Goal: Task Accomplishment & Management: Manage account settings

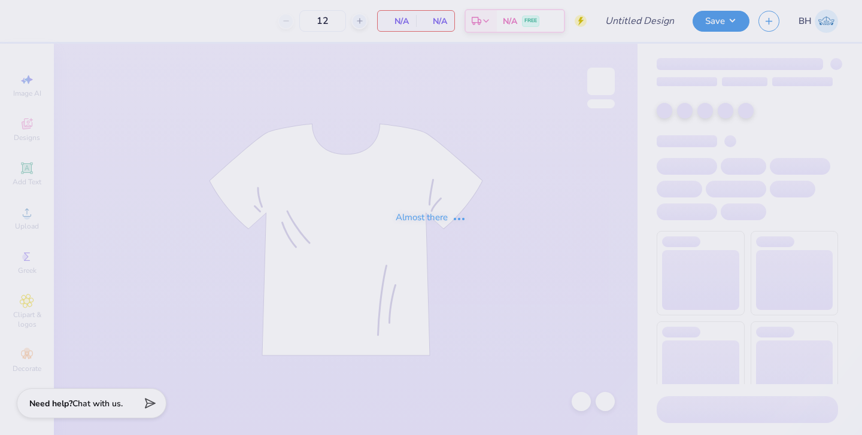
type input "50"
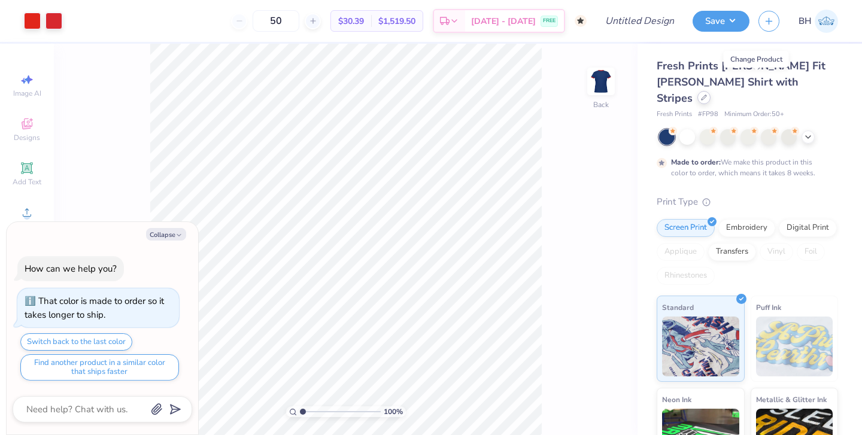
click at [706, 95] on icon at bounding box center [703, 97] width 5 height 5
type textarea "x"
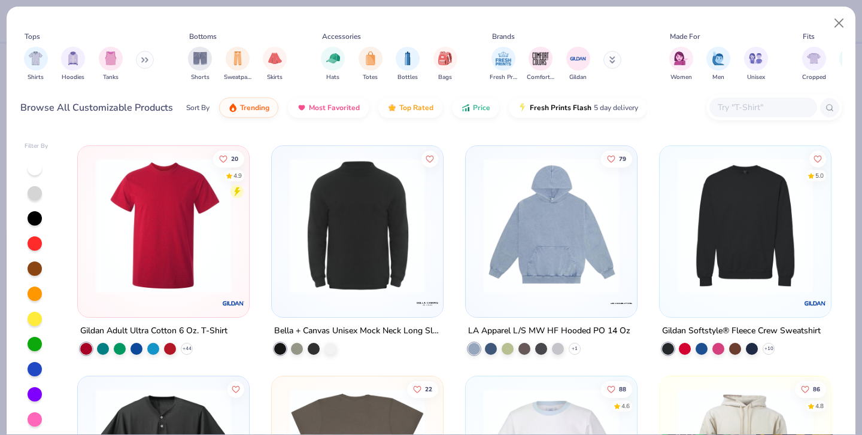
scroll to position [3444, 0]
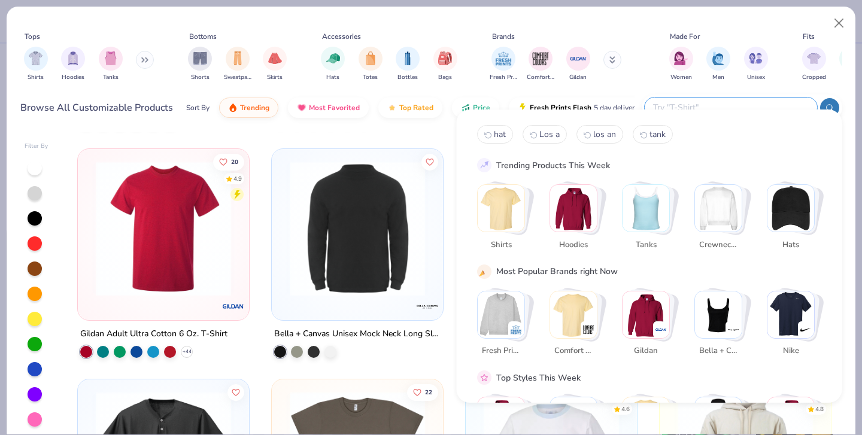
click at [753, 101] on input "text" at bounding box center [730, 108] width 157 height 14
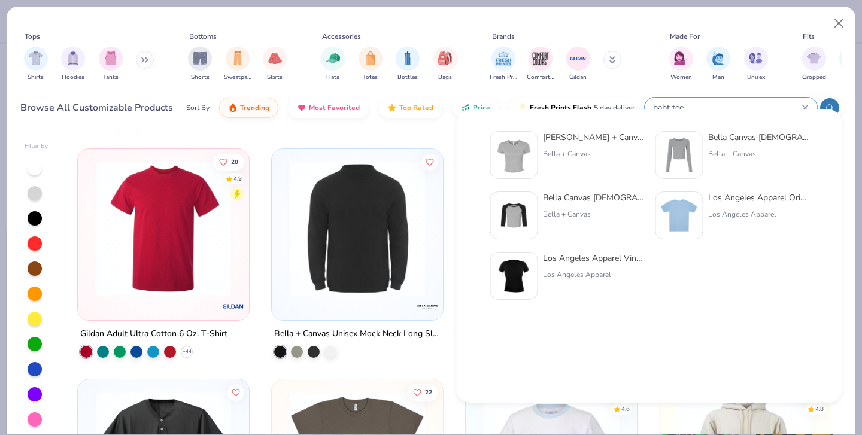
type input "babt tee"
click at [696, 209] on img at bounding box center [679, 215] width 37 height 37
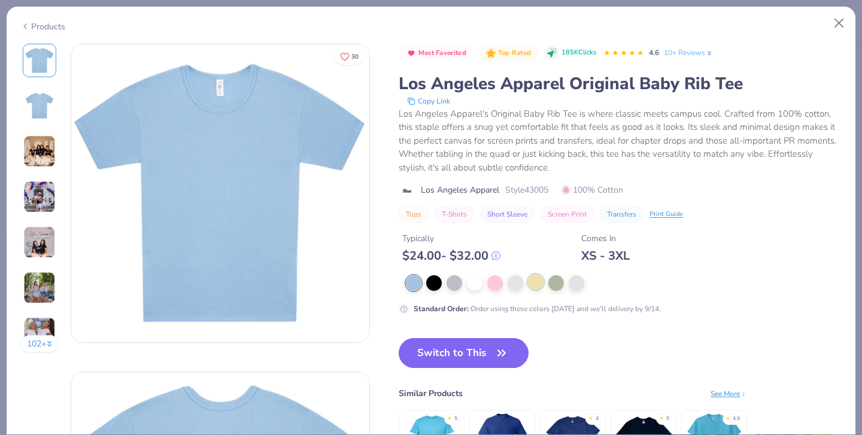
click at [528, 274] on div at bounding box center [536, 282] width 16 height 16
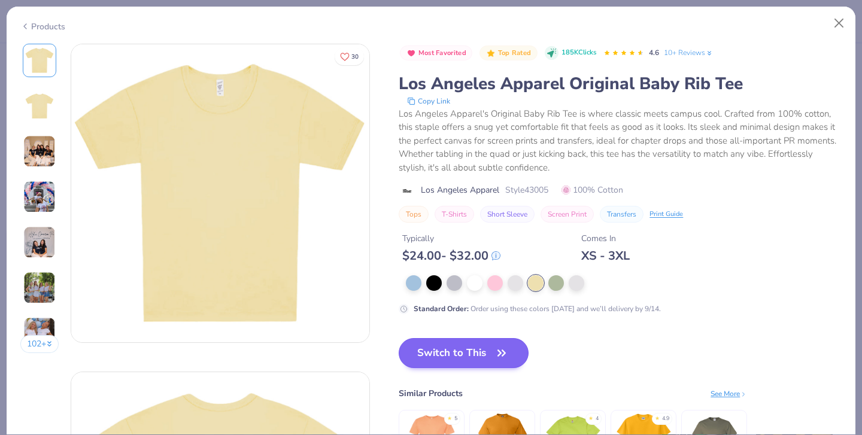
click at [405, 339] on button "Switch to This" at bounding box center [464, 353] width 130 height 30
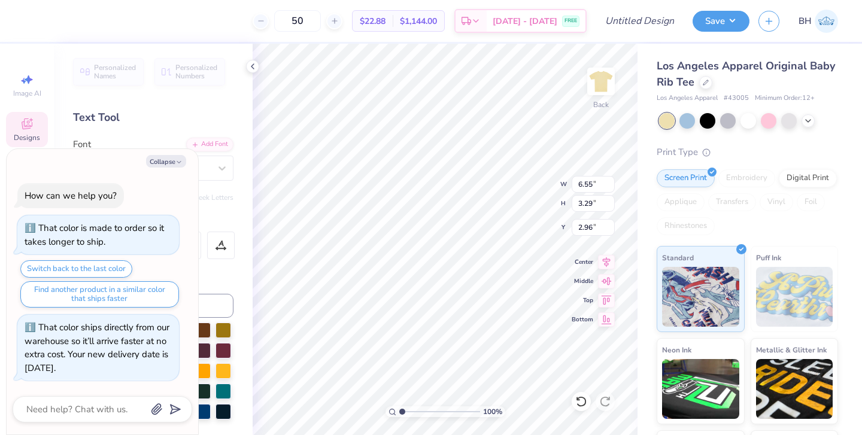
type textarea "x"
type textarea "H"
type textarea "x"
type textarea "Ho"
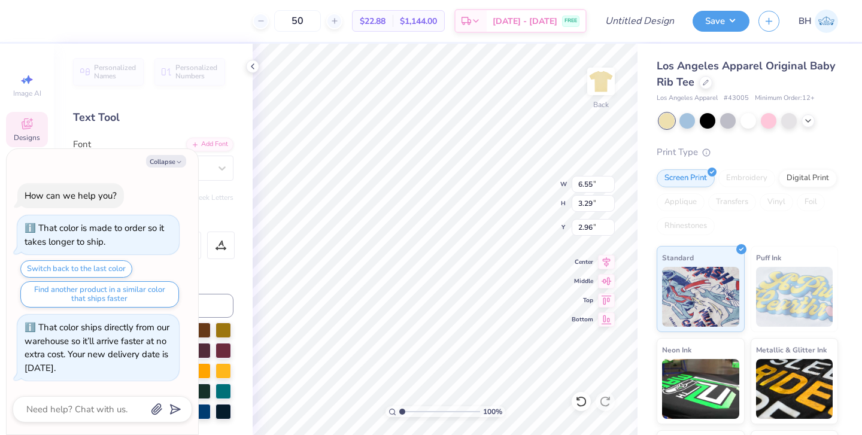
type textarea "x"
type textarea "Hom"
type textarea "x"
type textarea "Home"
type textarea "x"
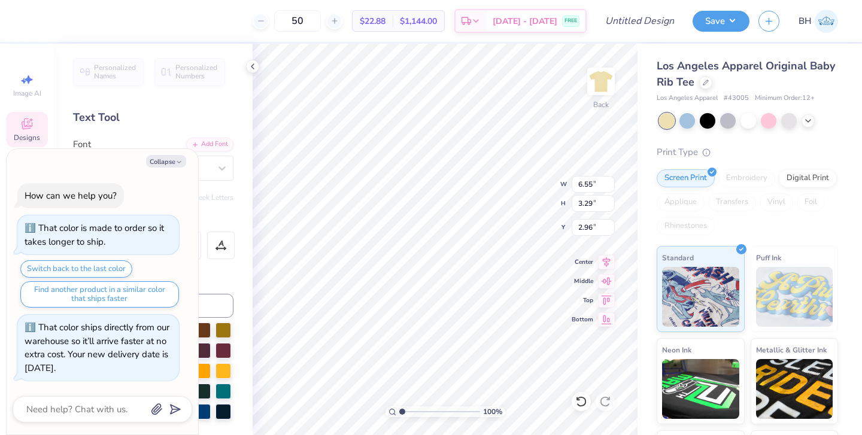
type textarea "Homec"
type textarea "x"
type textarea "Homeco"
type textarea "x"
type textarea "Homecom"
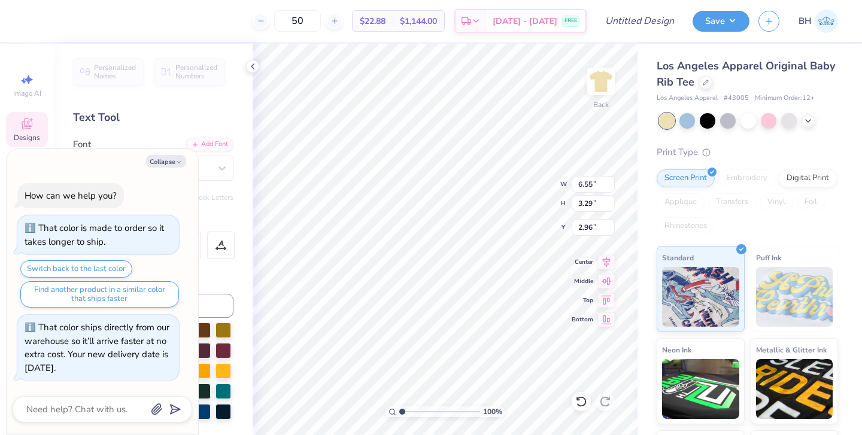
type textarea "x"
type textarea "Homecomi"
type textarea "x"
type textarea "Homecomin"
type textarea "x"
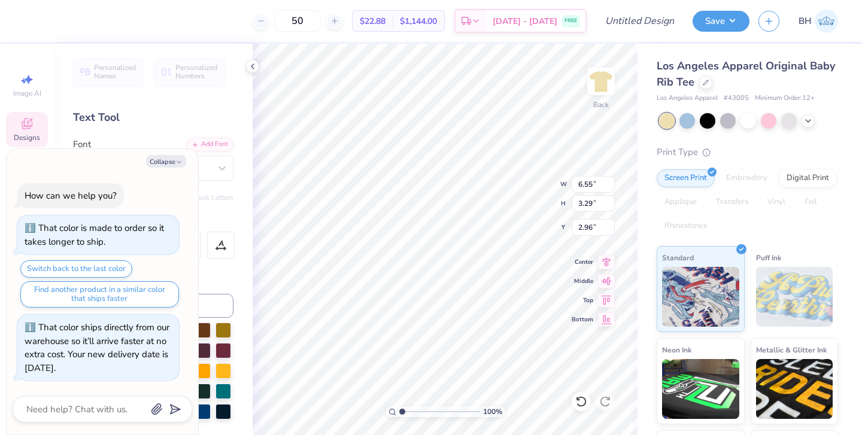
type textarea "Homecoming"
type textarea "x"
type input "1.37"
type textarea "x"
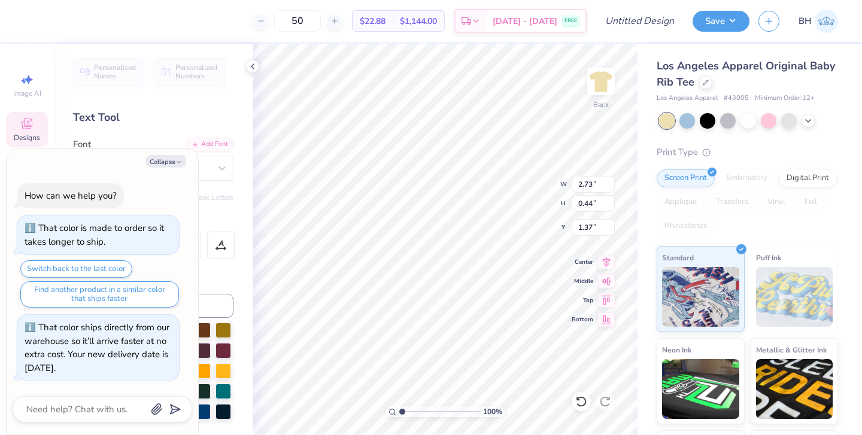
type textarea "Sigma"
type textarea "x"
type textarea "Sigma"
type textarea "x"
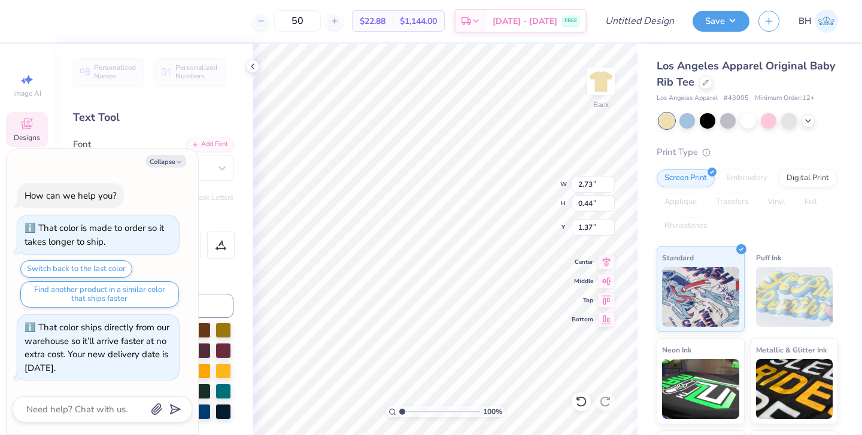
type textarea "Sigm"
type textarea "x"
type textarea "Sig"
type textarea "x"
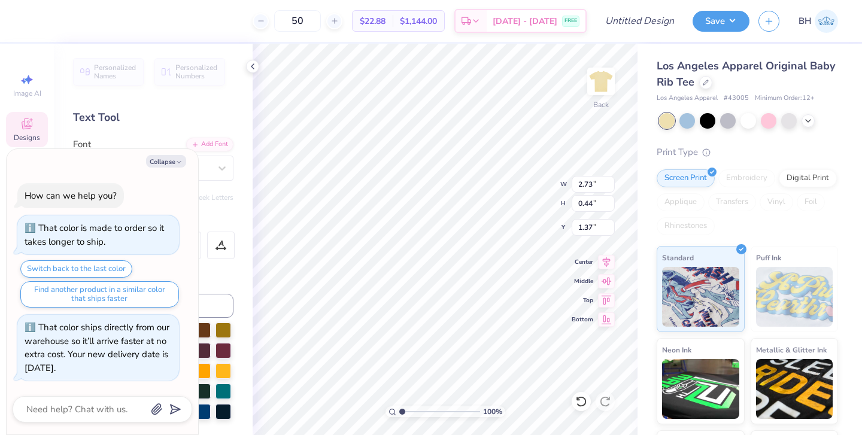
type textarea "Si"
type textarea "x"
type textarea "S"
type textarea "x"
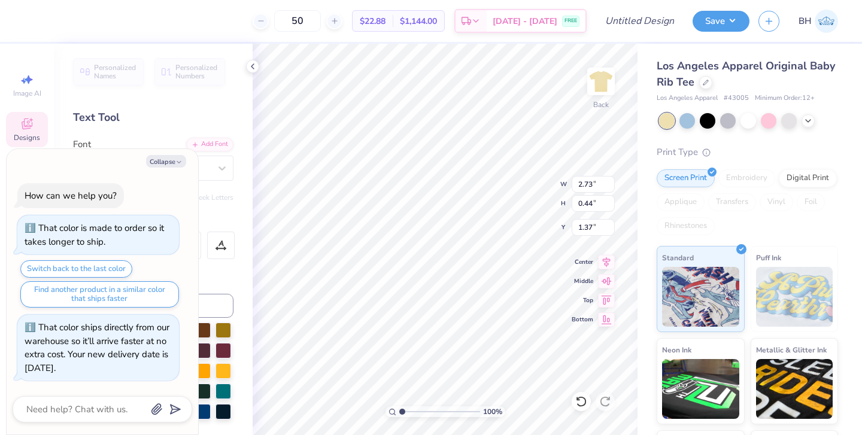
type textarea "M"
type textarea "x"
type textarea "Mo"
type textarea "x"
type textarea "Mos"
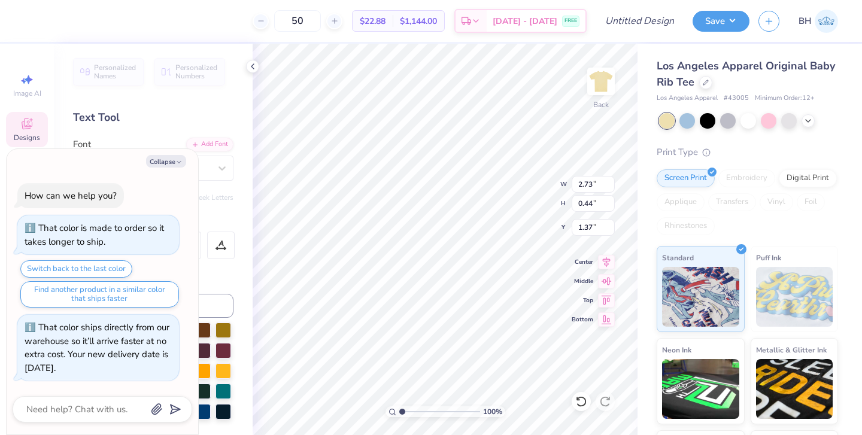
type textarea "x"
type textarea "Mosc"
type textarea "x"
type textarea "Mosco"
type textarea "x"
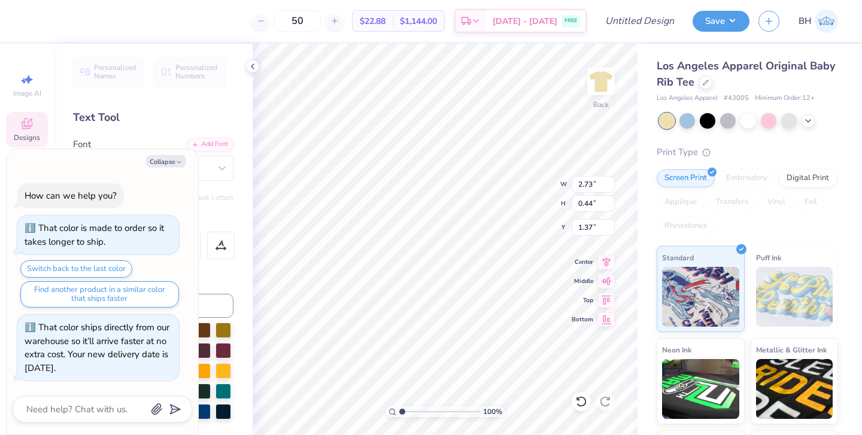
type textarea "Moscow"
type textarea "x"
type textarea "Moscow,"
type textarea "x"
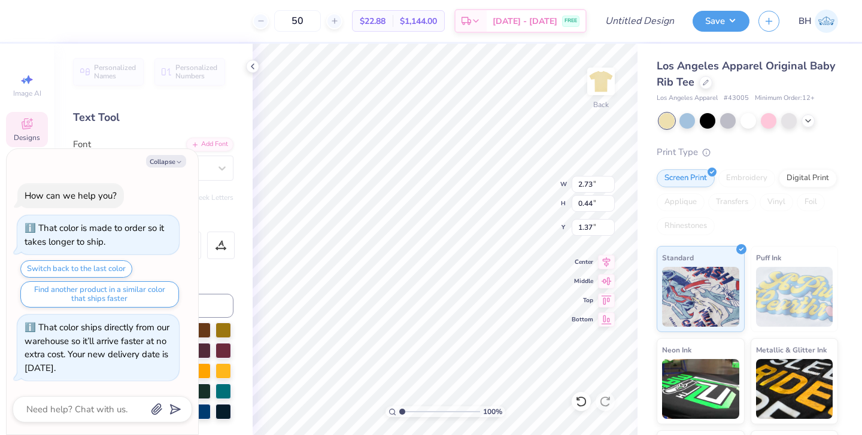
type textarea "Moscow,I"
type textarea "x"
type textarea "Moscow,ID"
type textarea "x"
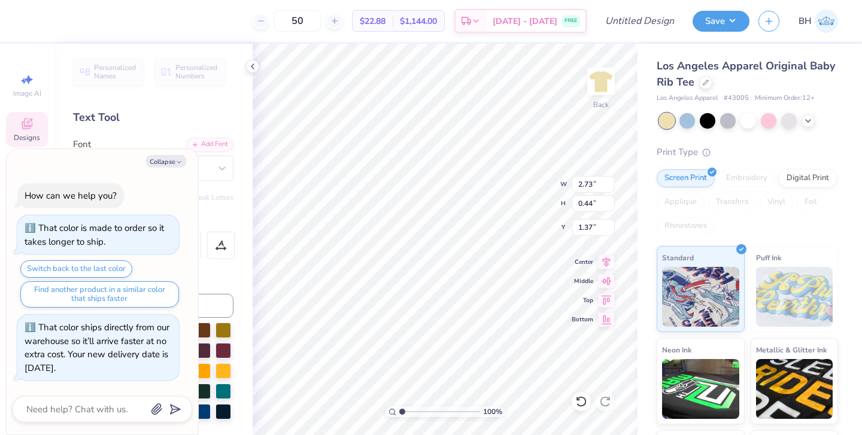
type textarea "Moscow,I"
type textarea "x"
type textarea "Moscow,"
type textarea "x"
type textarea "Moscow,"
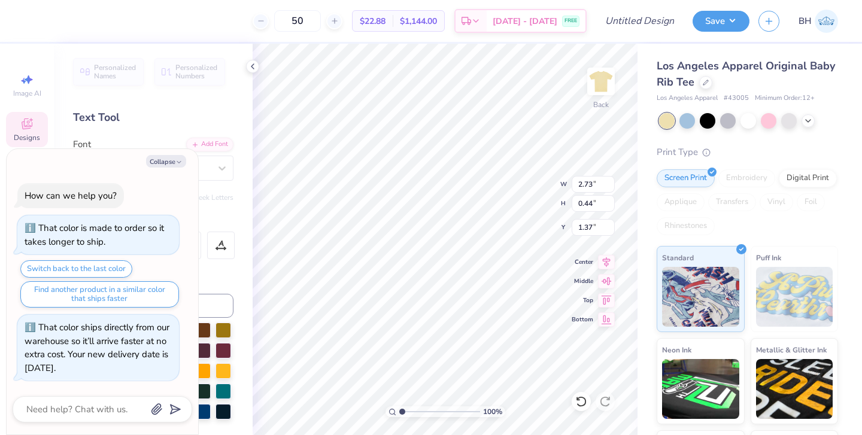
type textarea "x"
type textarea "Moscow, i"
type textarea "x"
type textarea "Moscow, iD"
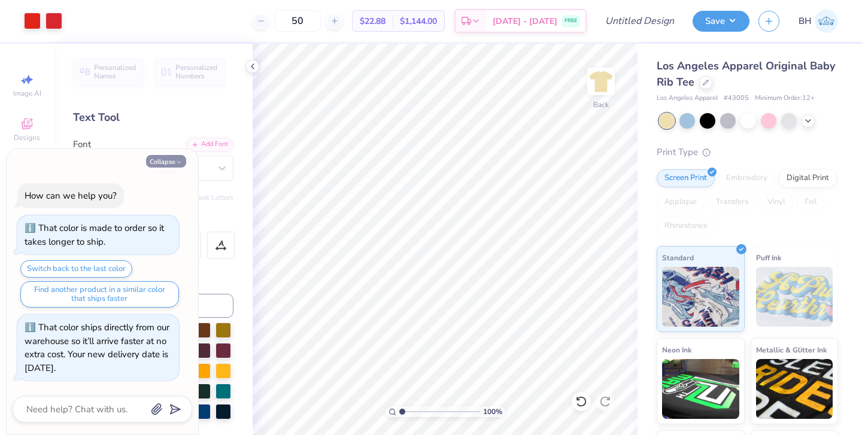
click at [177, 164] on icon "button" at bounding box center [178, 162] width 7 height 7
type textarea "x"
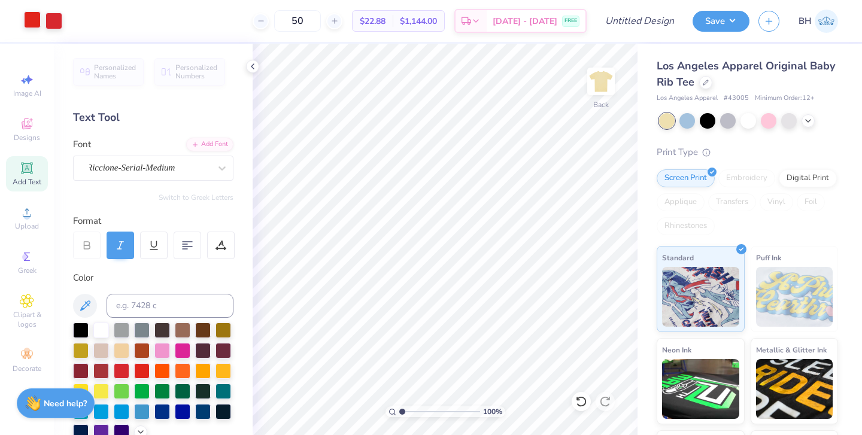
click at [30, 17] on div at bounding box center [32, 19] width 17 height 17
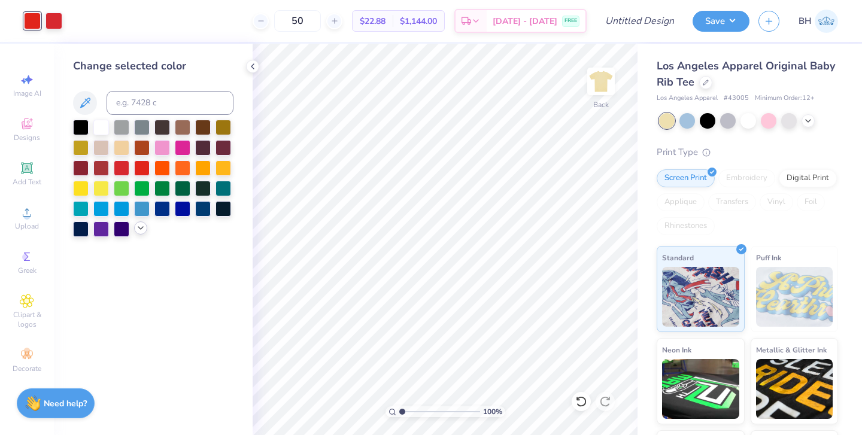
click at [141, 235] on div at bounding box center [140, 227] width 13 height 13
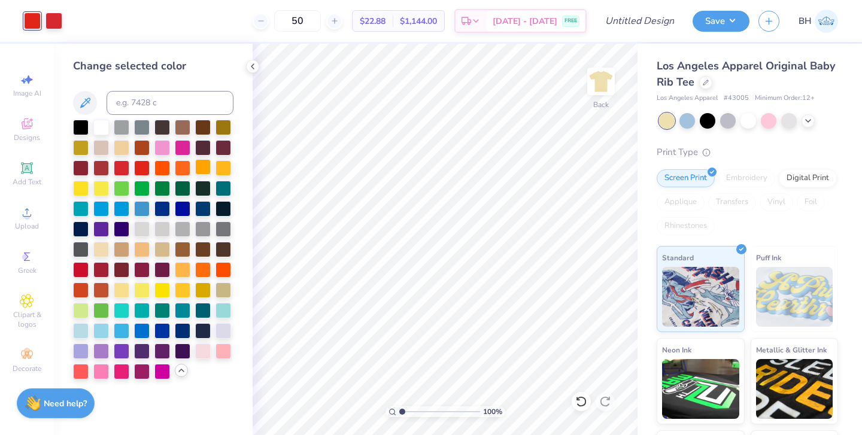
click at [203, 171] on div at bounding box center [203, 167] width 16 height 16
click at [53, 22] on div at bounding box center [53, 19] width 17 height 17
click at [203, 169] on div at bounding box center [203, 167] width 16 height 16
click at [108, 129] on div at bounding box center [101, 126] width 16 height 16
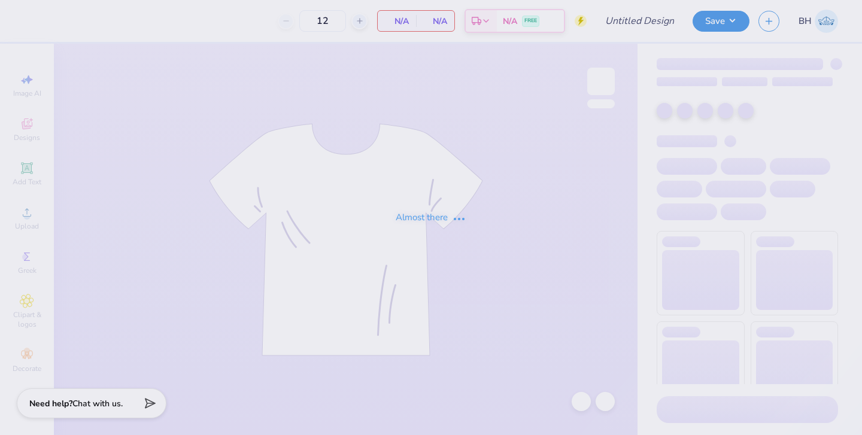
type input "50"
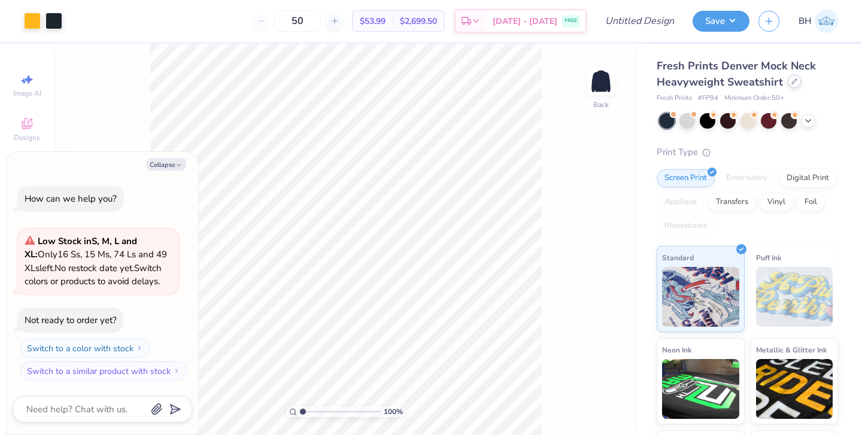
click at [794, 83] on icon at bounding box center [794, 81] width 6 height 6
type textarea "x"
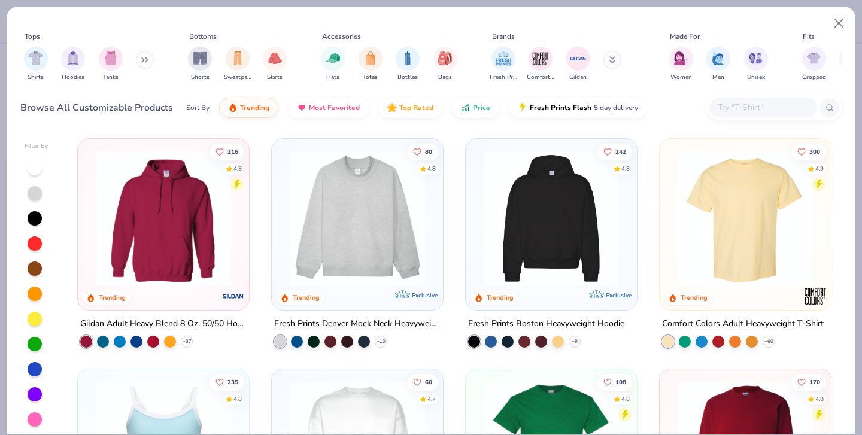
click at [749, 101] on input "text" at bounding box center [762, 108] width 92 height 14
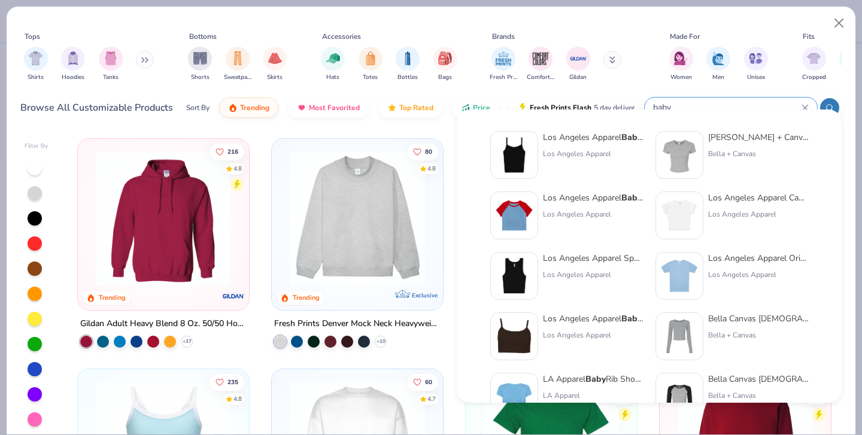
type input "baby"
click at [703, 277] on div at bounding box center [679, 276] width 48 height 48
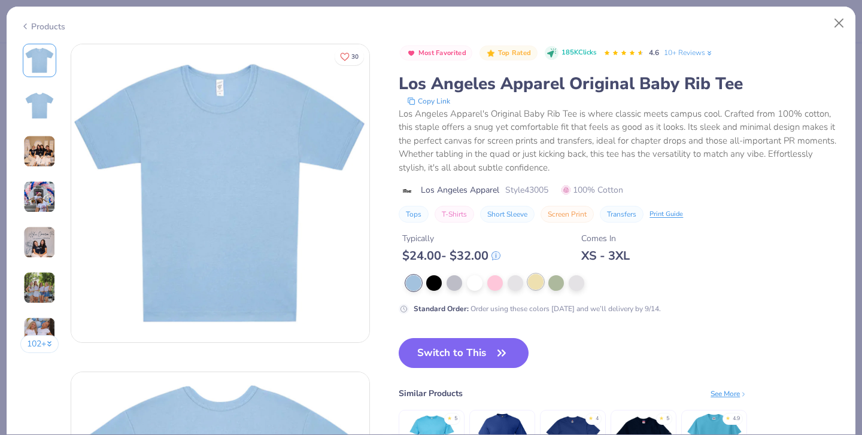
click at [528, 274] on div at bounding box center [536, 282] width 16 height 16
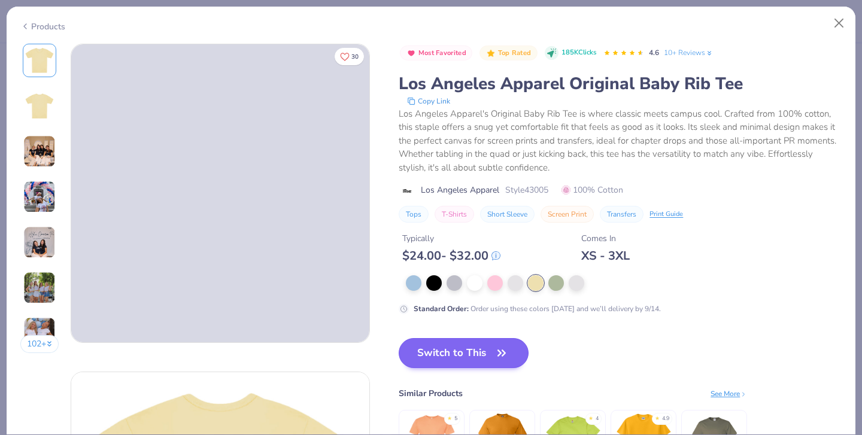
click at [399, 349] on button "Switch to This" at bounding box center [464, 353] width 130 height 30
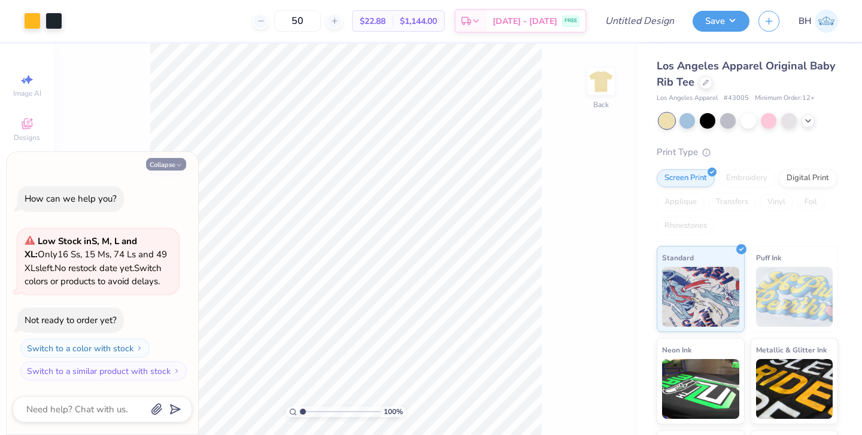
click at [166, 168] on button "Collapse" at bounding box center [166, 164] width 40 height 13
type textarea "x"
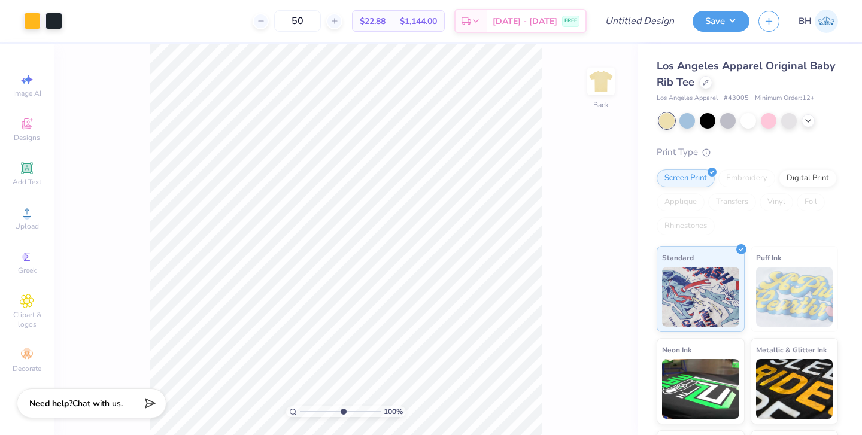
type input "5.95"
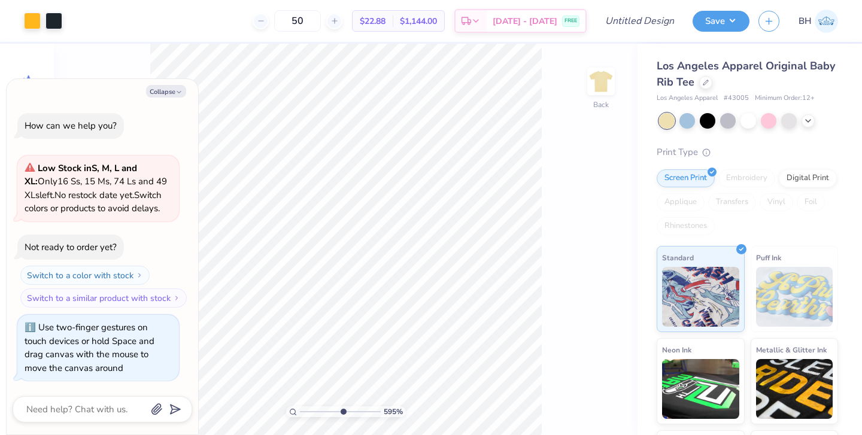
click at [342, 409] on input "range" at bounding box center [340, 411] width 81 height 11
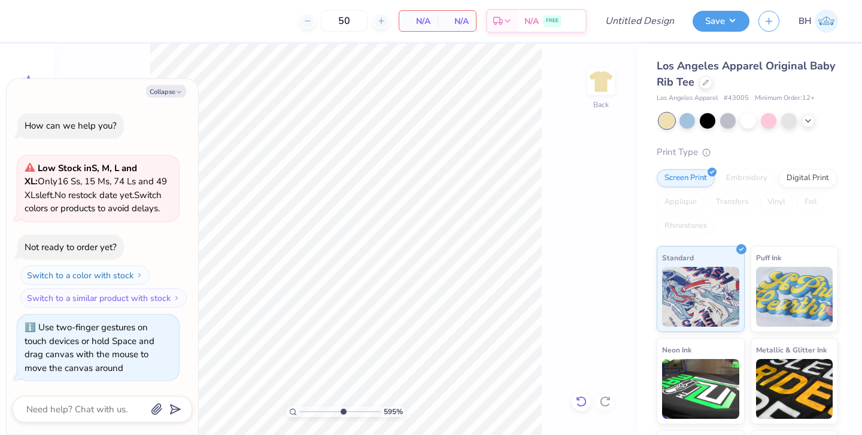
click at [579, 400] on icon at bounding box center [578, 398] width 2 height 2
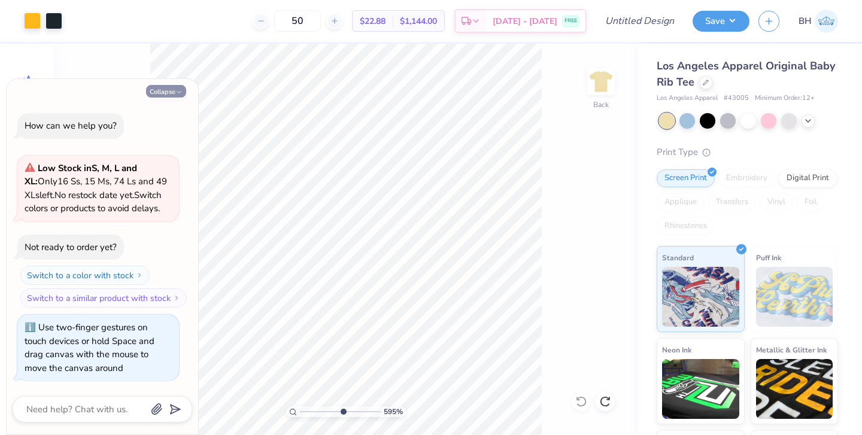
click at [166, 98] on button "Collapse" at bounding box center [166, 91] width 40 height 13
type textarea "x"
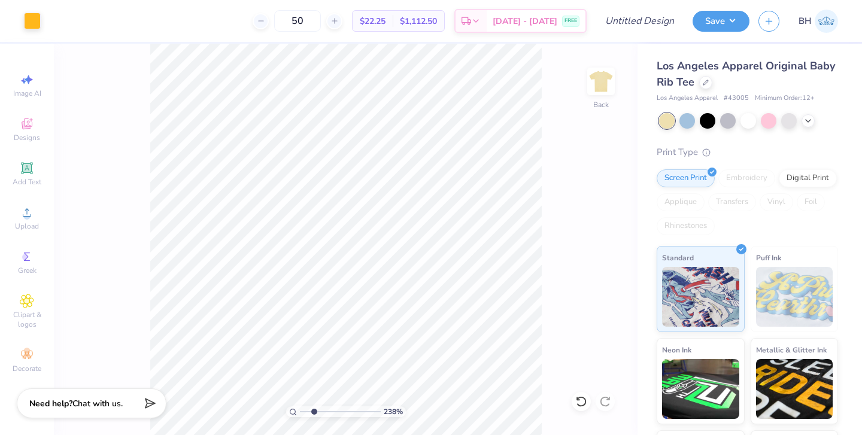
click at [314, 409] on input "range" at bounding box center [340, 411] width 81 height 11
type input "1.04"
click at [303, 412] on input "range" at bounding box center [340, 411] width 81 height 11
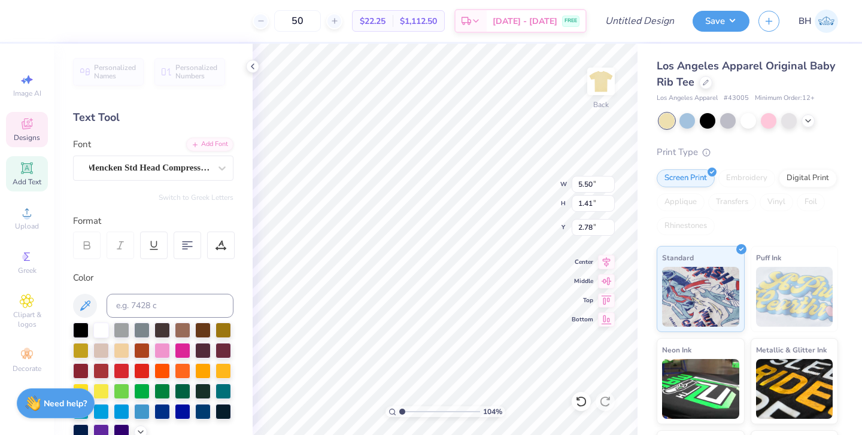
type textarea "IDAHO"
type input "2.04"
type textarea "K"
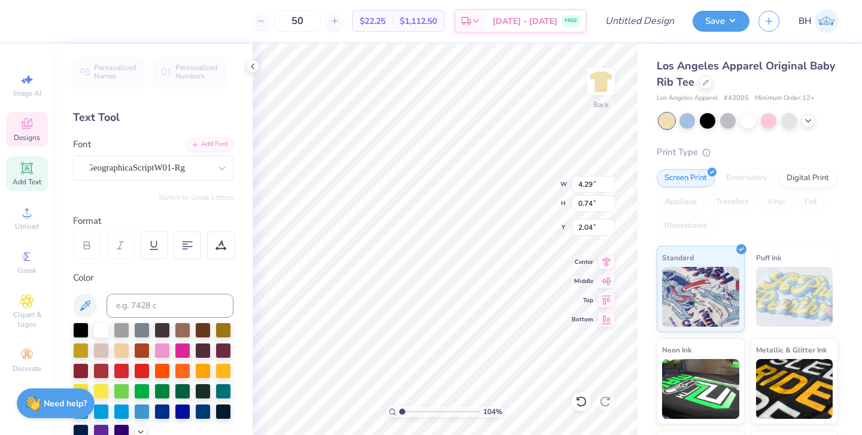
type textarea "H"
type textarea "Homecoming"
type input "1.90"
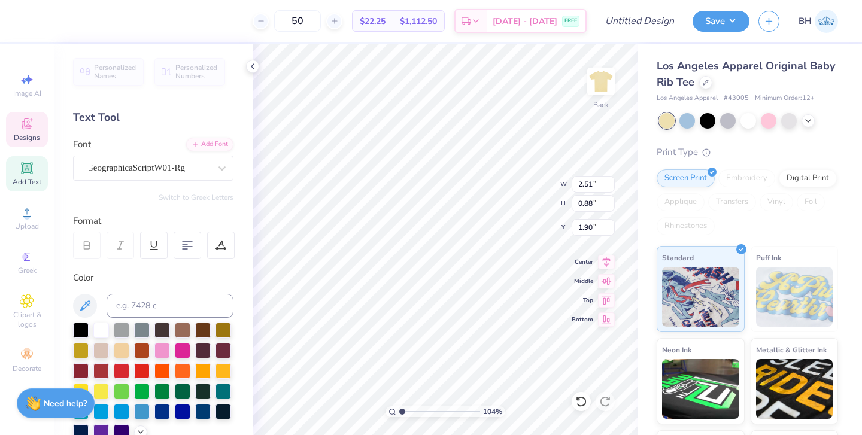
type textarea "HOMECOMING"
click at [439, 411] on input "range" at bounding box center [439, 411] width 81 height 11
drag, startPoint x: 436, startPoint y: 412, endPoint x: 399, endPoint y: 402, distance: 39.2
type input "1"
click at [399, 402] on div "100 %" at bounding box center [445, 239] width 391 height 391
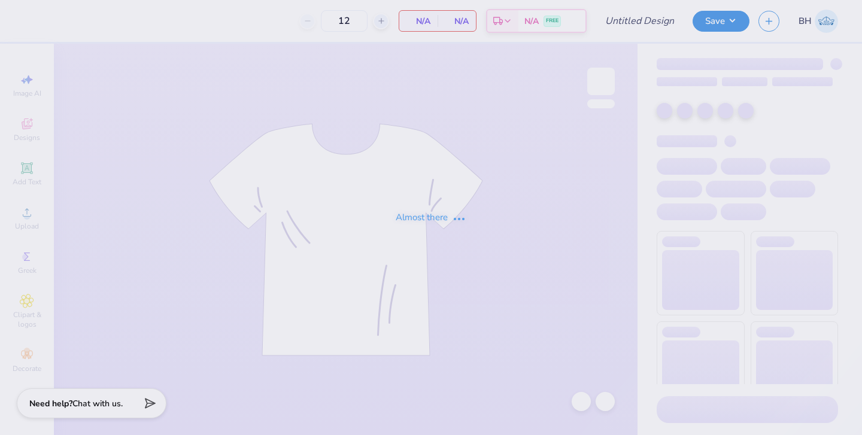
type input "50"
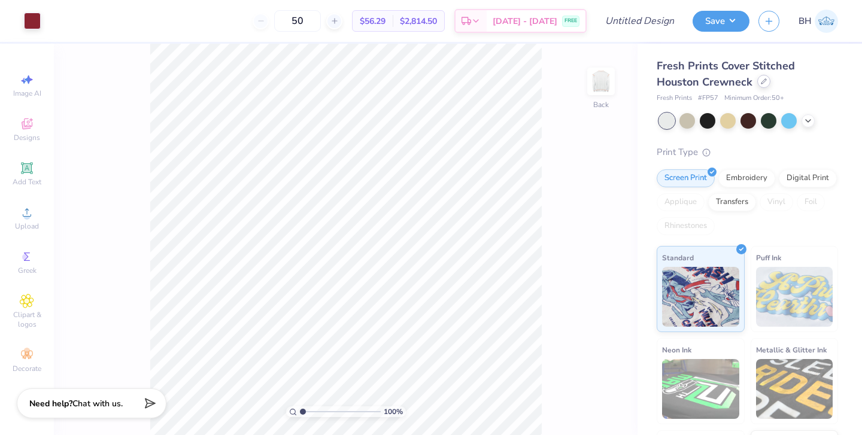
click at [757, 86] on div at bounding box center [763, 81] width 13 height 13
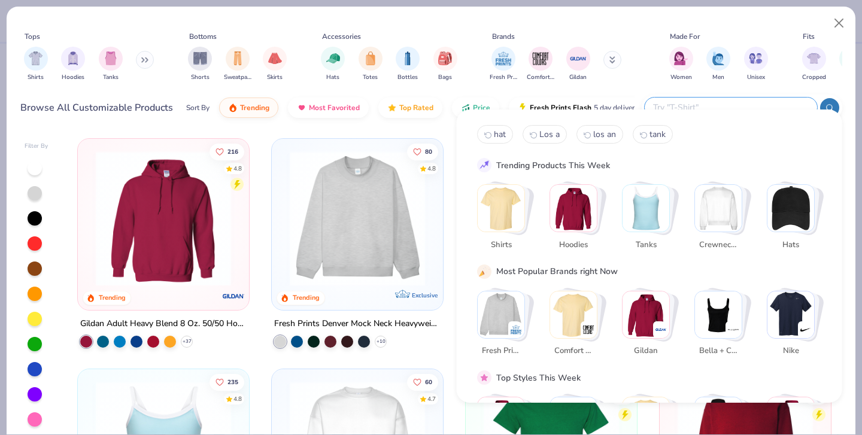
click at [740, 101] on input "text" at bounding box center [730, 108] width 157 height 14
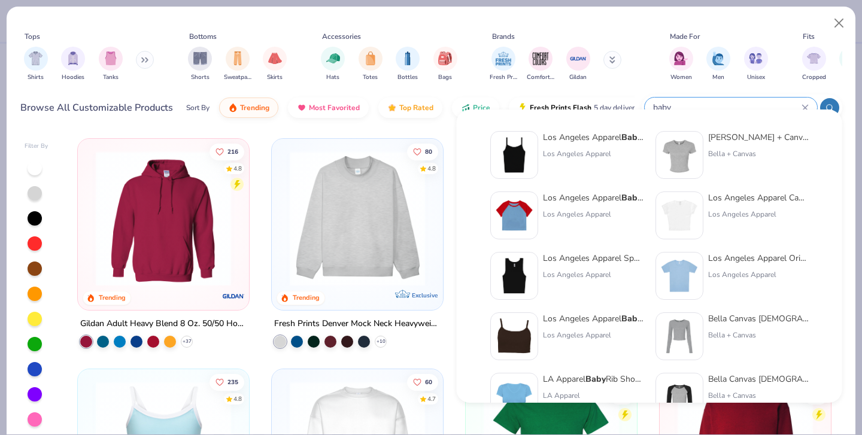
type input "baby"
click at [680, 286] on img at bounding box center [679, 275] width 37 height 37
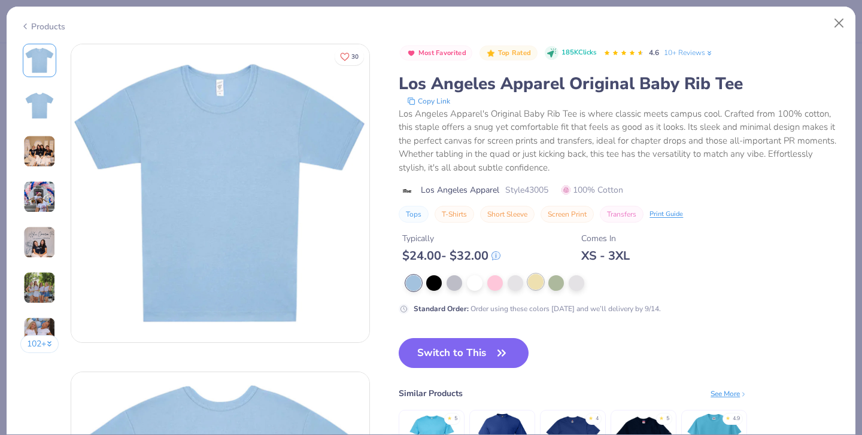
click at [528, 274] on div at bounding box center [536, 282] width 16 height 16
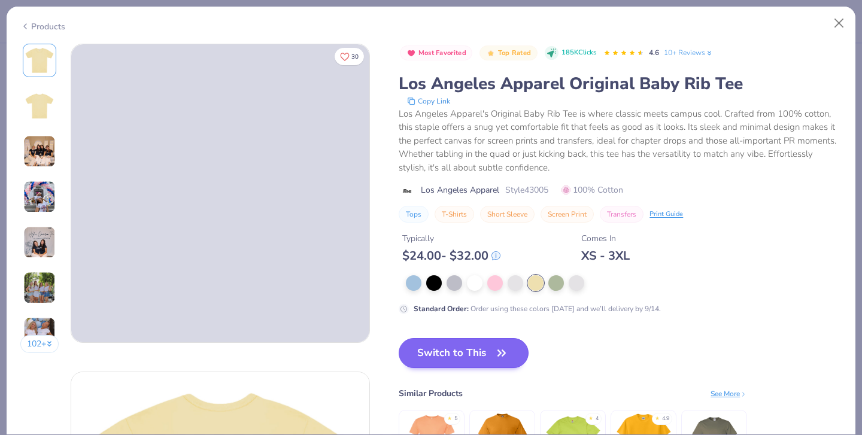
click at [414, 345] on button "Switch to This" at bounding box center [464, 353] width 130 height 30
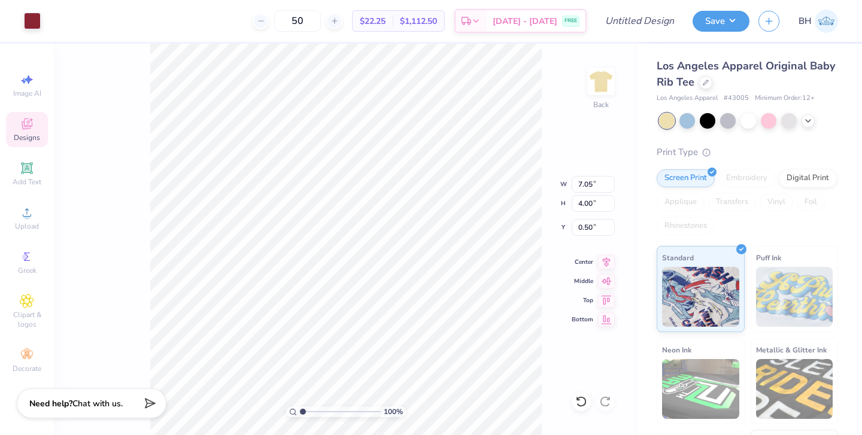
type input "1.61"
click at [36, 19] on div at bounding box center [32, 19] width 17 height 17
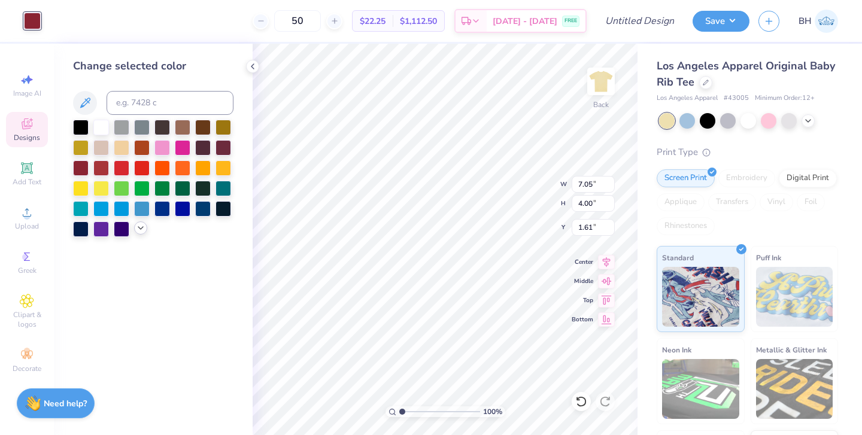
click at [136, 230] on icon at bounding box center [141, 228] width 10 height 10
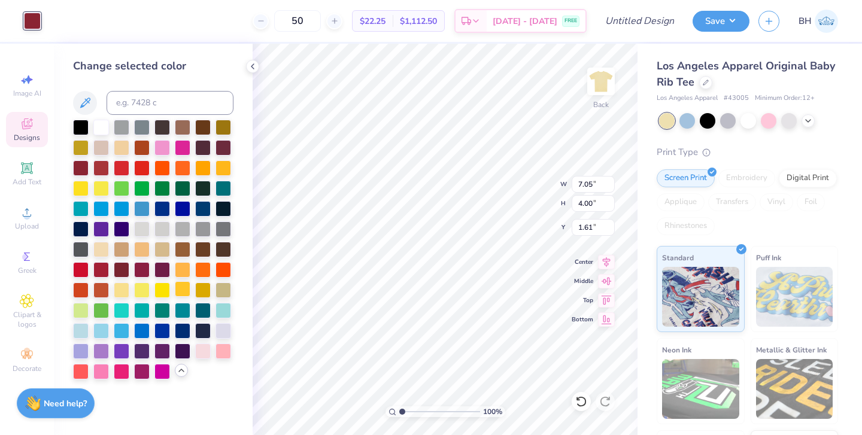
click at [180, 291] on div at bounding box center [183, 289] width 16 height 16
click at [198, 292] on div at bounding box center [203, 289] width 16 height 16
click at [200, 169] on div at bounding box center [203, 167] width 16 height 16
click at [221, 169] on div at bounding box center [223, 167] width 16 height 16
click at [81, 127] on div at bounding box center [81, 126] width 16 height 16
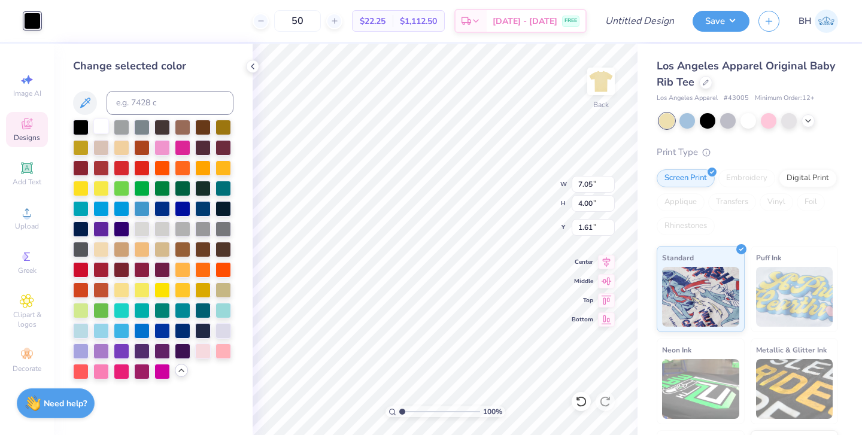
click at [105, 130] on div at bounding box center [101, 126] width 16 height 16
click at [749, 125] on div at bounding box center [748, 120] width 16 height 16
click at [226, 172] on div at bounding box center [223, 167] width 16 height 16
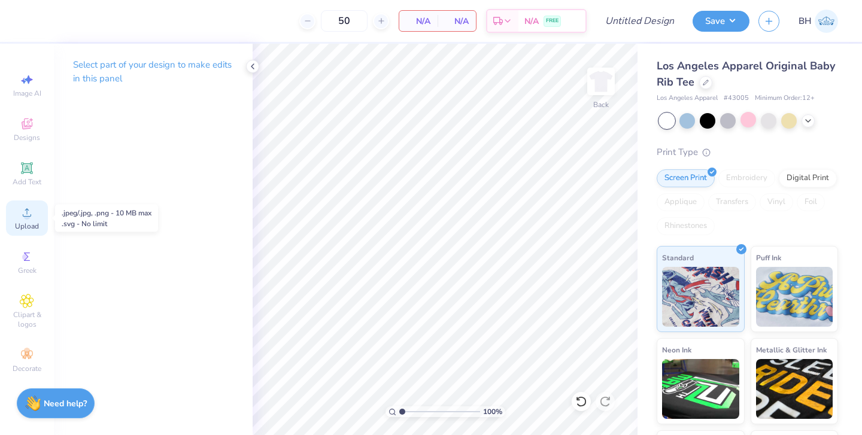
click at [22, 219] on icon at bounding box center [27, 212] width 14 height 14
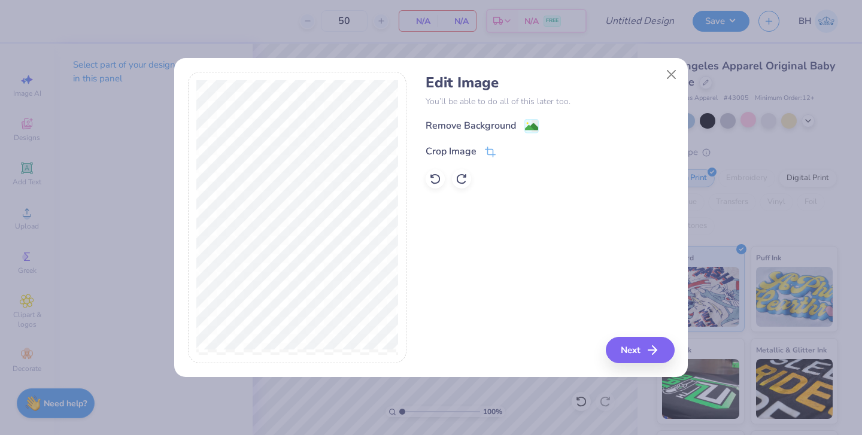
click at [533, 126] on div "Remove Background Crop Image" at bounding box center [550, 153] width 248 height 70
click at [531, 121] on image at bounding box center [531, 127] width 13 height 13
click at [654, 350] on line "button" at bounding box center [656, 350] width 8 height 0
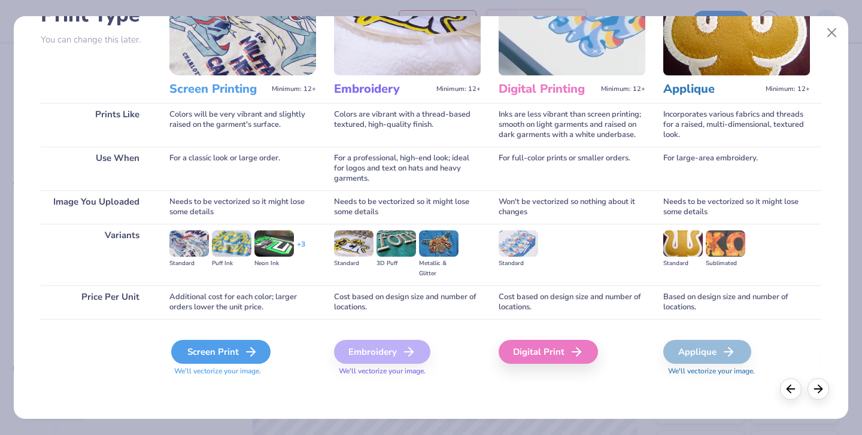
scroll to position [102, 0]
click at [231, 353] on div "Screen Print" at bounding box center [220, 352] width 99 height 24
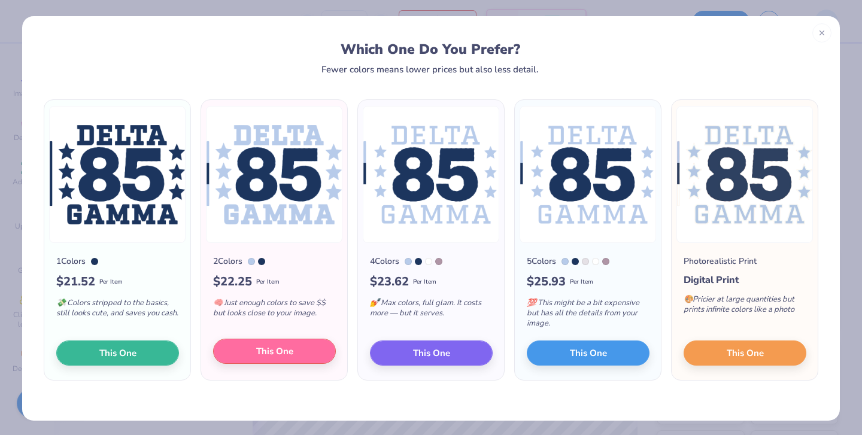
click at [231, 351] on button "This One" at bounding box center [274, 351] width 123 height 25
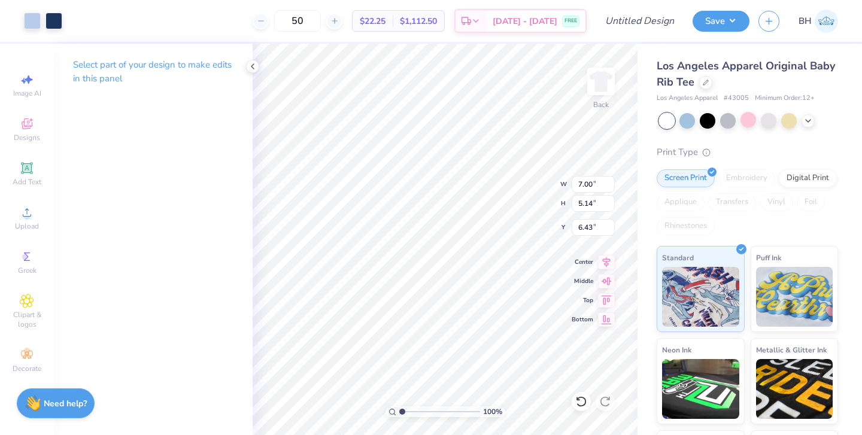
type input "1.40"
click at [321, 22] on input "50" at bounding box center [297, 21] width 47 height 22
type input "5"
type input "24"
type input "0.13"
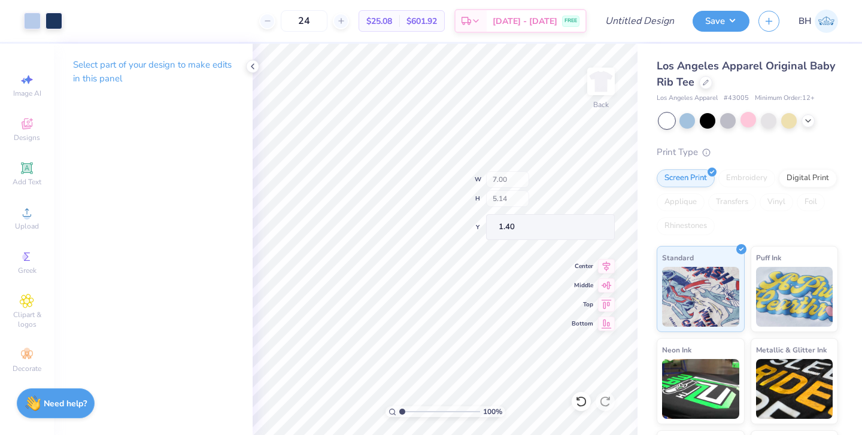
type input "1.12"
type input "4.46"
click at [521, 198] on div "100 % Back W 7.00 7.00 " H 5.14 5.14 " Y 1.40 1.40 " Center Middle Top Bottom" at bounding box center [445, 239] width 385 height 391
click at [32, 184] on span "Add Text" at bounding box center [27, 182] width 29 height 10
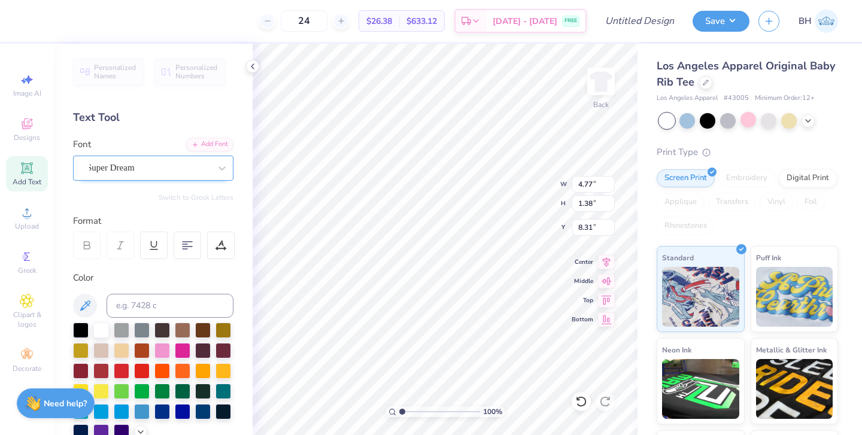
click at [170, 165] on div "Super Dream" at bounding box center [149, 168] width 126 height 19
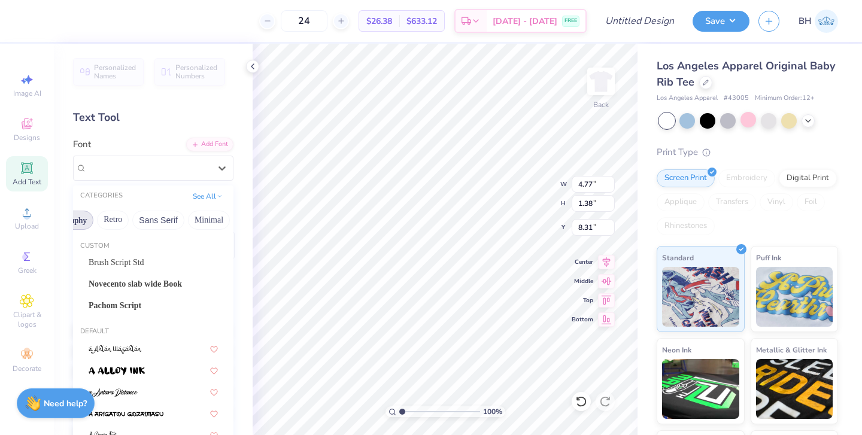
scroll to position [0, 230]
click at [125, 227] on button "Retro" at bounding box center [112, 220] width 32 height 19
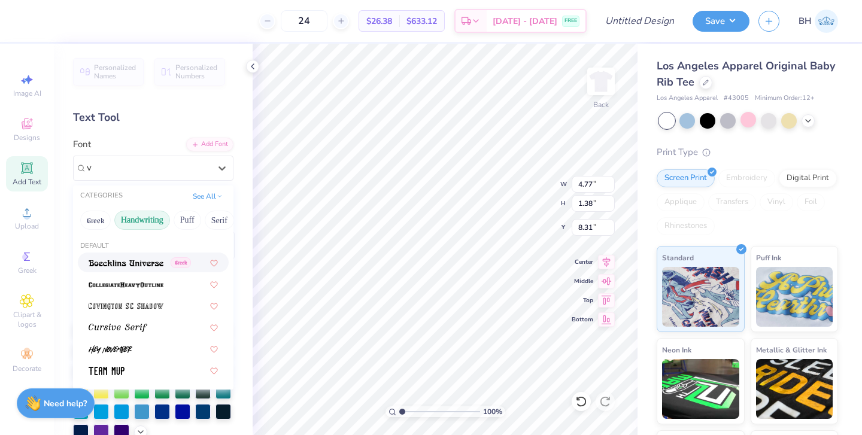
scroll to position [0, 0]
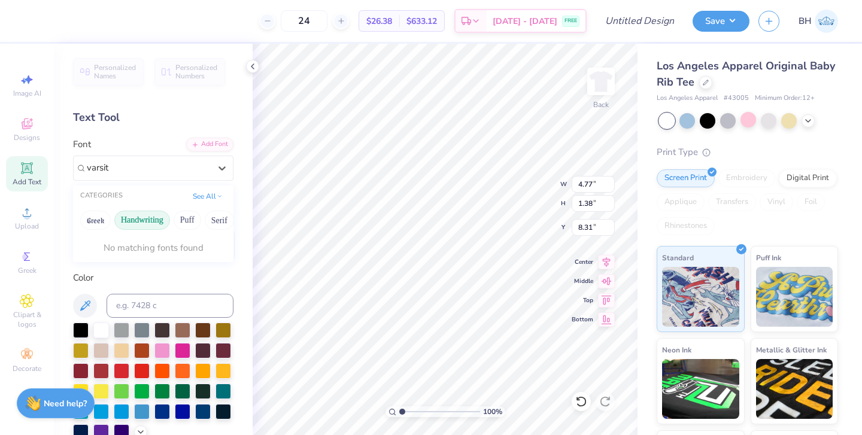
type input "varsity"
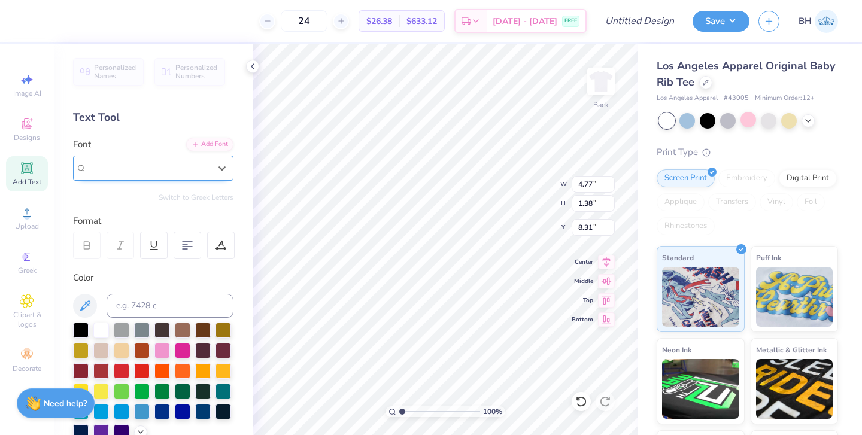
click at [153, 168] on div "Super Dream" at bounding box center [149, 168] width 126 height 19
type input "v"
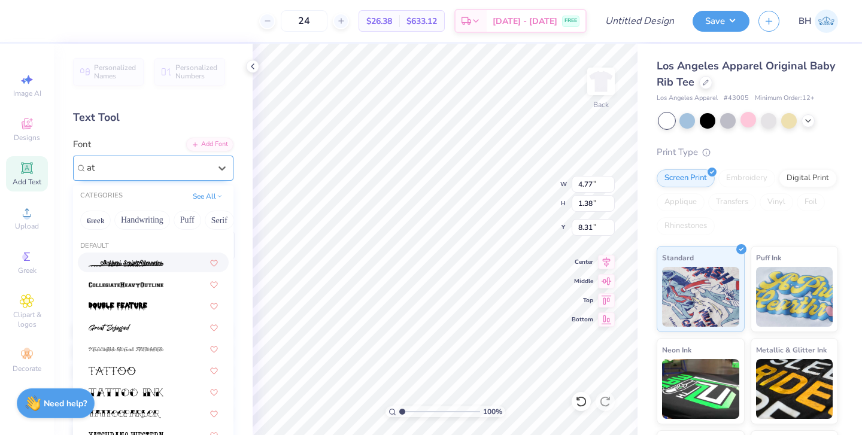
type input "a"
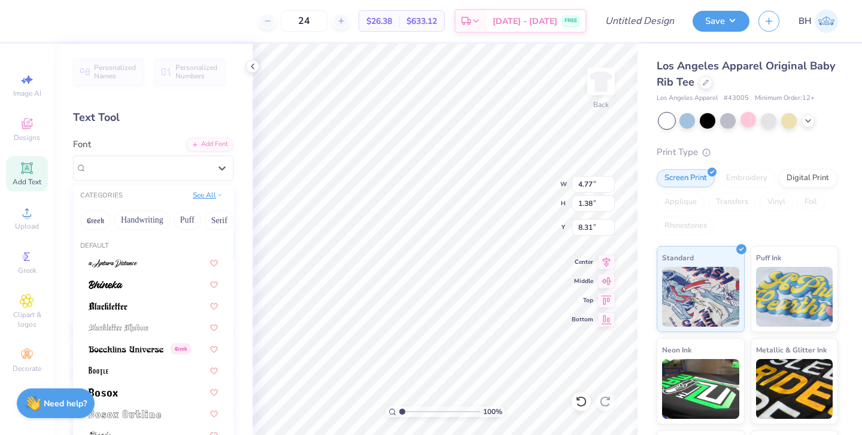
click at [212, 195] on button "See All" at bounding box center [207, 195] width 37 height 12
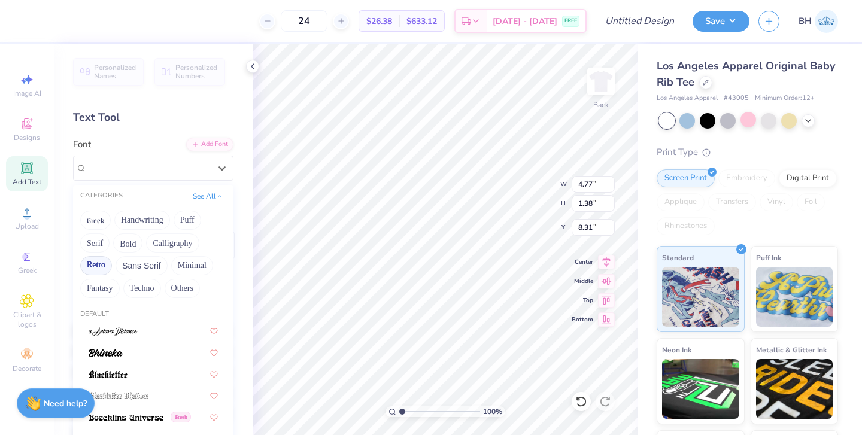
click at [101, 265] on button "Retro" at bounding box center [96, 265] width 32 height 19
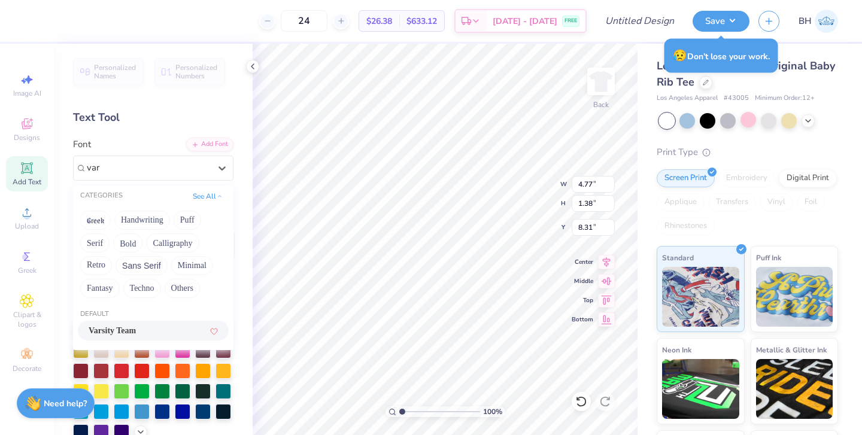
click at [121, 332] on span "Varsity Team" at bounding box center [112, 330] width 47 height 13
type input "var"
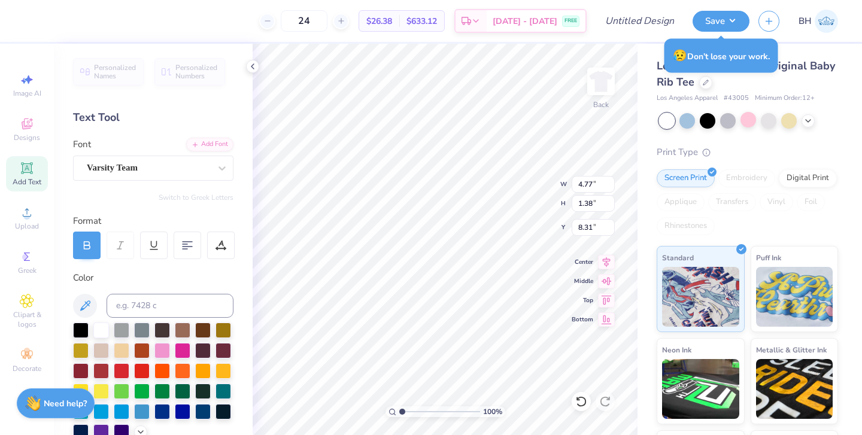
type input "4.73"
click at [81, 308] on icon at bounding box center [85, 305] width 10 height 10
click at [86, 302] on icon at bounding box center [85, 305] width 10 height 10
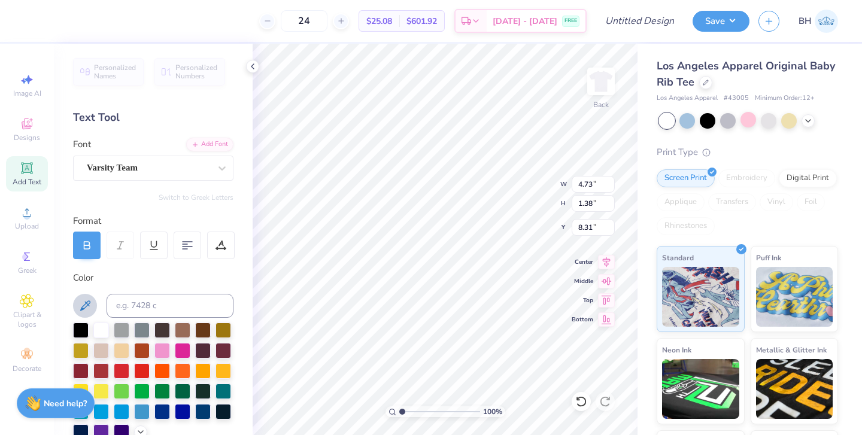
type textarea "Idaho"
type input "0.98"
type input "4.53"
type input "1.22"
type input "1.14"
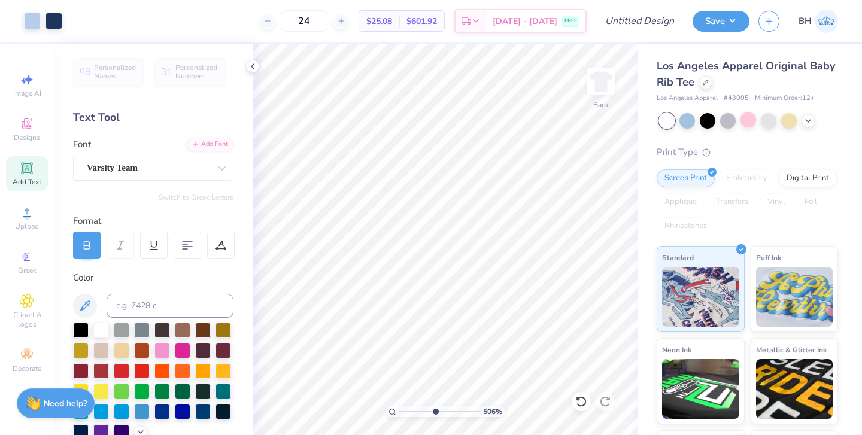
click at [434, 412] on input "range" at bounding box center [439, 411] width 81 height 11
type input "2.68"
click at [415, 410] on input "range" at bounding box center [439, 411] width 81 height 11
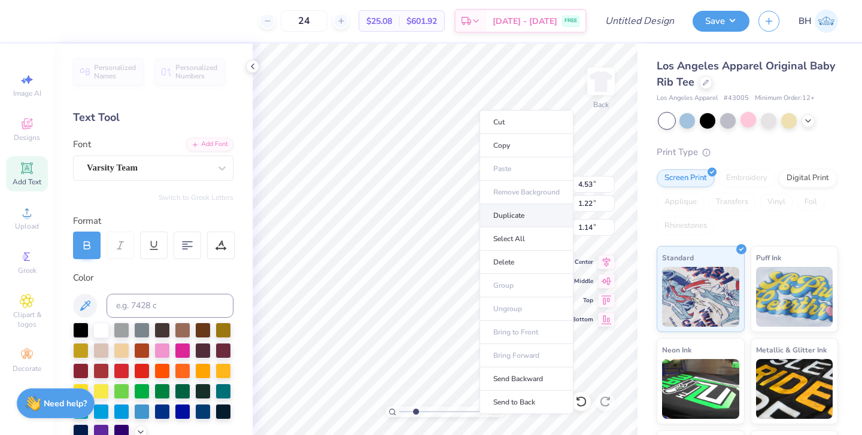
click at [513, 211] on li "Duplicate" at bounding box center [526, 215] width 94 height 23
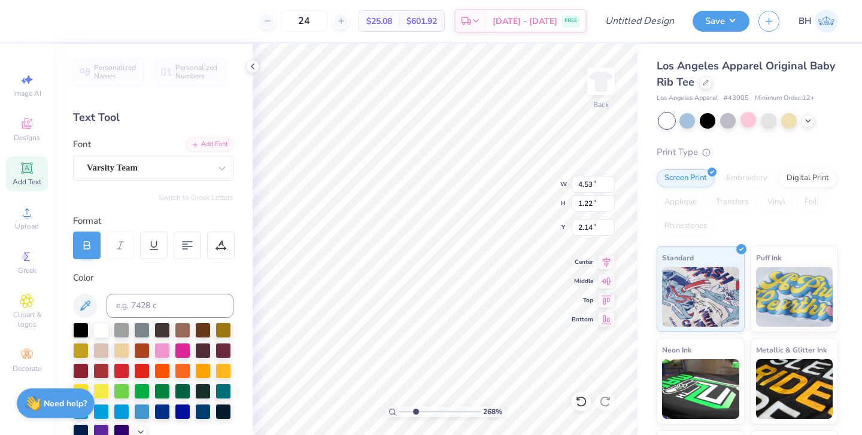
type input "5.73"
type textarea "homecoming"
type input "2.68"
click at [415, 414] on input "range" at bounding box center [439, 411] width 81 height 11
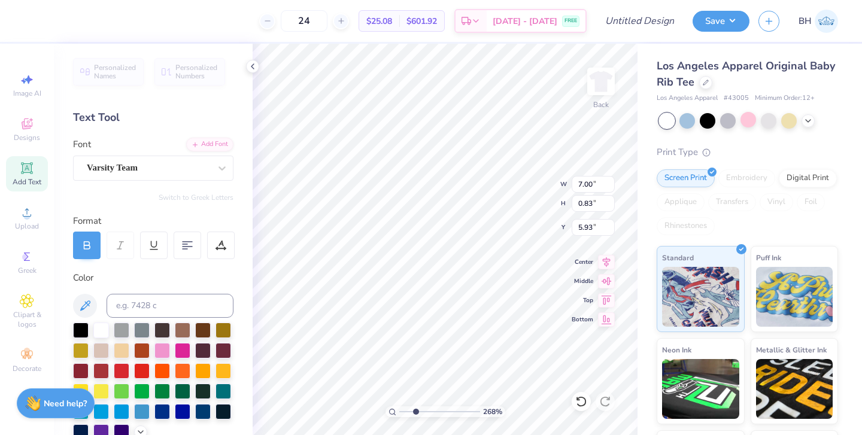
type input "6.77"
type input "0.80"
type input "6.59"
type input "0.78"
type input "5.52"
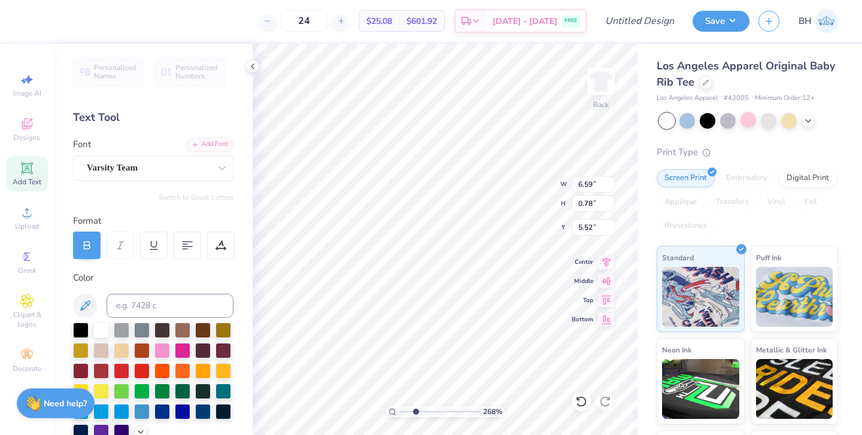
type input "4.53"
type input "1.22"
type input "0.95"
type input "4.11"
type input "1.11"
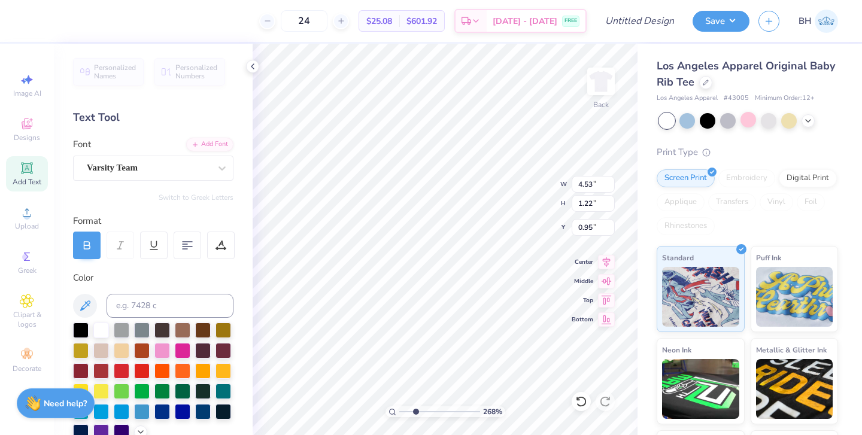
type input "1.06"
type input "2.15"
type input "2.81"
type input "2.54"
drag, startPoint x: 413, startPoint y: 413, endPoint x: 401, endPoint y: 413, distance: 12.0
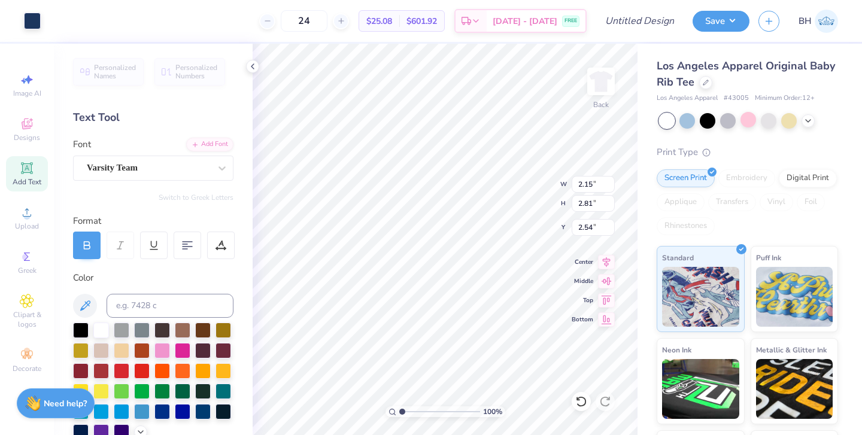
type input "1"
click at [401, 413] on input "range" at bounding box center [439, 411] width 81 height 11
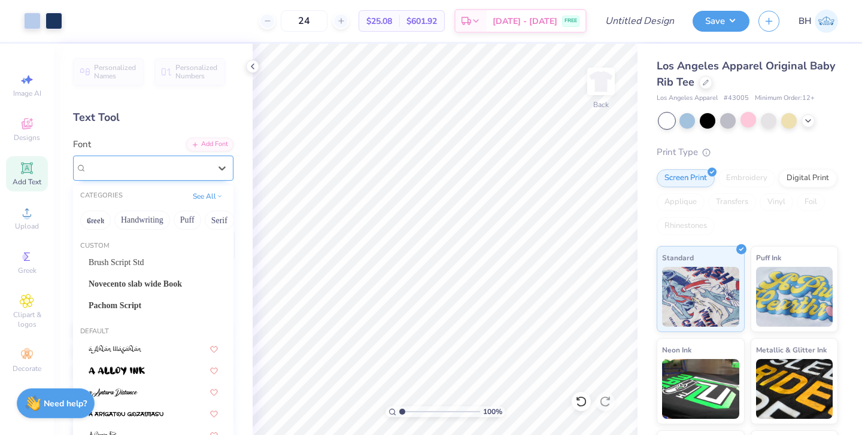
click at [123, 169] on span "Varsity Team" at bounding box center [112, 168] width 51 height 14
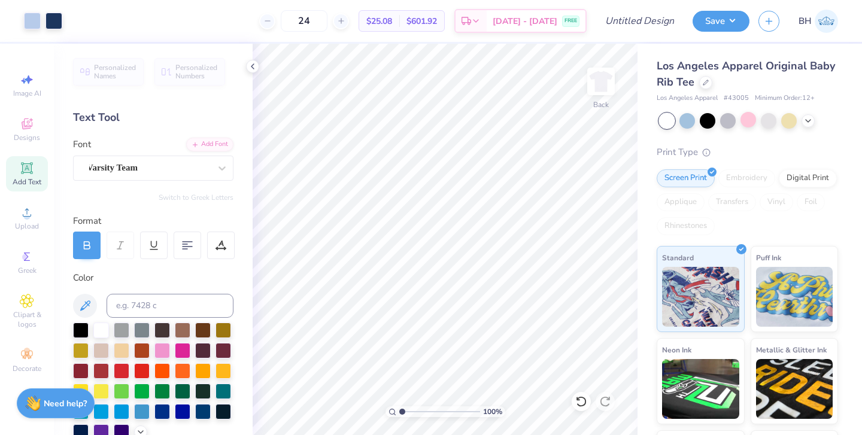
click at [157, 127] on div "Personalized Names Personalized Numbers Text Tool Add Font Font Varsity Team Sw…" at bounding box center [153, 239] width 199 height 391
click at [18, 168] on div "Add Text" at bounding box center [27, 173] width 42 height 35
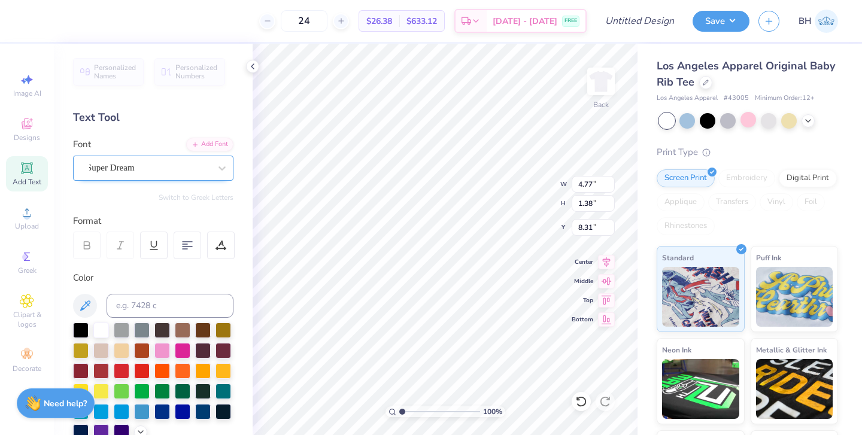
click at [200, 163] on div "Super Dream" at bounding box center [149, 168] width 126 height 19
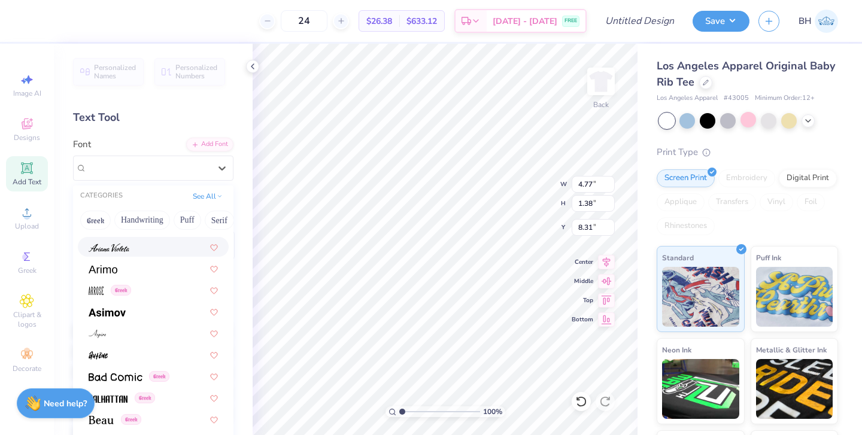
scroll to position [502, 0]
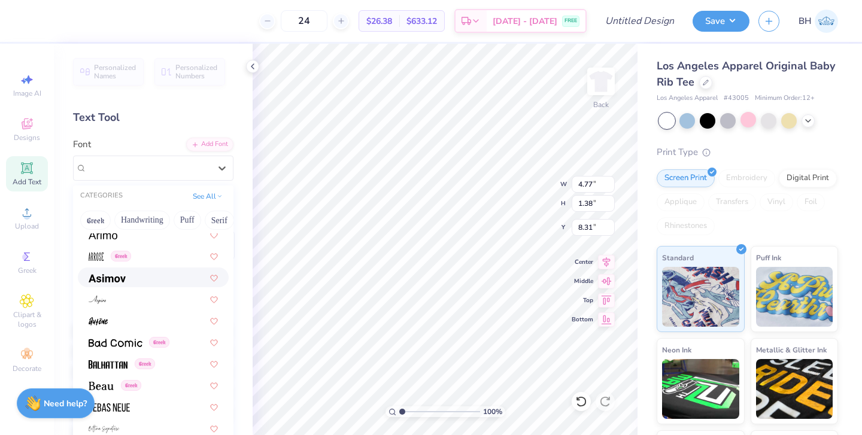
click at [142, 284] on div at bounding box center [153, 278] width 151 height 20
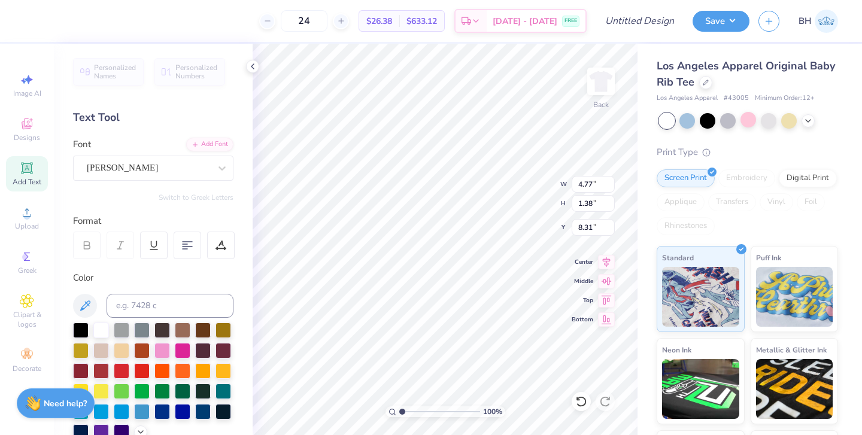
type input "4.72"
type input "1.40"
type input "8.30"
type textarea "8"
type input "1.83"
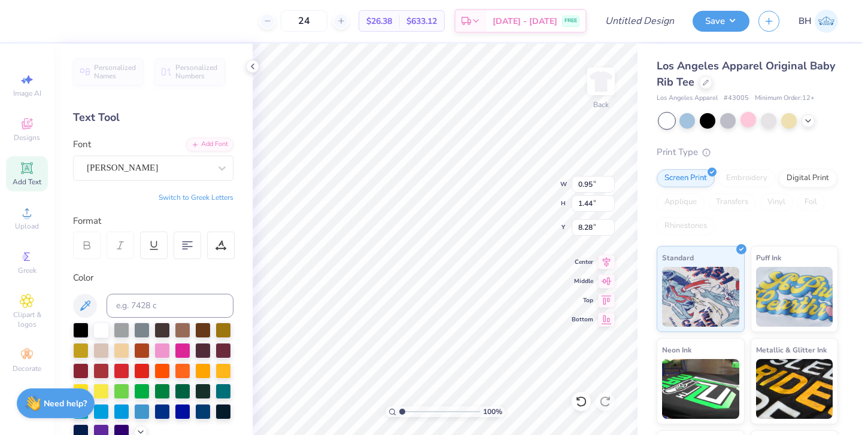
type input "2.78"
type input "6.94"
type input "3.42"
click at [421, 413] on input "range" at bounding box center [439, 411] width 81 height 11
type input "2.55"
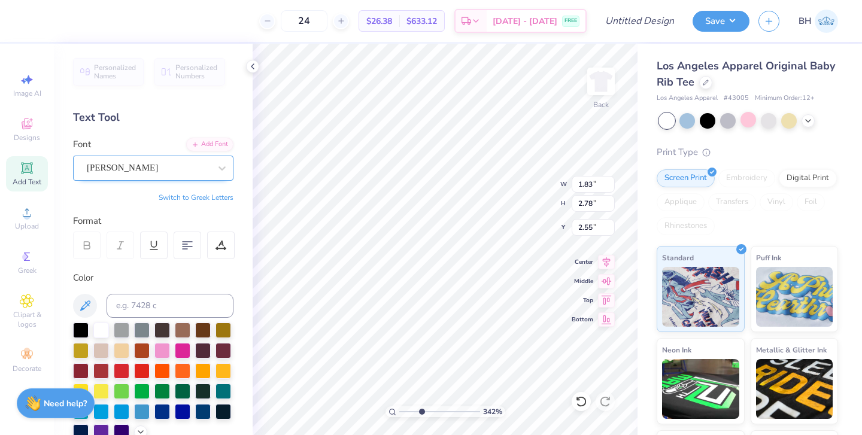
click at [173, 171] on div "Asimov" at bounding box center [149, 168] width 126 height 19
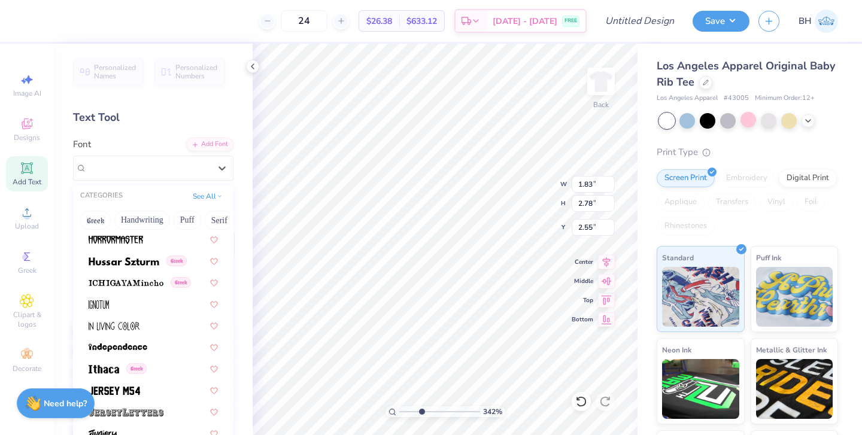
scroll to position [3233, 0]
click at [149, 263] on img at bounding box center [124, 262] width 71 height 8
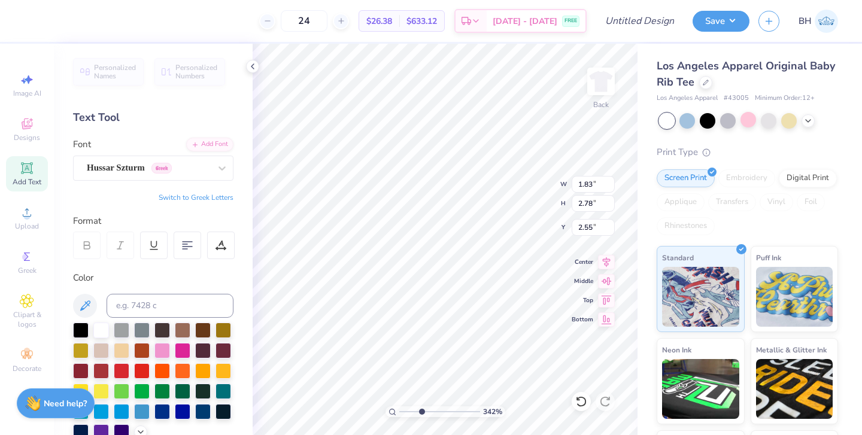
type input "2.35"
type input "3.25"
type input "2.31"
type input "2.14"
type input "2.96"
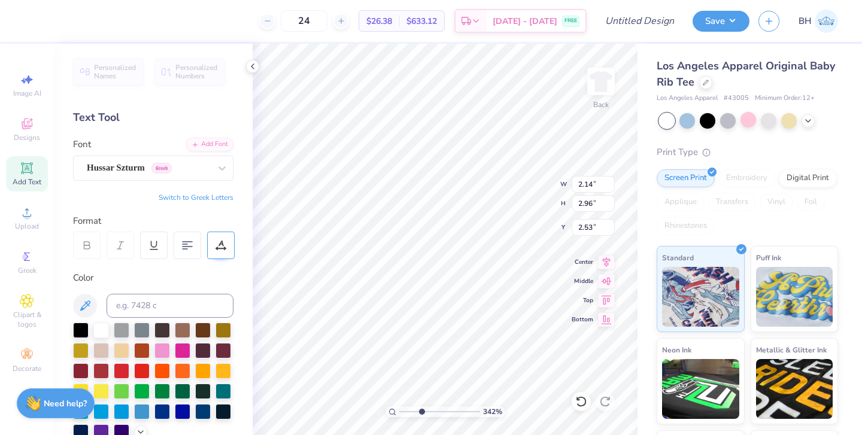
type input "5.91"
click at [206, 373] on div at bounding box center [203, 370] width 16 height 16
click at [789, 130] on div "Los Angeles Apparel Original Baby Rib Tee Los Angeles Apparel # 43005 Minimum O…" at bounding box center [747, 287] width 181 height 458
click at [789, 125] on div at bounding box center [789, 120] width 16 height 16
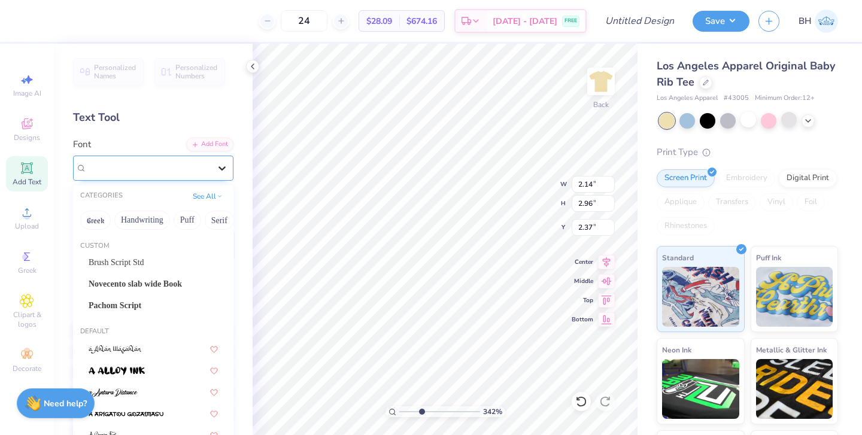
click at [215, 166] on div at bounding box center [222, 168] width 22 height 22
click at [585, 400] on icon at bounding box center [581, 401] width 10 height 11
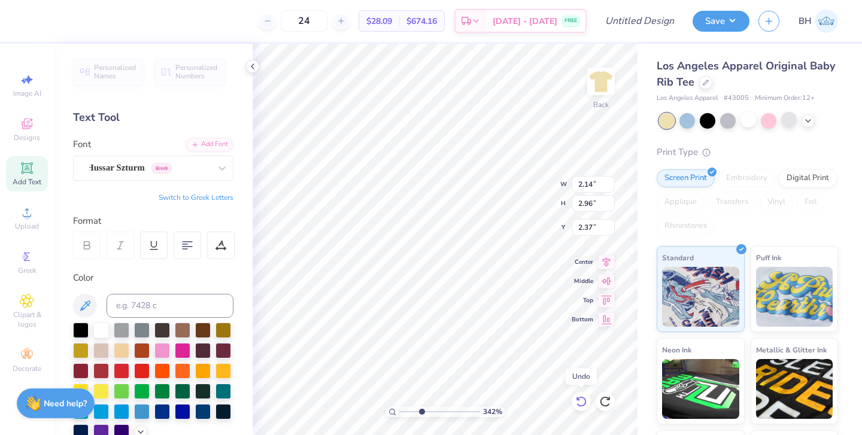
click at [585, 400] on icon at bounding box center [581, 401] width 10 height 11
click at [585, 401] on icon at bounding box center [581, 402] width 12 height 12
click at [585, 402] on icon at bounding box center [581, 402] width 12 height 12
click at [585, 403] on icon at bounding box center [581, 401] width 10 height 11
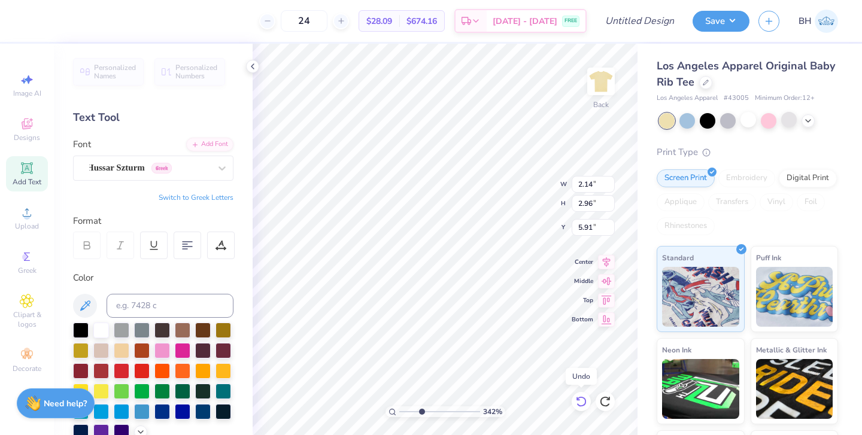
type input "2.53"
click at [221, 163] on icon at bounding box center [222, 168] width 12 height 12
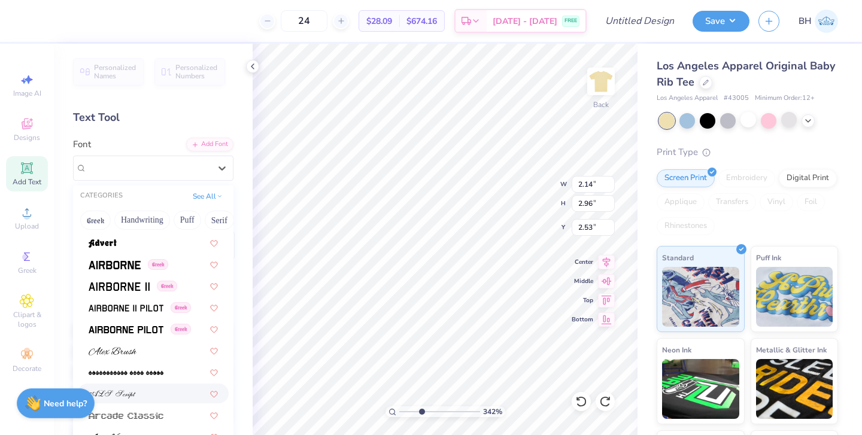
scroll to position [259, 0]
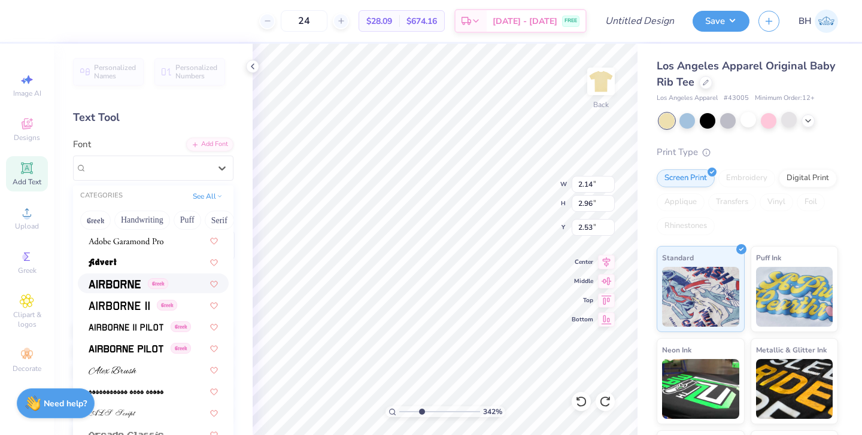
click at [134, 288] on img at bounding box center [115, 284] width 52 height 8
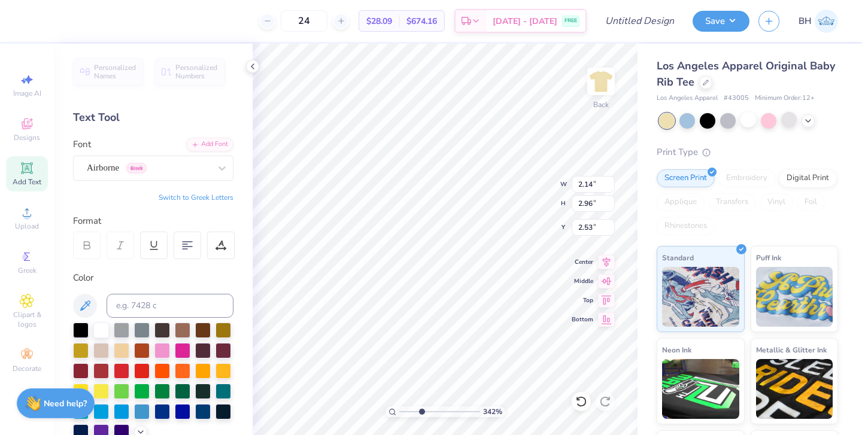
type input "1.82"
type input "2.54"
type input "2.75"
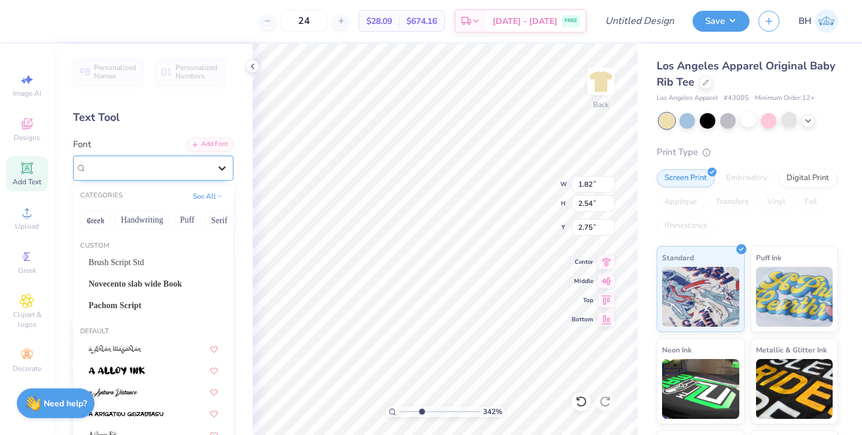
click at [211, 170] on div at bounding box center [222, 168] width 22 height 22
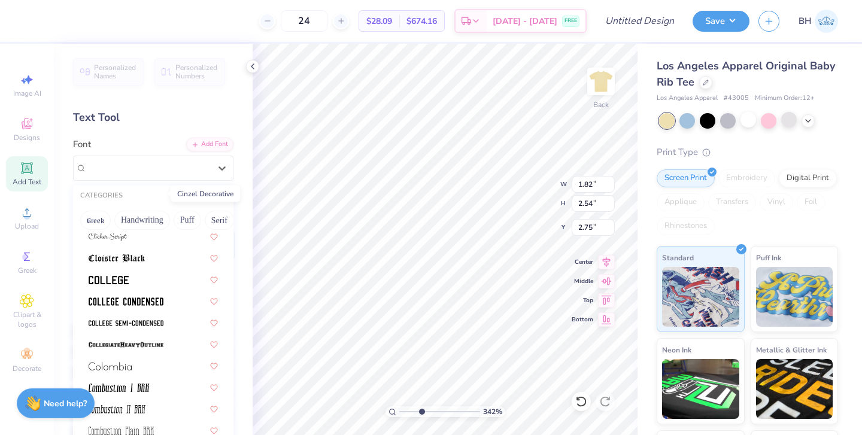
scroll to position [1625, 0]
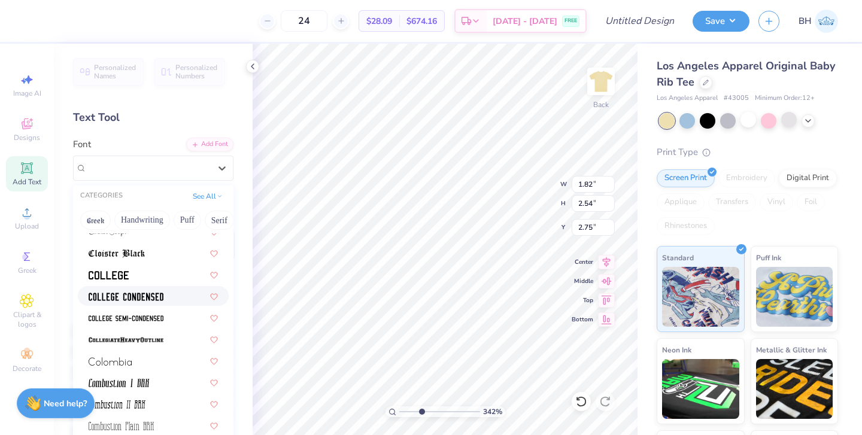
click at [145, 297] on img at bounding box center [126, 297] width 75 height 8
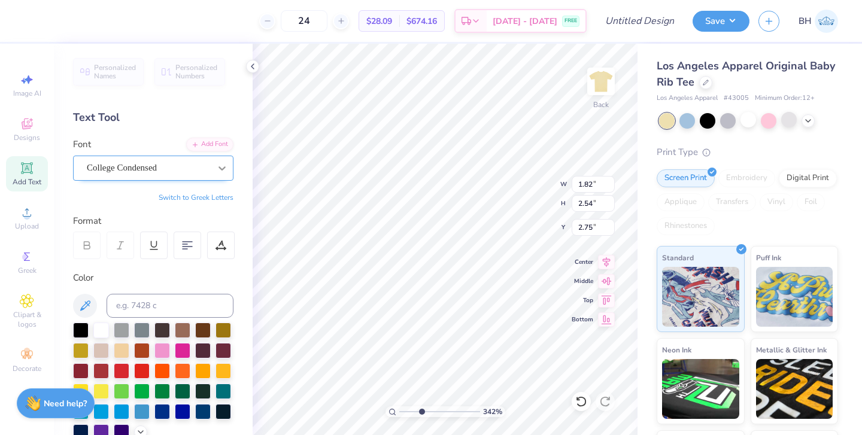
type input "1.01"
type input "2.37"
type input "2.83"
click at [220, 175] on div at bounding box center [222, 168] width 22 height 22
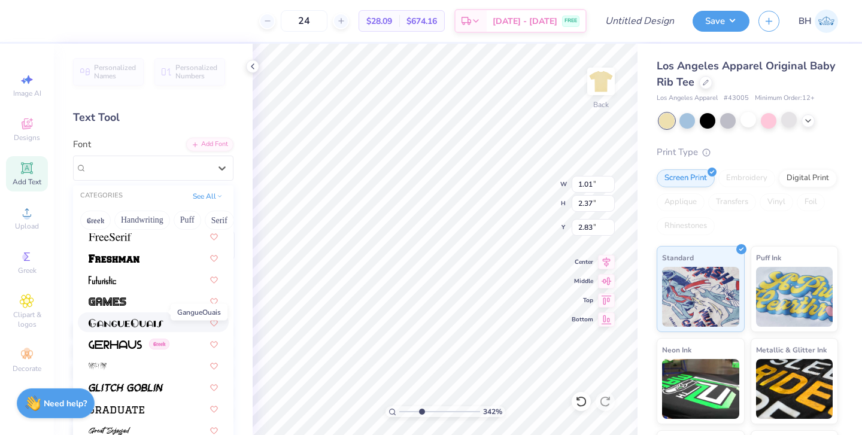
scroll to position [2760, 0]
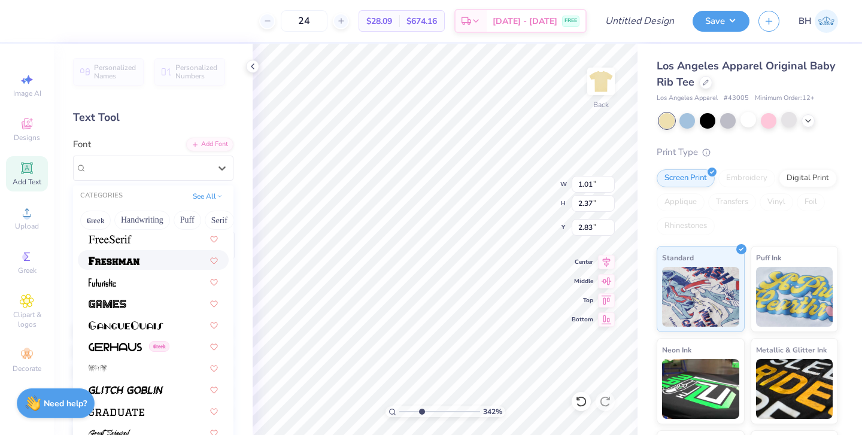
click at [159, 265] on div at bounding box center [153, 260] width 129 height 13
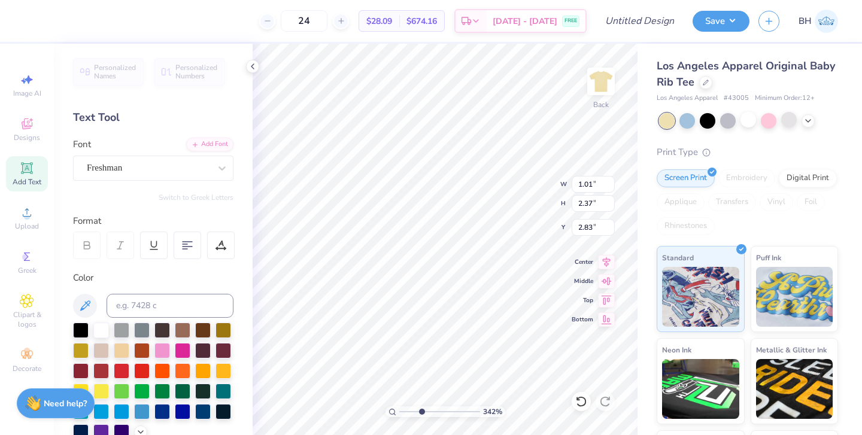
type input "2.19"
type input "2.89"
type input "2.57"
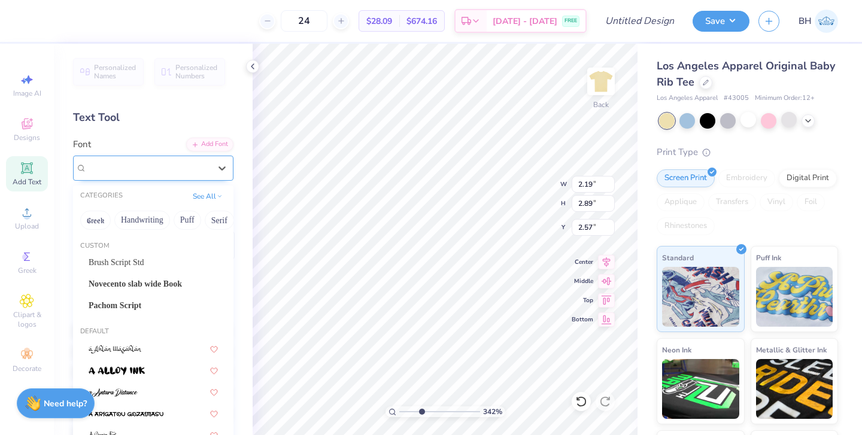
click at [203, 167] on div "Freshman" at bounding box center [149, 168] width 126 height 19
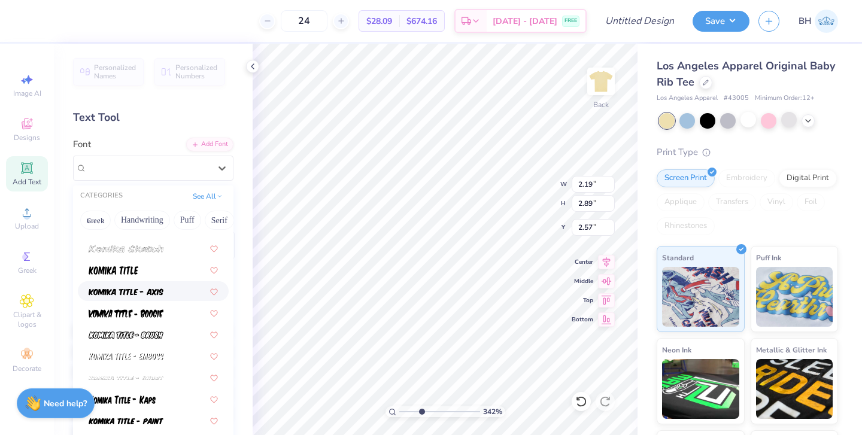
scroll to position [3733, 0]
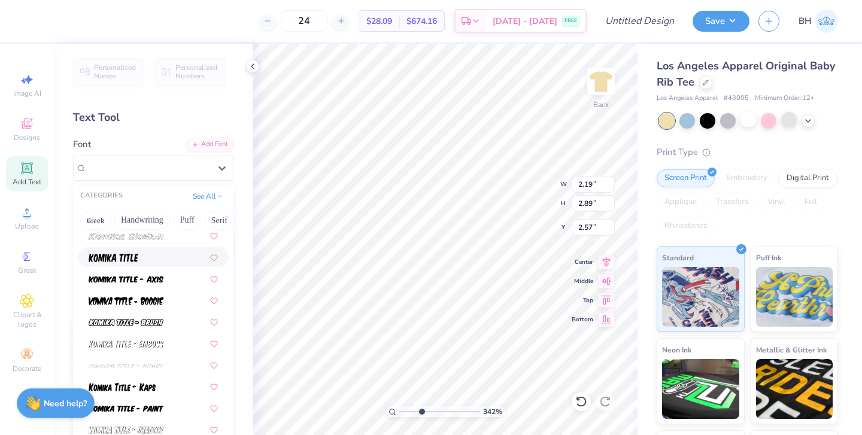
click at [151, 266] on div at bounding box center [153, 257] width 151 height 20
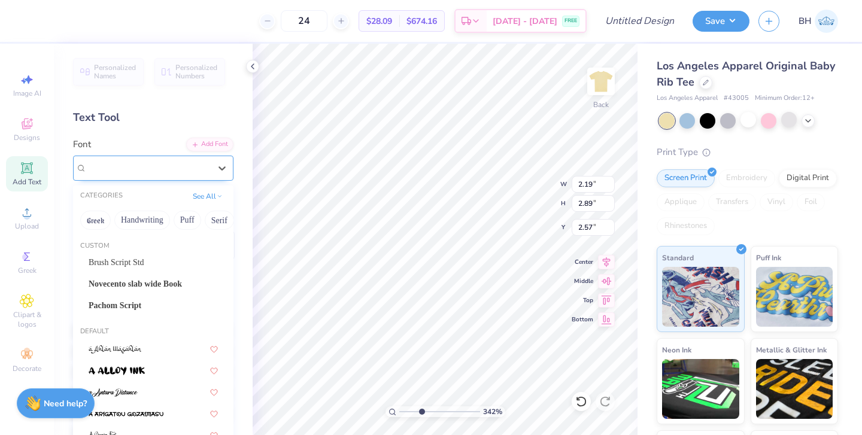
click at [193, 170] on div "Komika Title" at bounding box center [149, 168] width 126 height 19
type input "1.47"
type input "2.70"
type input "2.66"
click at [142, 287] on span "Novecento slab wide Book" at bounding box center [135, 284] width 93 height 13
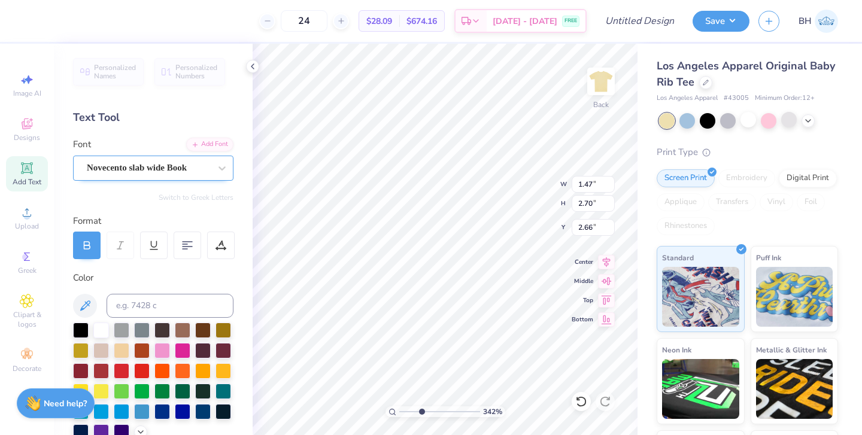
type input "1.58"
type input "2.02"
type input "3.00"
type input "2.12"
type input "2.71"
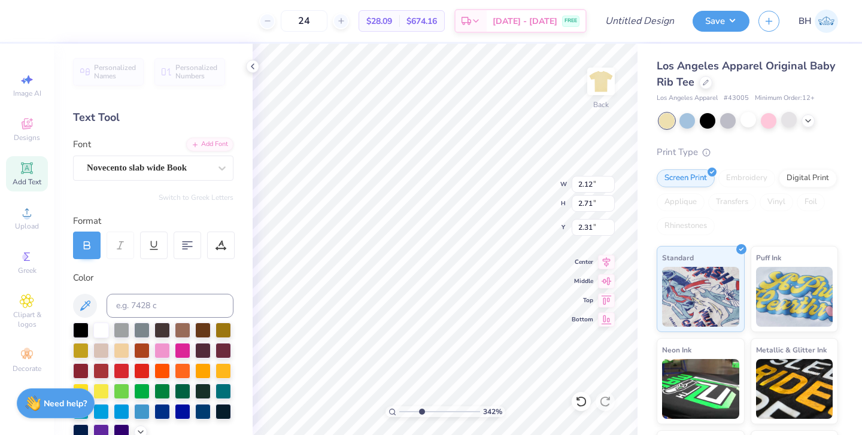
type input "2.61"
type input "2.18"
type input "2.79"
type input "2.57"
type input "2.24"
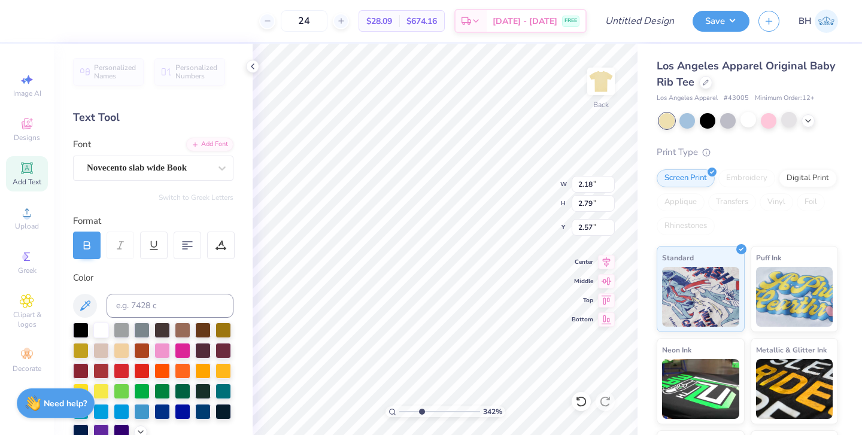
type input "2.87"
type input "2.49"
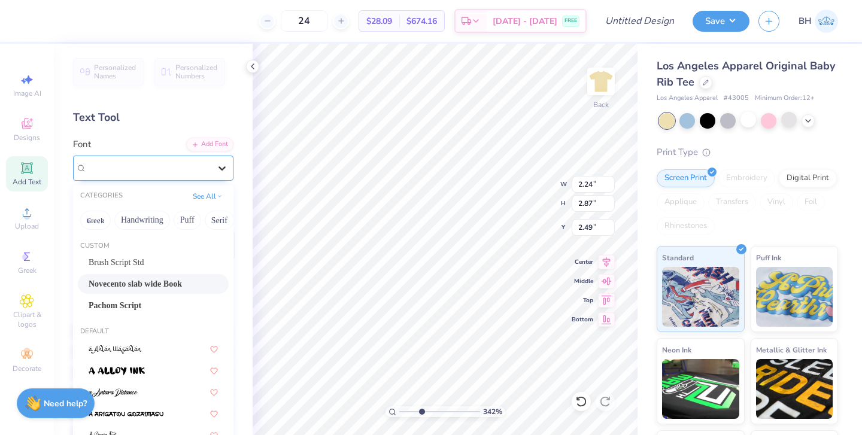
click at [225, 169] on icon at bounding box center [222, 168] width 12 height 12
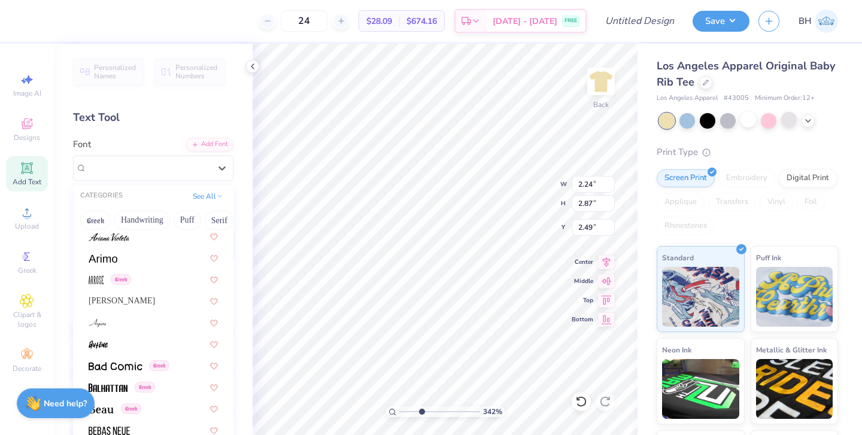
scroll to position [481, 0]
click at [155, 299] on div "Asimov" at bounding box center [153, 298] width 129 height 13
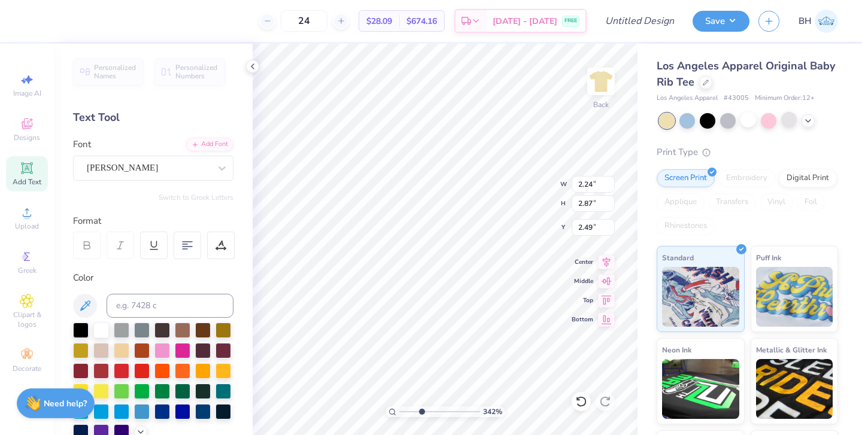
type input "2.37"
type input "3.60"
type input "2.12"
type input "1.77"
type input "2.69"
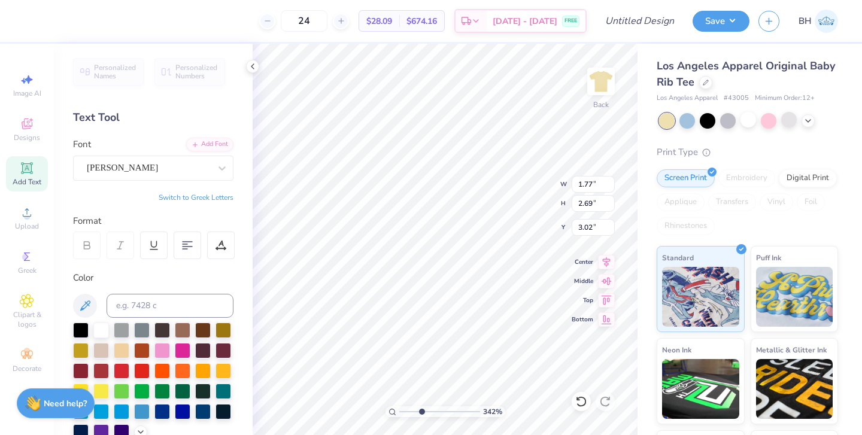
type input "2.62"
click at [192, 162] on div "Asimov" at bounding box center [149, 168] width 126 height 19
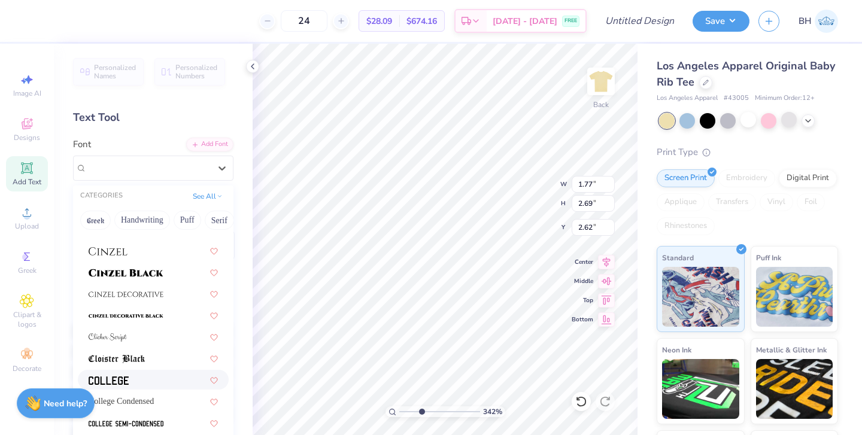
scroll to position [1518, 0]
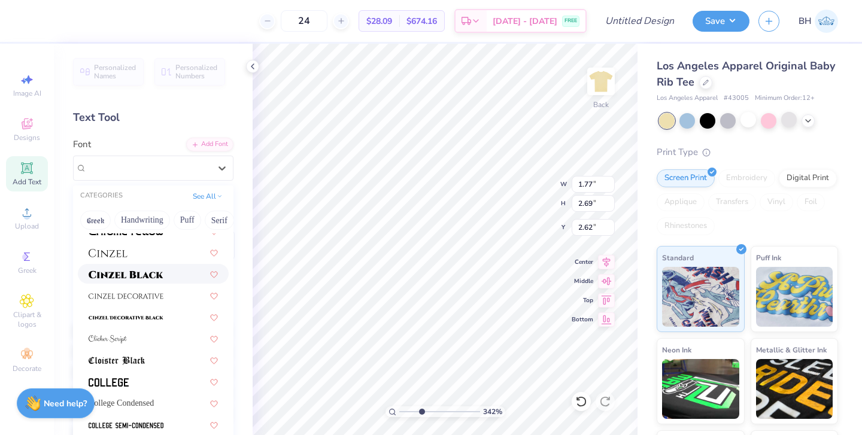
click at [133, 280] on span at bounding box center [126, 274] width 75 height 13
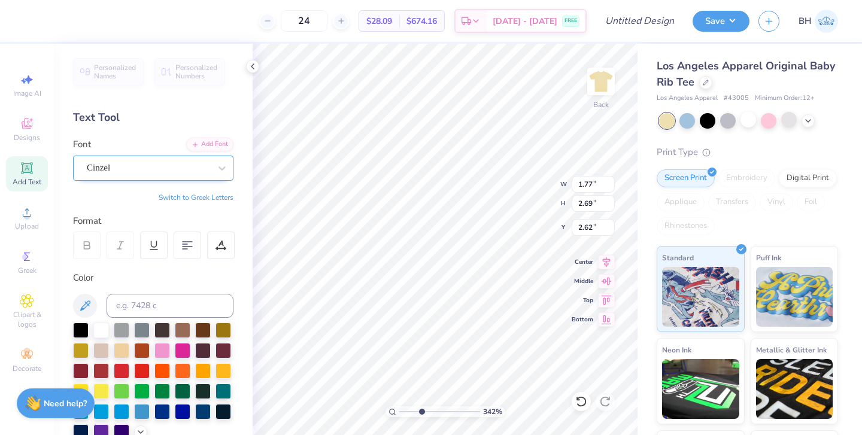
type input "2.16"
type input "2.68"
type input "2.63"
click at [209, 169] on div "Cinzel" at bounding box center [149, 168] width 126 height 19
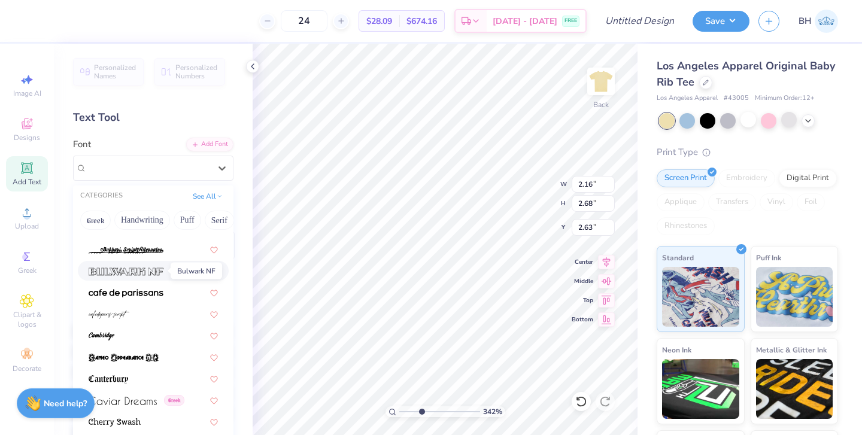
scroll to position [1242, 0]
click at [131, 292] on img at bounding box center [126, 292] width 75 height 8
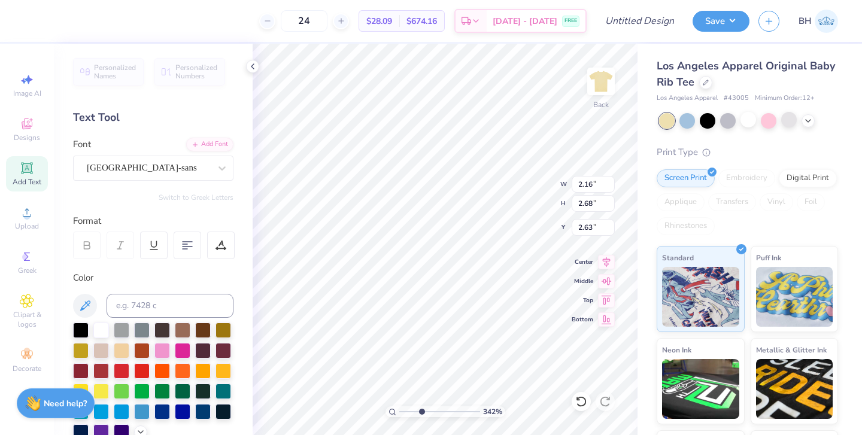
type input "1.39"
type input "1.77"
type input "3.09"
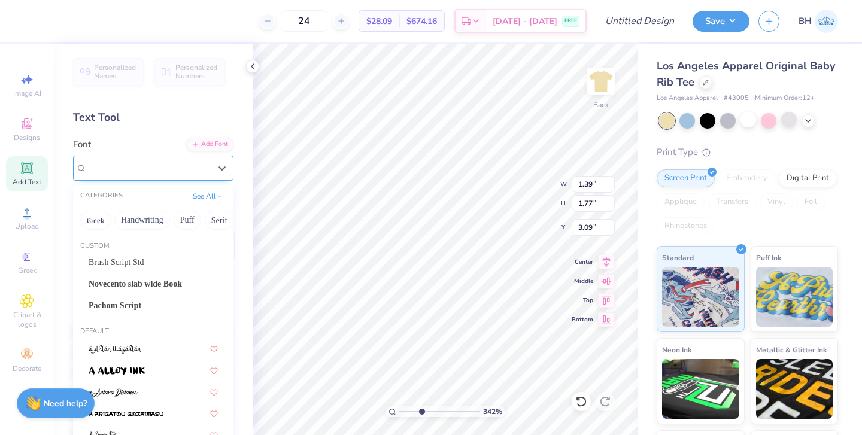
click at [163, 174] on div "cafe de paris-sans" at bounding box center [149, 168] width 126 height 19
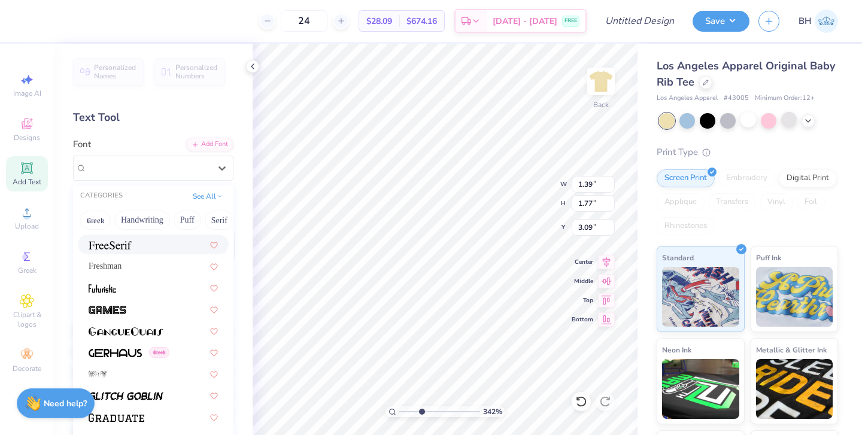
scroll to position [2758, 0]
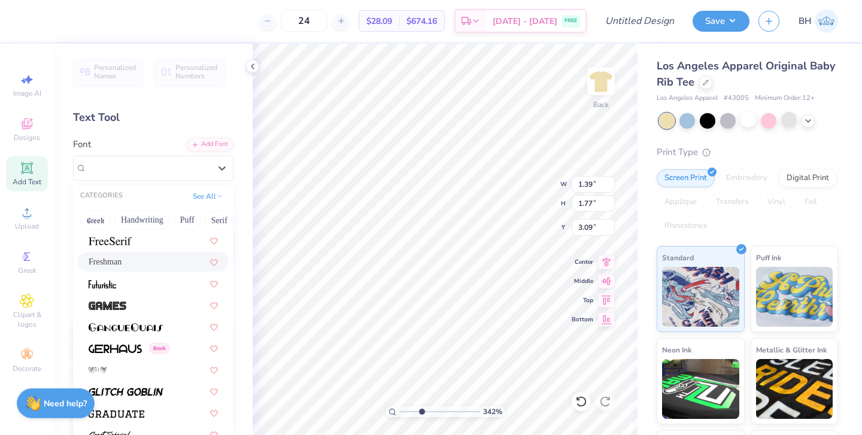
click at [157, 262] on div "Freshman" at bounding box center [153, 262] width 129 height 13
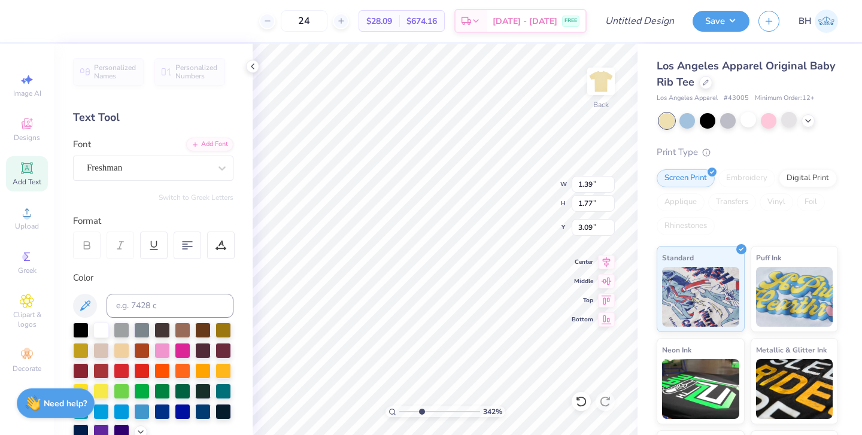
type input "2.33"
type input "3.07"
type input "2.43"
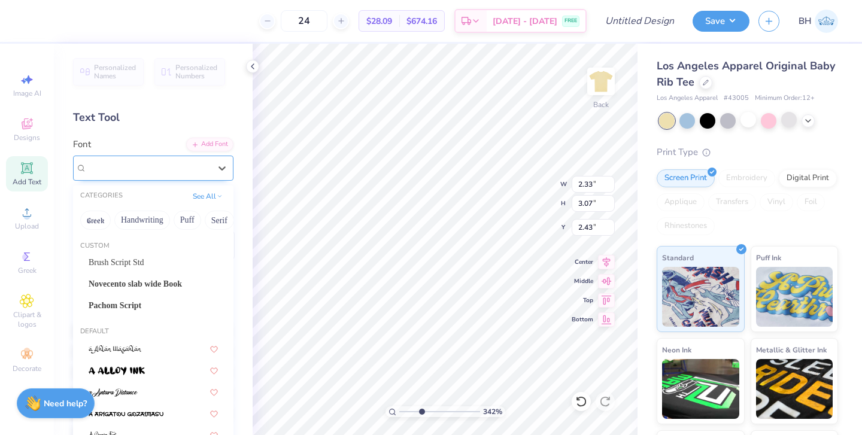
click at [171, 171] on div "Freshman" at bounding box center [149, 168] width 126 height 19
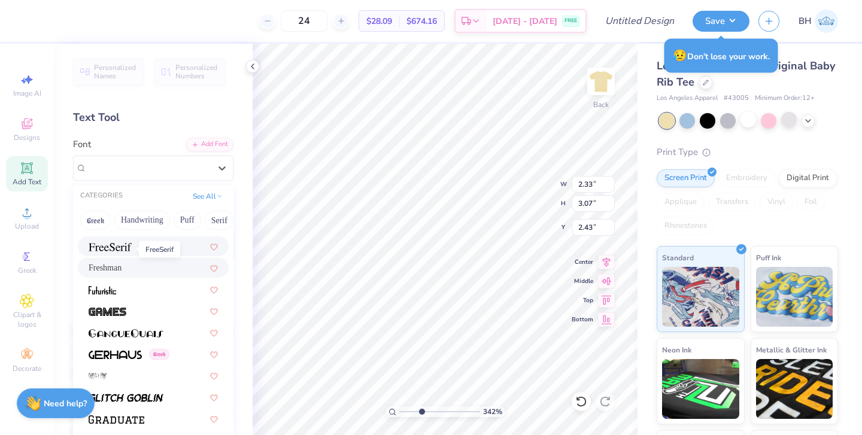
scroll to position [2754, 0]
click at [136, 248] on div at bounding box center [153, 244] width 129 height 13
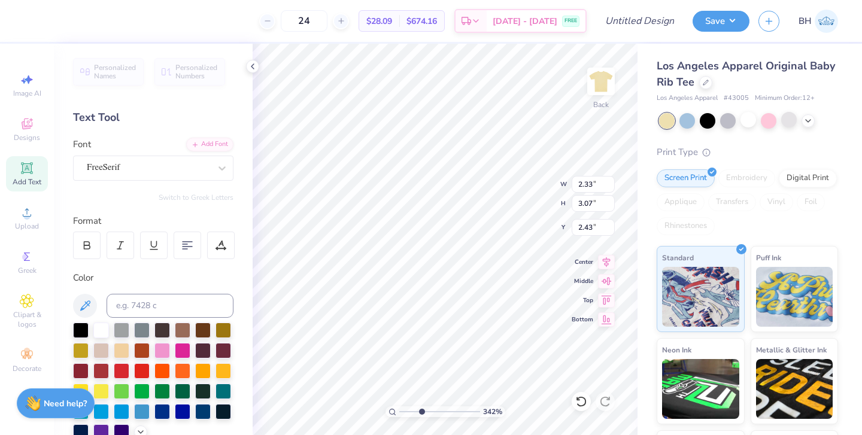
type input "1.43"
type input "2.54"
type input "2.70"
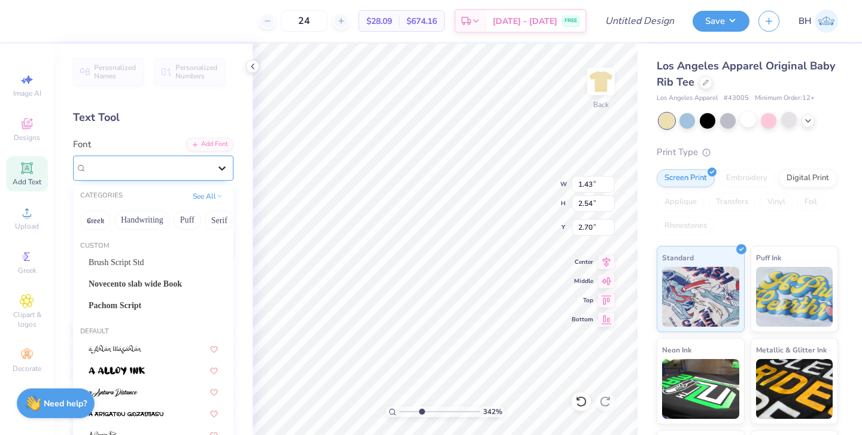
click at [215, 176] on div at bounding box center [222, 168] width 22 height 22
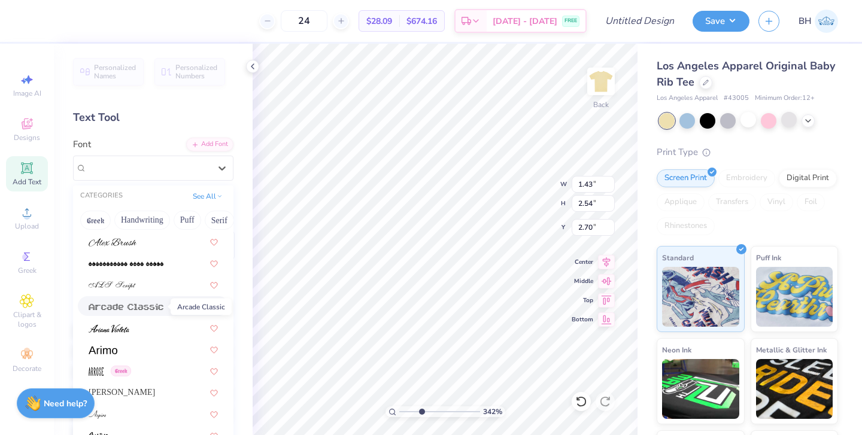
scroll to position [545, 0]
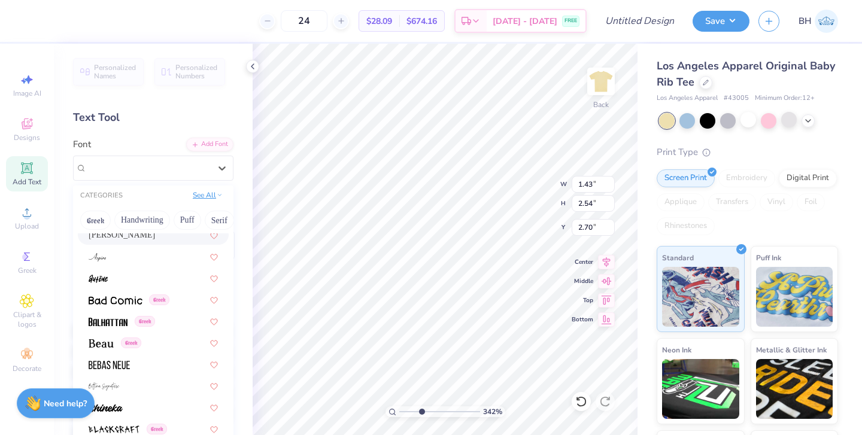
click at [214, 195] on button "See All" at bounding box center [207, 195] width 37 height 12
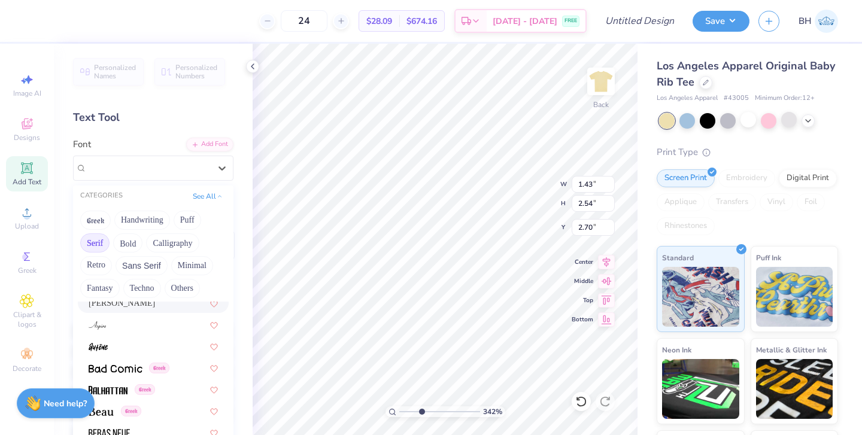
click at [110, 251] on button "Serif" at bounding box center [94, 242] width 29 height 19
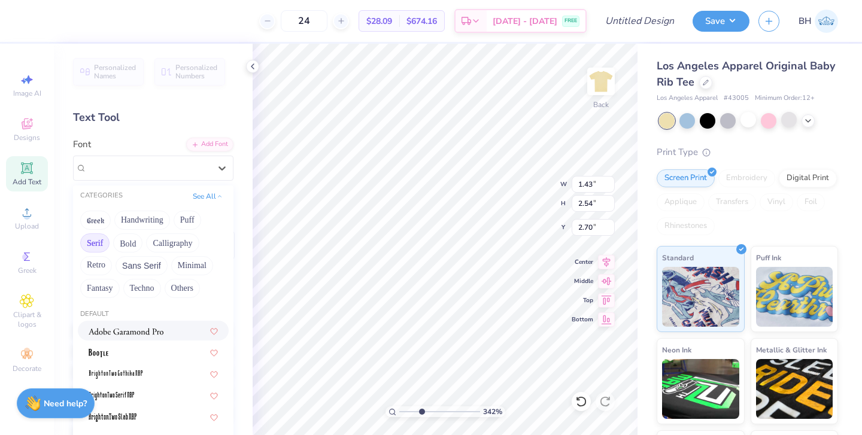
click at [130, 338] on div at bounding box center [153, 331] width 151 height 20
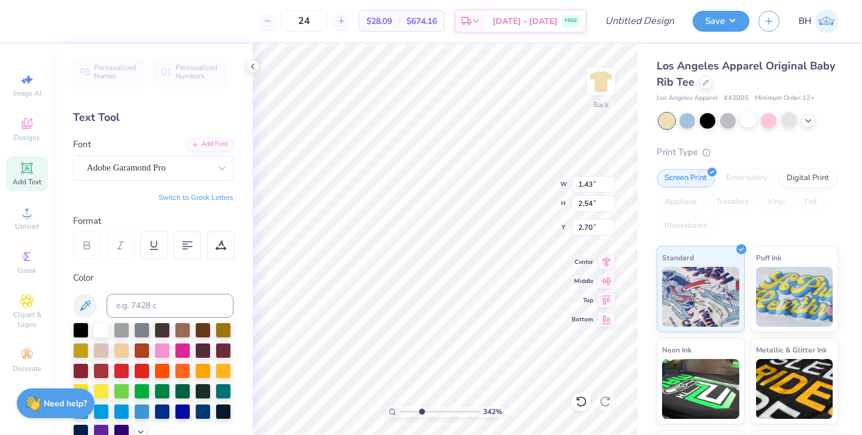
type input "1.42"
type input "2.41"
type input "2.77"
click at [91, 245] on icon at bounding box center [86, 245] width 11 height 11
click at [162, 174] on div at bounding box center [148, 168] width 123 height 16
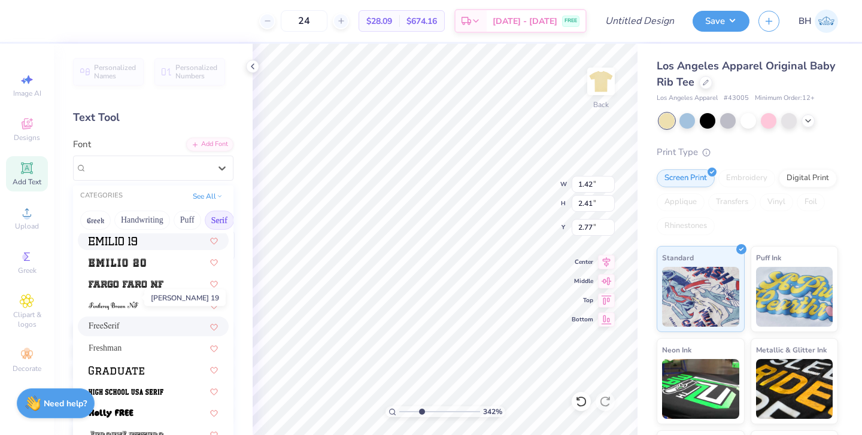
scroll to position [973, 0]
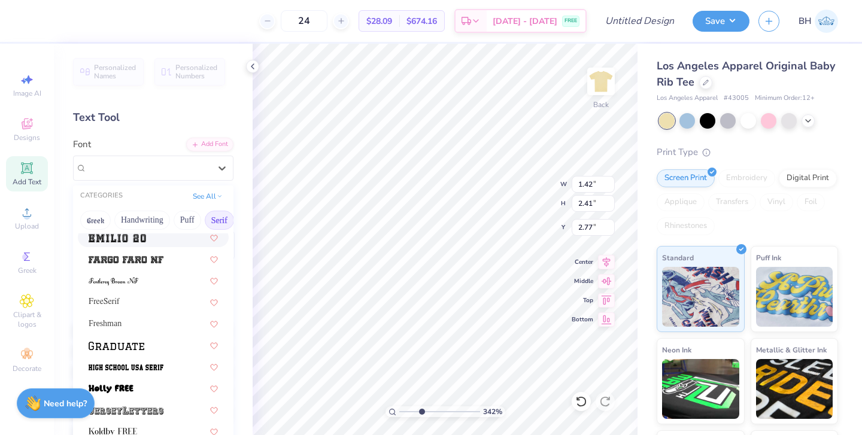
click at [158, 240] on div at bounding box center [153, 237] width 129 height 13
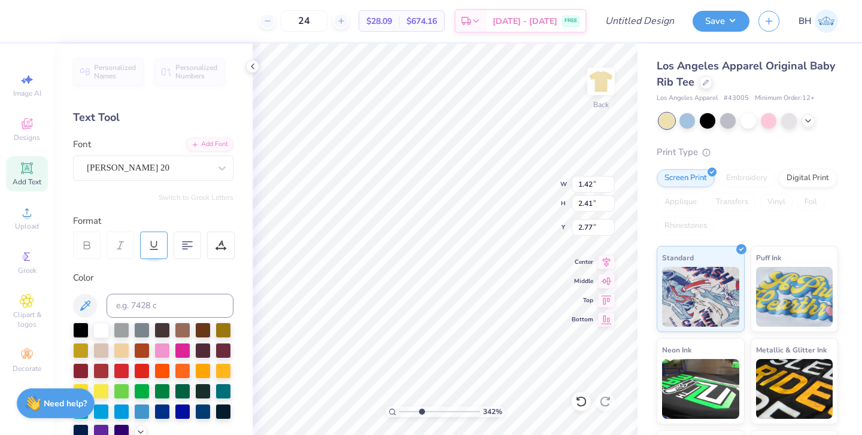
type input "2.21"
type input "3.38"
type input "2.28"
type input "1.89"
type input "2.89"
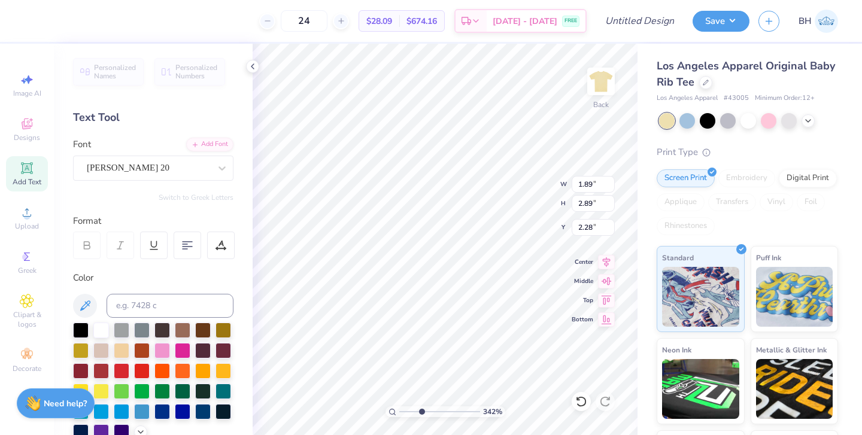
type input "2.44"
type input "2.97"
drag, startPoint x: 418, startPoint y: 410, endPoint x: 418, endPoint y: 404, distance: 6.0
click at [418, 404] on div "297 %" at bounding box center [445, 239] width 391 height 391
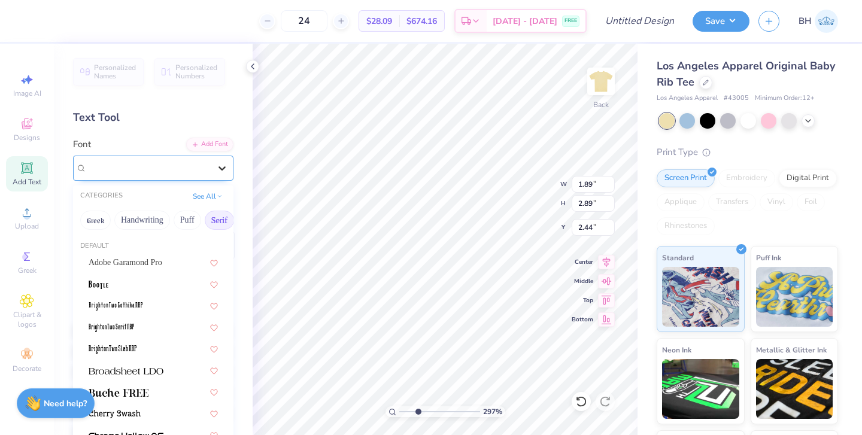
click at [211, 168] on div at bounding box center [222, 168] width 22 height 22
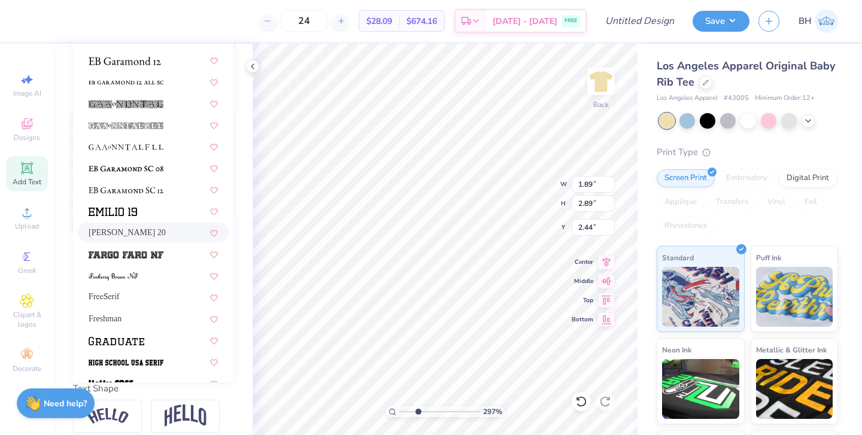
scroll to position [767, 0]
click at [142, 360] on span at bounding box center [126, 363] width 75 height 13
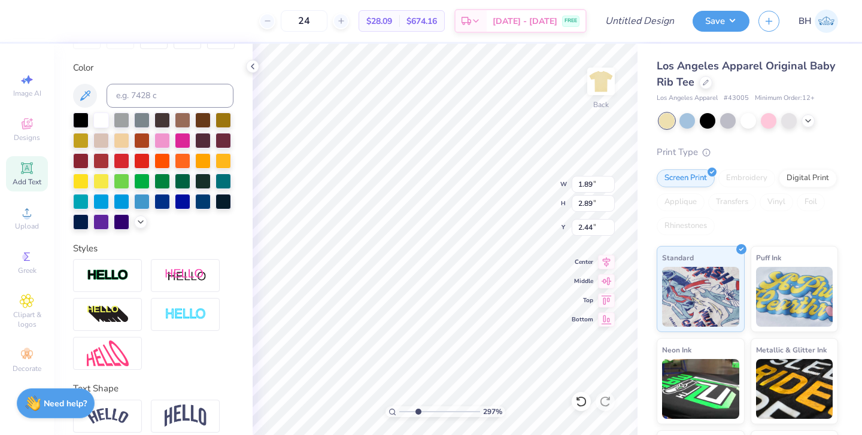
type input "1.54"
type input "2.49"
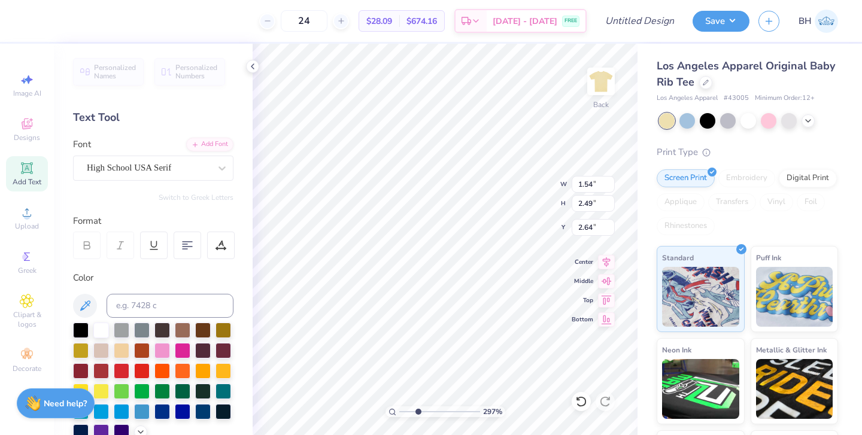
scroll to position [0, 0]
click at [224, 376] on div at bounding box center [223, 370] width 16 height 16
type input "5.77"
type input "2.67"
type input "1.64"
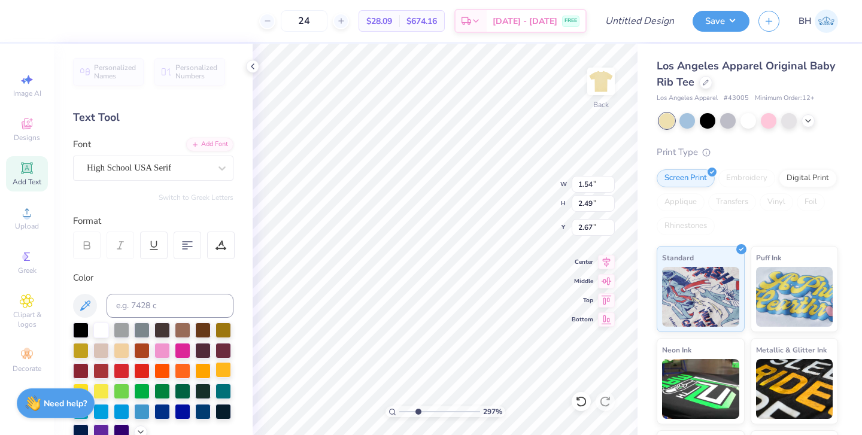
type input "2.65"
type input "2.61"
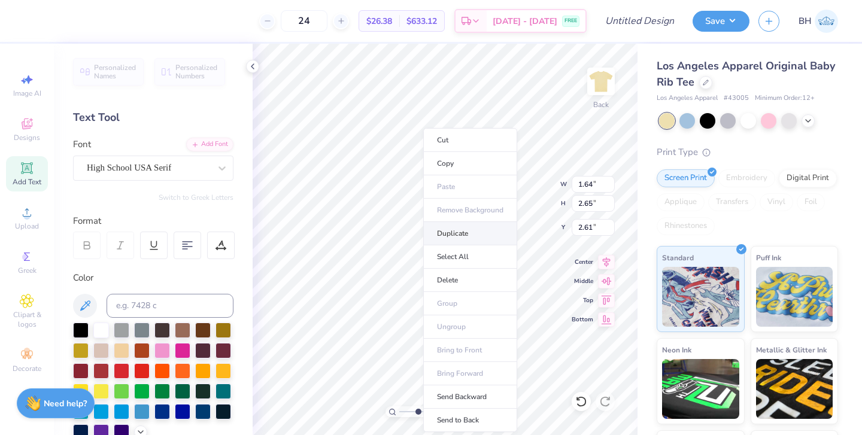
click at [446, 236] on li "Duplicate" at bounding box center [470, 233] width 94 height 23
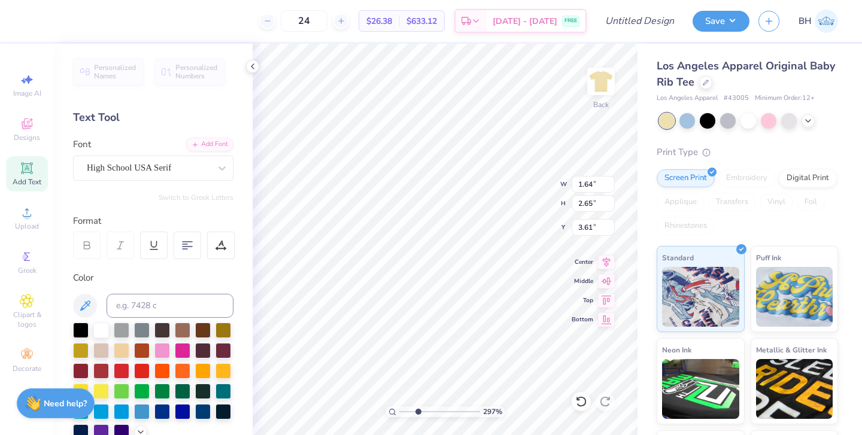
type input "2.61"
type input "1.81"
type input "2.92"
type input "2.34"
type input "1.64"
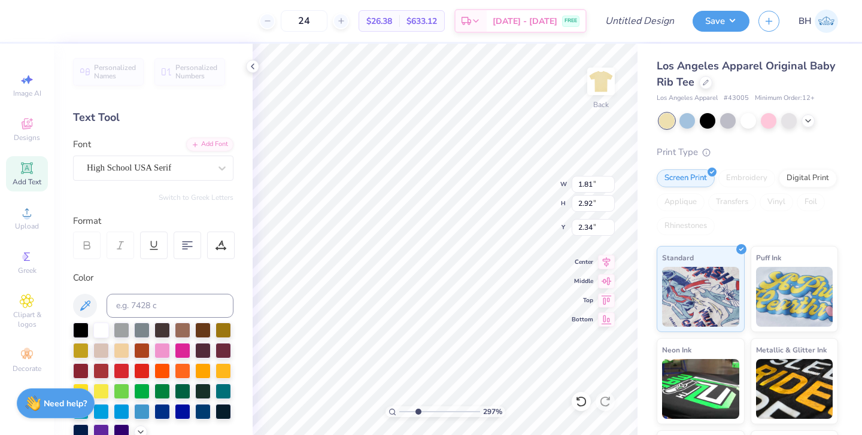
type input "2.65"
type input "2.61"
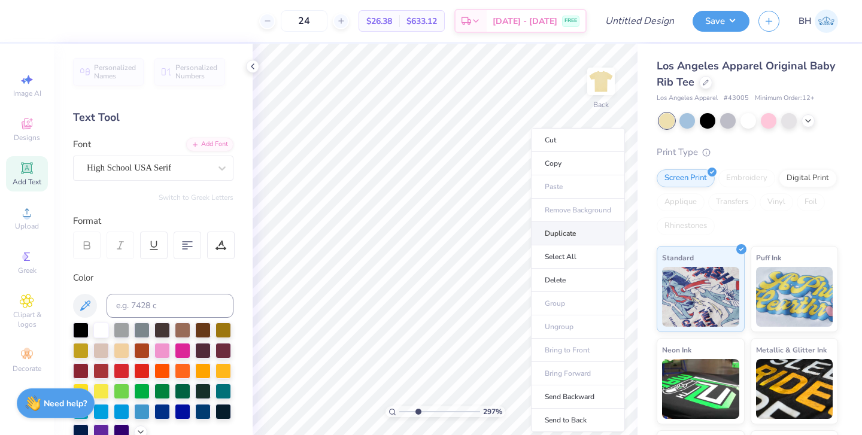
click at [543, 233] on li "Duplicate" at bounding box center [578, 233] width 94 height 23
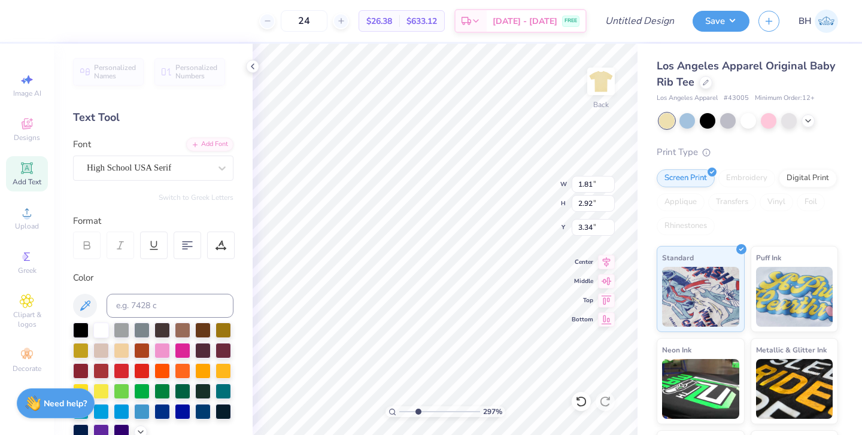
type input "2.34"
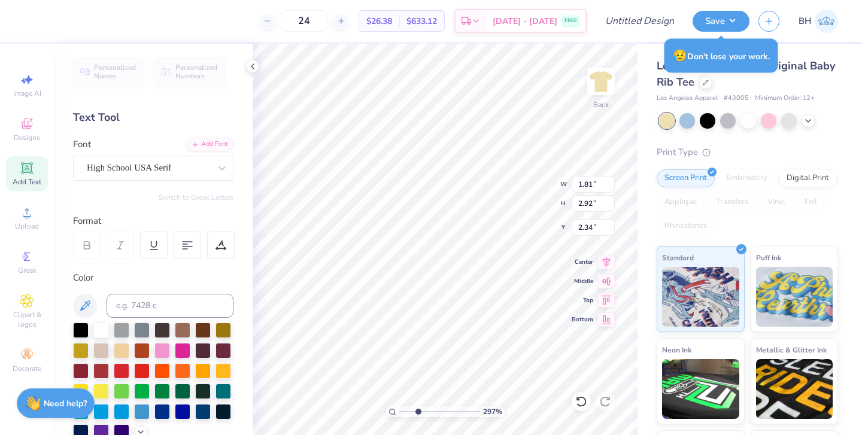
type textarea "9"
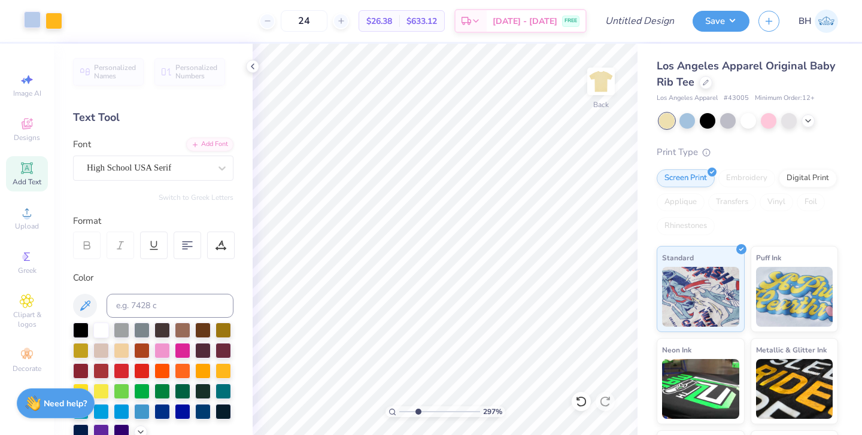
click at [32, 21] on div at bounding box center [32, 19] width 17 height 17
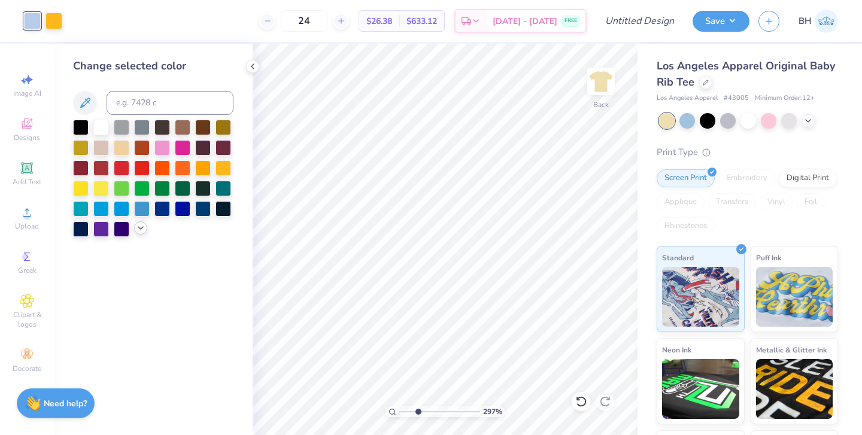
click at [141, 231] on icon at bounding box center [141, 228] width 10 height 10
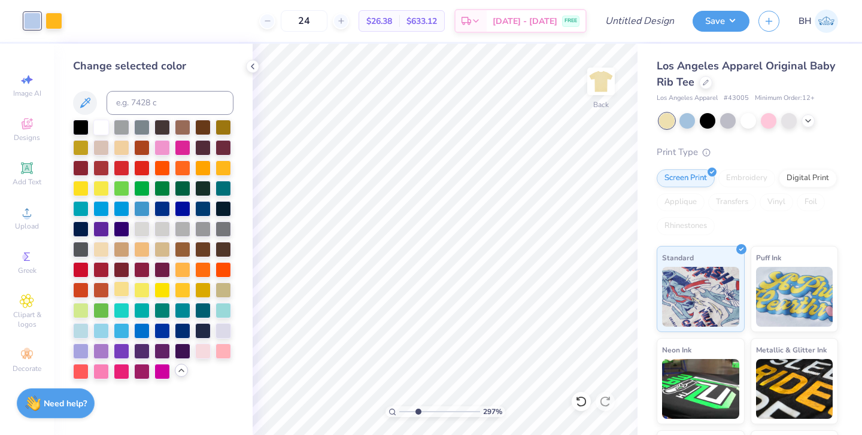
click at [125, 294] on div at bounding box center [122, 289] width 16 height 16
click at [140, 290] on div at bounding box center [142, 289] width 16 height 16
click at [79, 126] on div at bounding box center [81, 126] width 16 height 16
click at [221, 164] on div at bounding box center [223, 167] width 16 height 16
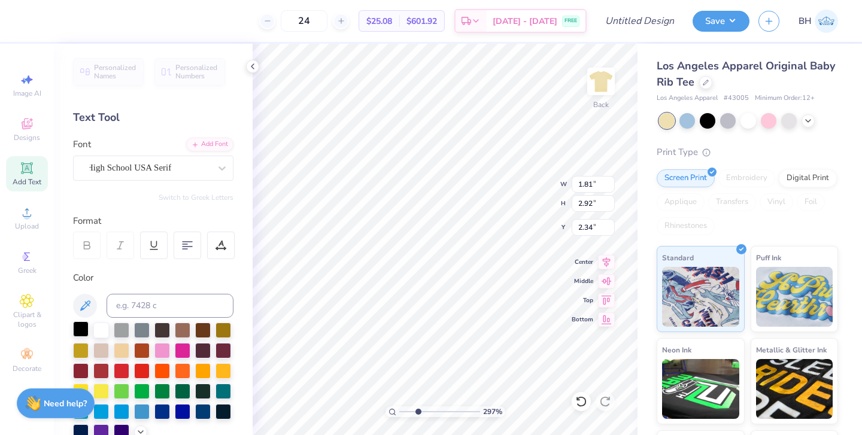
click at [86, 333] on div at bounding box center [81, 329] width 16 height 16
click at [84, 333] on div at bounding box center [81, 329] width 16 height 16
drag, startPoint x: 418, startPoint y: 412, endPoint x: 400, endPoint y: 411, distance: 18.0
click at [400, 411] on input "range" at bounding box center [439, 411] width 81 height 11
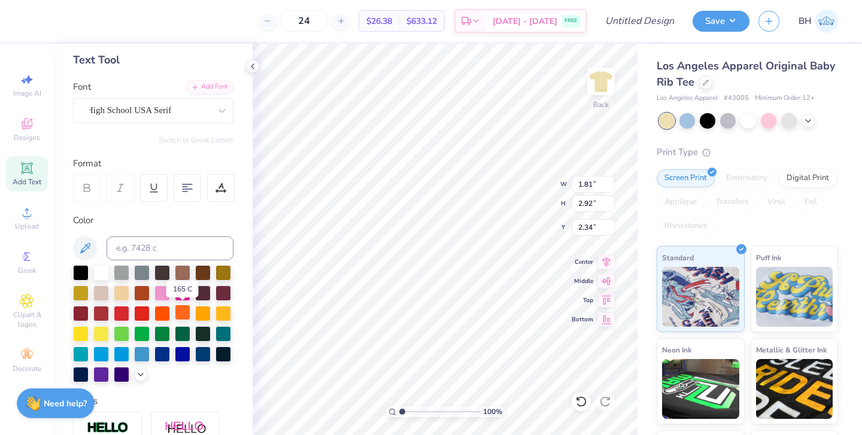
scroll to position [58, 0]
click at [145, 375] on icon at bounding box center [141, 373] width 10 height 10
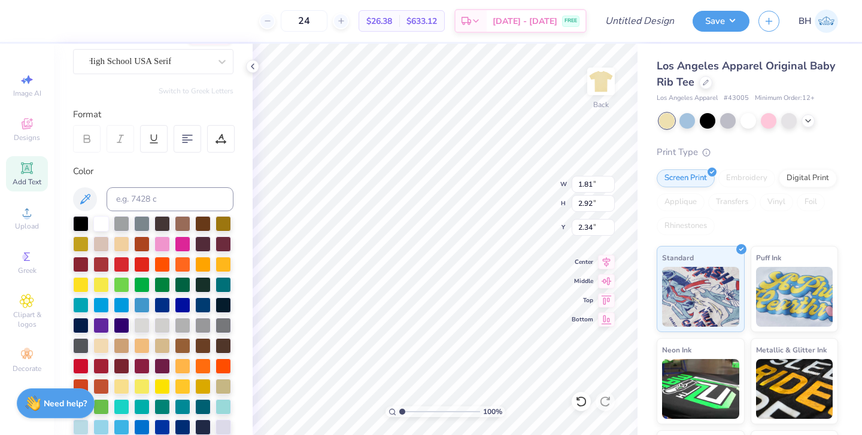
scroll to position [135, 0]
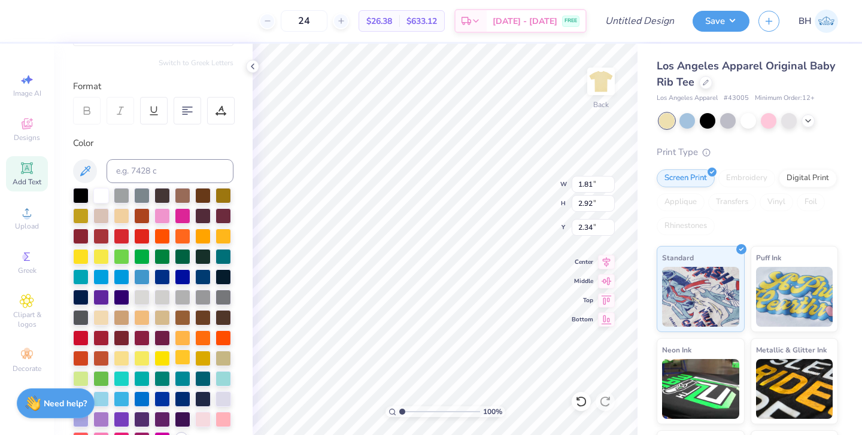
click at [181, 361] on div at bounding box center [183, 358] width 16 height 16
click at [200, 363] on div at bounding box center [203, 358] width 16 height 16
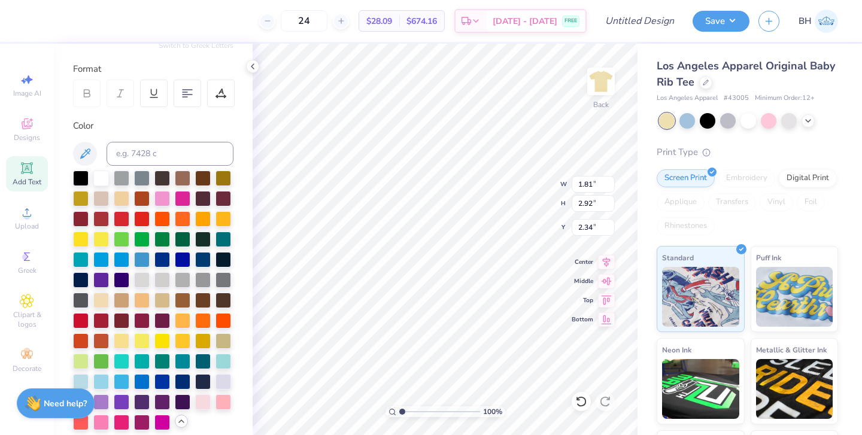
scroll to position [126, 0]
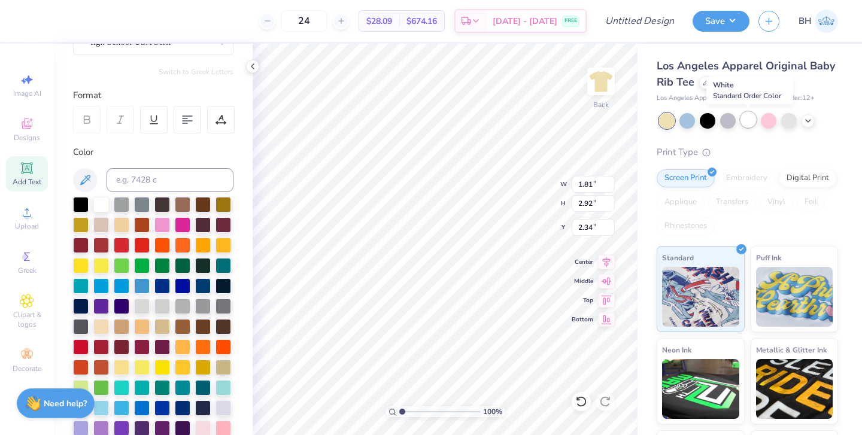
click at [751, 121] on div at bounding box center [748, 120] width 16 height 16
click at [786, 118] on div at bounding box center [789, 120] width 16 height 16
click at [224, 249] on div at bounding box center [223, 244] width 16 height 16
click at [227, 243] on div at bounding box center [223, 244] width 16 height 16
click at [95, 205] on div at bounding box center [101, 204] width 16 height 16
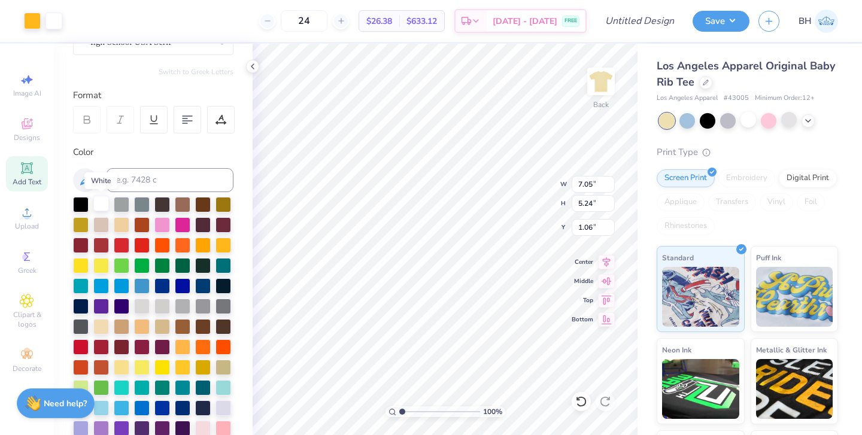
click at [104, 200] on div at bounding box center [101, 204] width 16 height 16
click at [100, 209] on div at bounding box center [101, 204] width 16 height 16
click at [99, 206] on div at bounding box center [101, 204] width 16 height 16
click at [105, 211] on div at bounding box center [101, 204] width 16 height 16
click at [107, 207] on div at bounding box center [101, 204] width 16 height 16
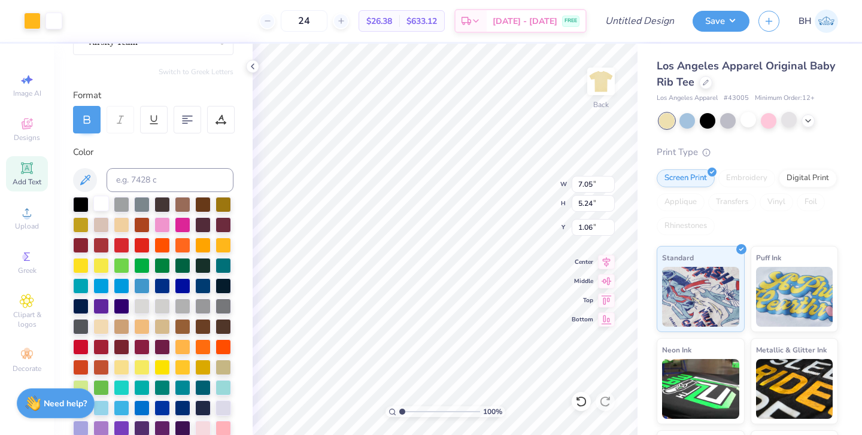
click at [104, 207] on div at bounding box center [101, 204] width 16 height 16
click at [97, 204] on div at bounding box center [101, 204] width 16 height 16
click at [98, 206] on div at bounding box center [101, 204] width 16 height 16
click at [104, 209] on div at bounding box center [101, 204] width 16 height 16
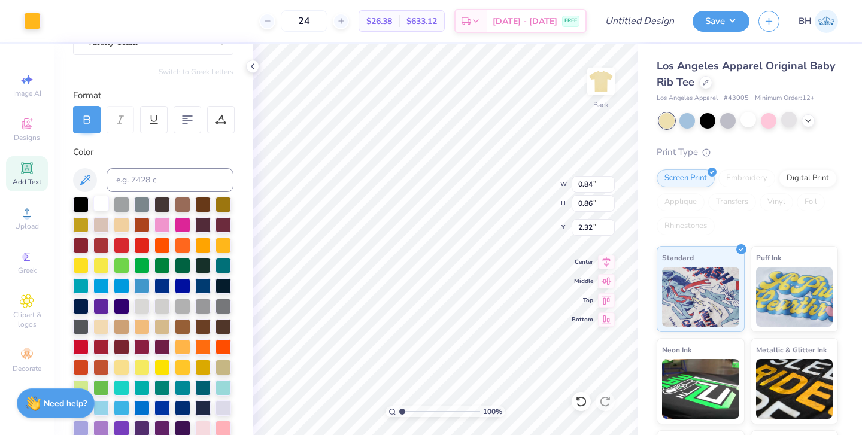
click at [102, 206] on div at bounding box center [101, 204] width 16 height 16
click at [438, 411] on input "range" at bounding box center [439, 411] width 81 height 11
click at [105, 206] on div at bounding box center [101, 204] width 16 height 16
click at [104, 205] on div at bounding box center [101, 204] width 16 height 16
click at [83, 183] on icon at bounding box center [85, 180] width 10 height 10
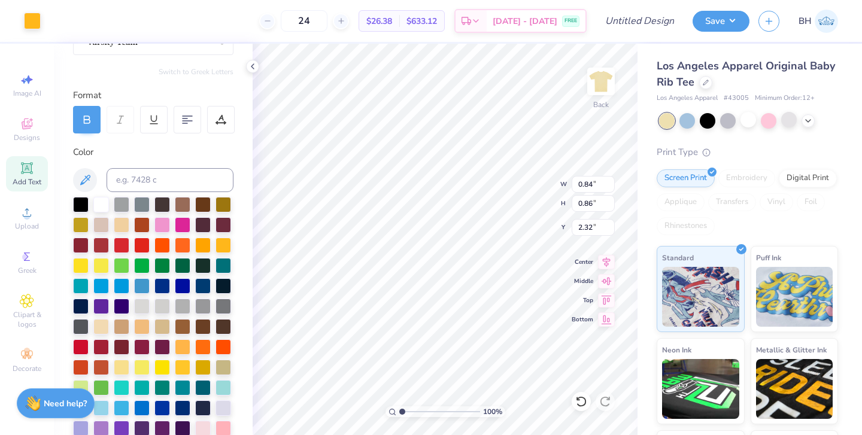
drag, startPoint x: 437, startPoint y: 411, endPoint x: 380, endPoint y: 407, distance: 57.6
type input "1"
click at [380, 407] on div "100 %" at bounding box center [445, 239] width 391 height 391
click at [98, 199] on div at bounding box center [101, 204] width 16 height 16
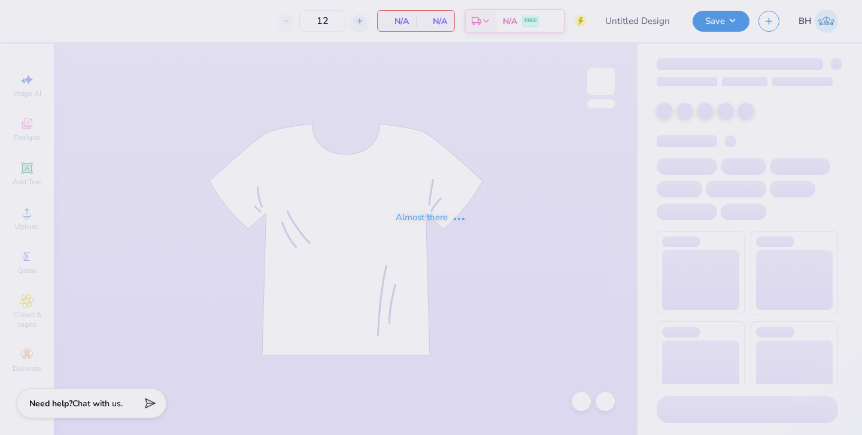
type input "50"
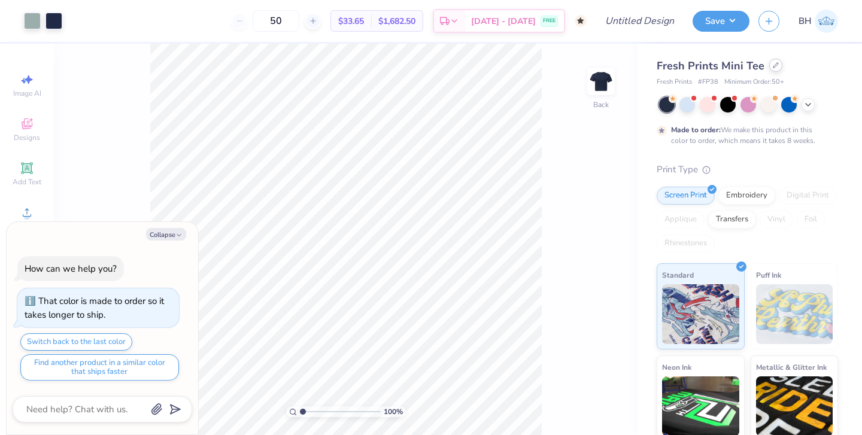
click at [773, 65] on icon at bounding box center [775, 65] width 5 height 5
type textarea "x"
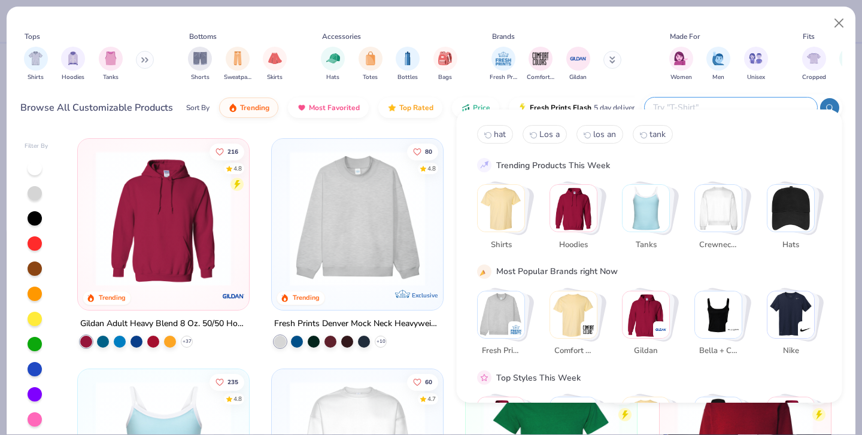
click at [740, 101] on input "text" at bounding box center [730, 108] width 157 height 14
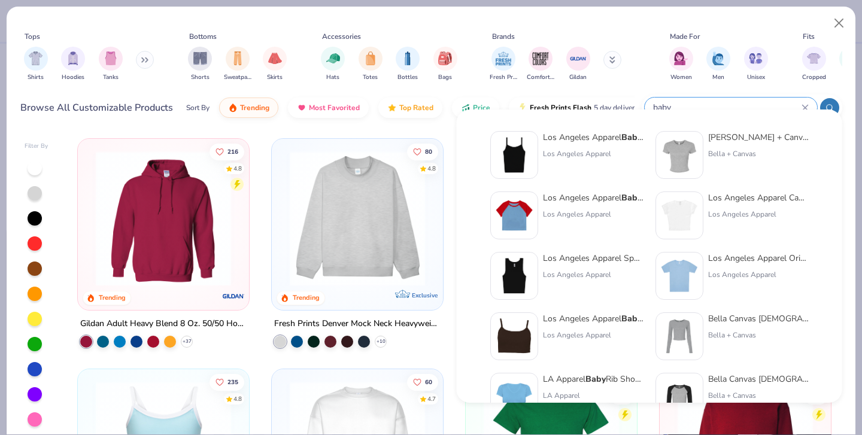
type input "baby"
click at [671, 265] on img at bounding box center [679, 275] width 37 height 37
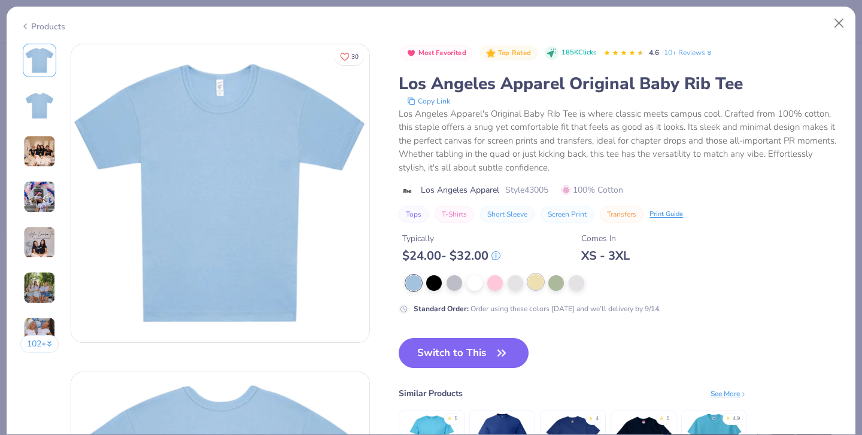
click at [528, 274] on div at bounding box center [536, 282] width 16 height 16
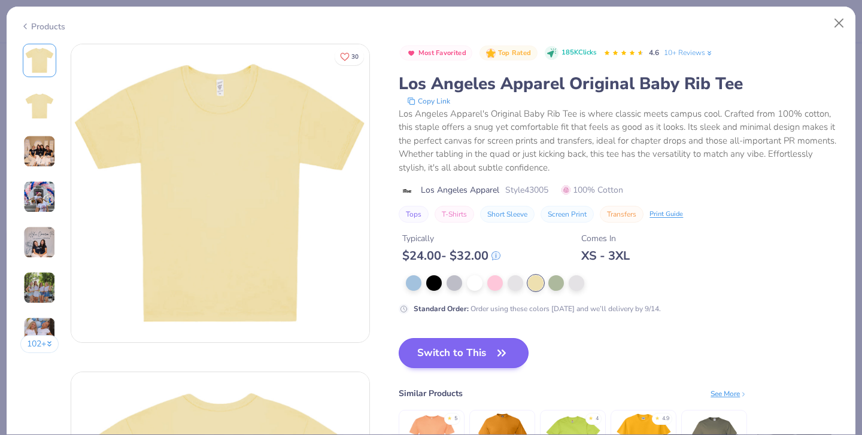
click at [399, 338] on button "Switch to This" at bounding box center [464, 353] width 130 height 30
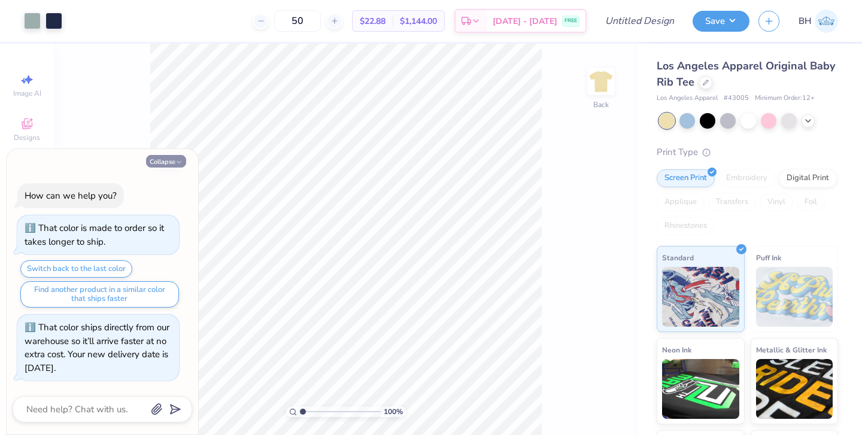
click at [171, 166] on button "Collapse" at bounding box center [166, 161] width 40 height 13
type textarea "x"
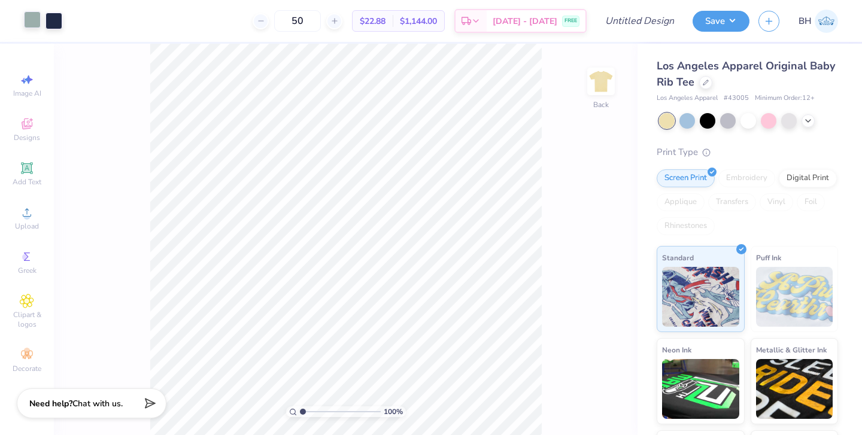
click at [32, 22] on div at bounding box center [32, 19] width 17 height 17
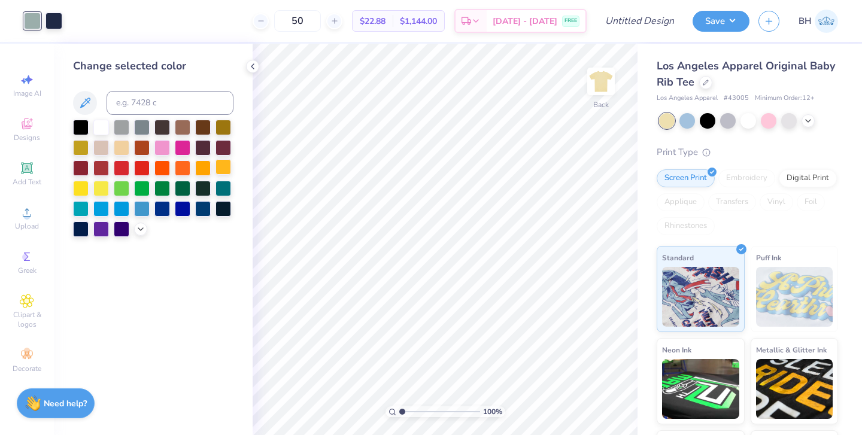
click at [230, 171] on div at bounding box center [223, 167] width 16 height 16
click at [51, 22] on div at bounding box center [53, 19] width 17 height 17
click at [101, 130] on div at bounding box center [101, 126] width 16 height 16
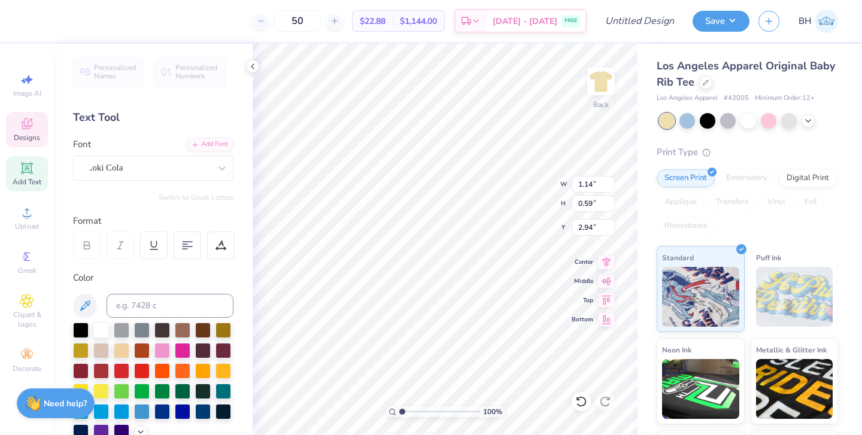
type textarea "T"
type textarea "Idaho"
type input "7.05"
type input "3.04"
type input "2.26"
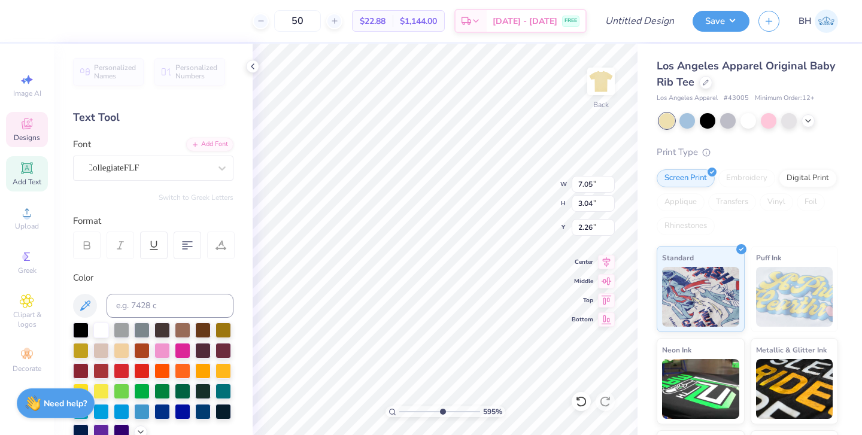
click at [442, 413] on input "range" at bounding box center [439, 411] width 81 height 11
type input "2.9"
click at [417, 413] on input "range" at bounding box center [439, 411] width 81 height 11
type textarea "Homecoming"
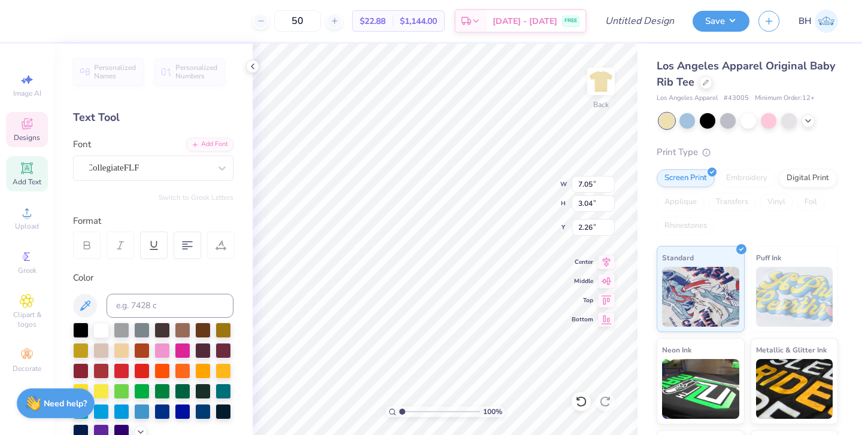
drag, startPoint x: 414, startPoint y: 412, endPoint x: 394, endPoint y: 412, distance: 20.4
type input "1"
click at [394, 412] on div "100 %" at bounding box center [445, 411] width 120 height 11
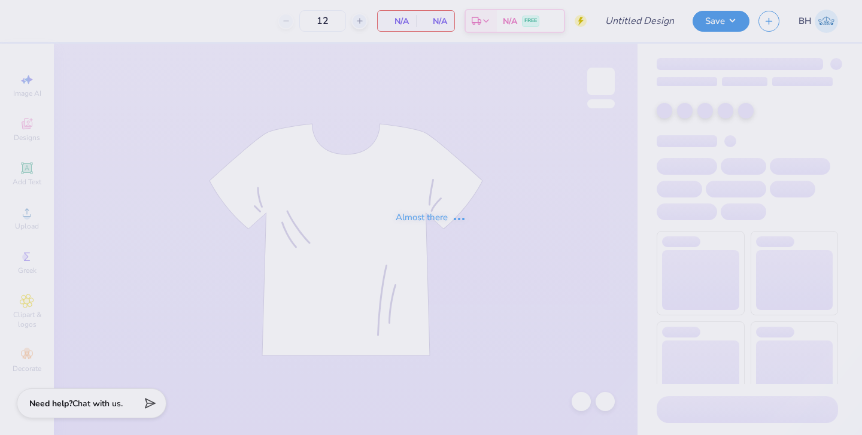
type input "50"
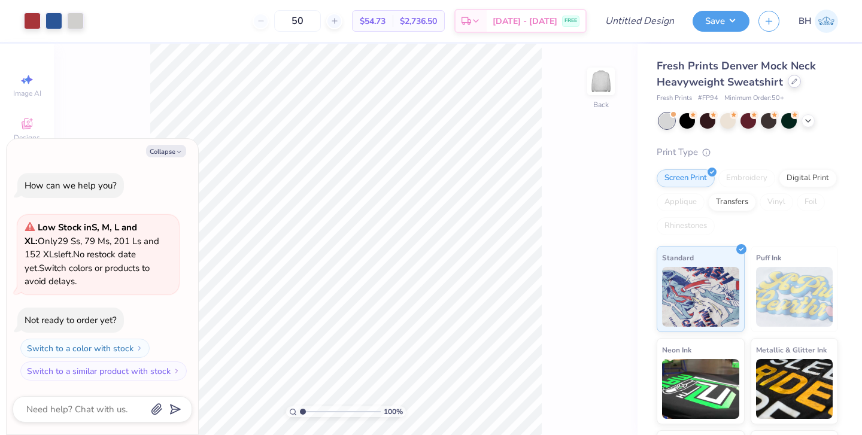
click at [795, 83] on icon at bounding box center [794, 81] width 6 height 6
type textarea "x"
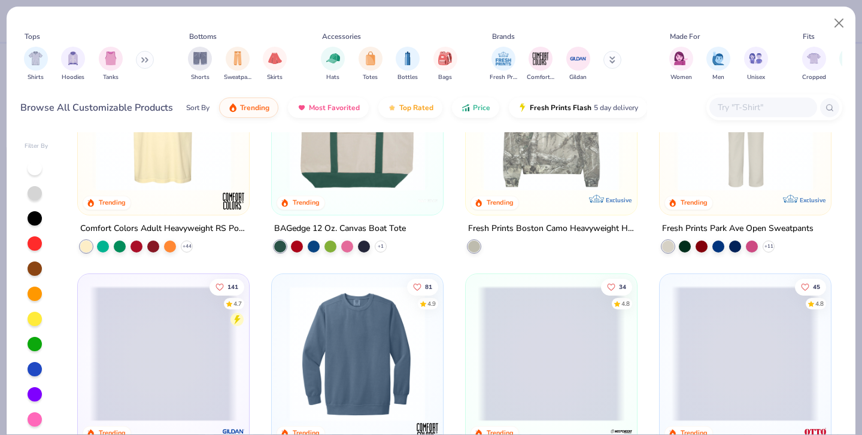
scroll to position [1938, 0]
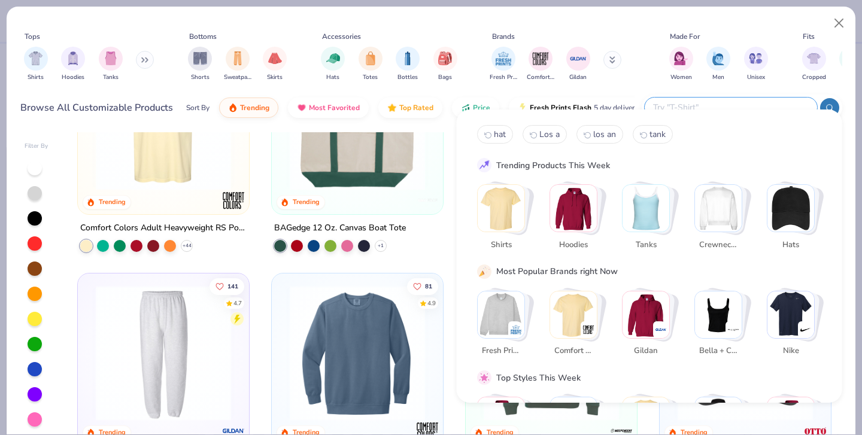
click at [734, 101] on input "text" at bounding box center [730, 108] width 157 height 14
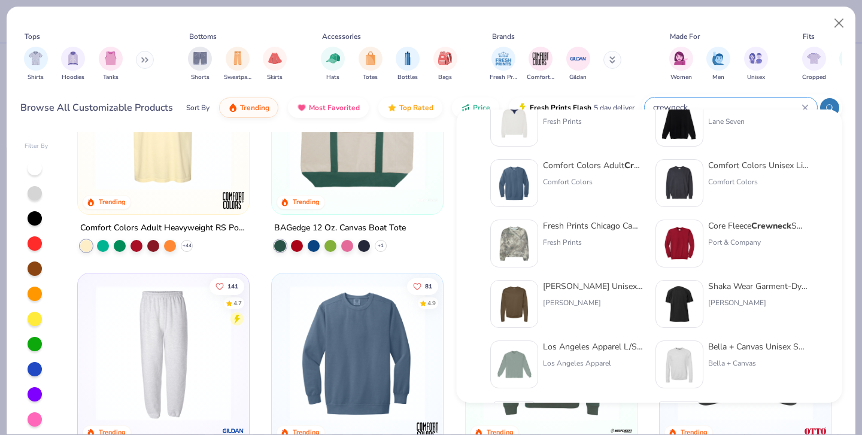
scroll to position [76, 0]
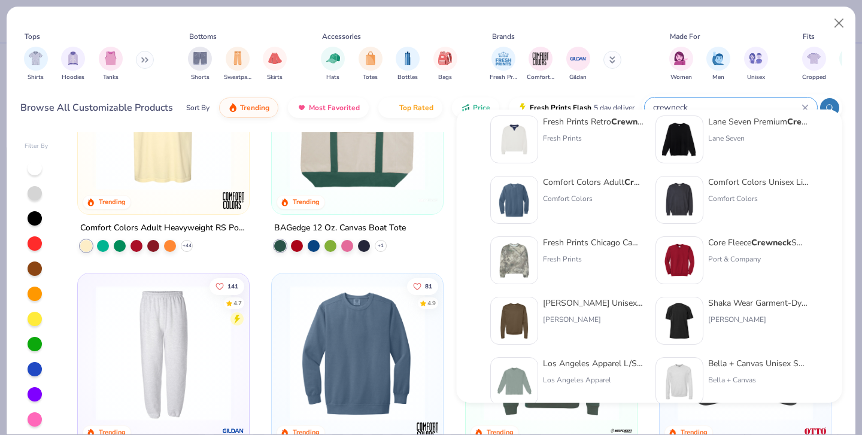
type input "crewneck"
click at [683, 249] on img at bounding box center [679, 260] width 37 height 37
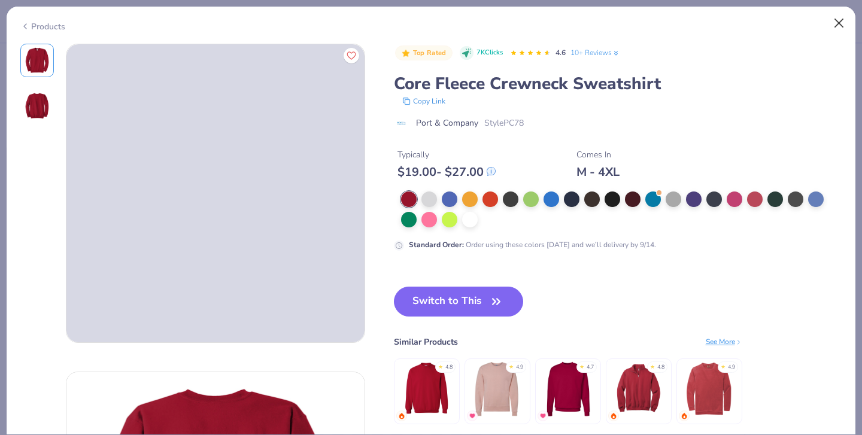
click at [838, 25] on button "Close" at bounding box center [839, 23] width 23 height 23
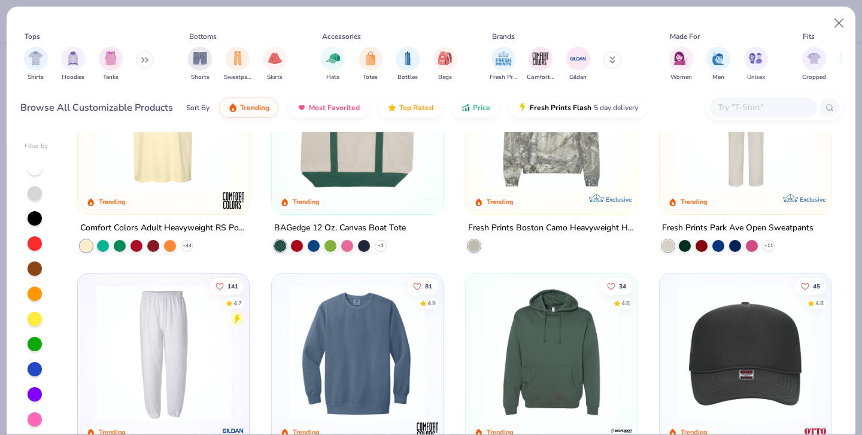
click at [34, 312] on div at bounding box center [35, 319] width 14 height 14
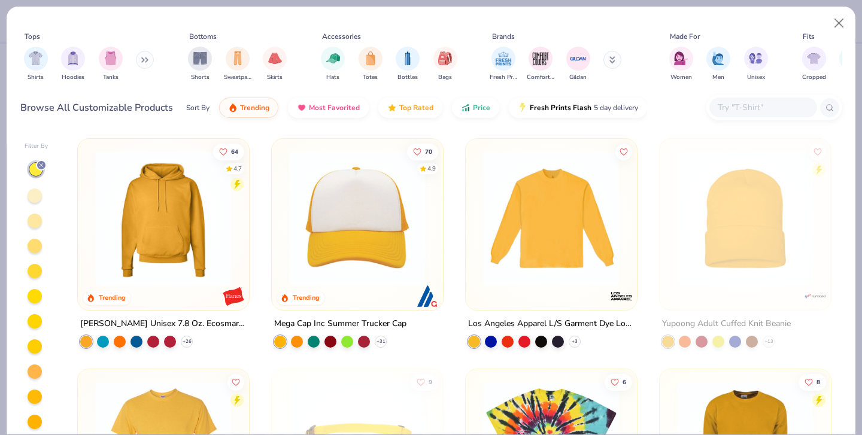
click at [31, 189] on div at bounding box center [35, 196] width 14 height 14
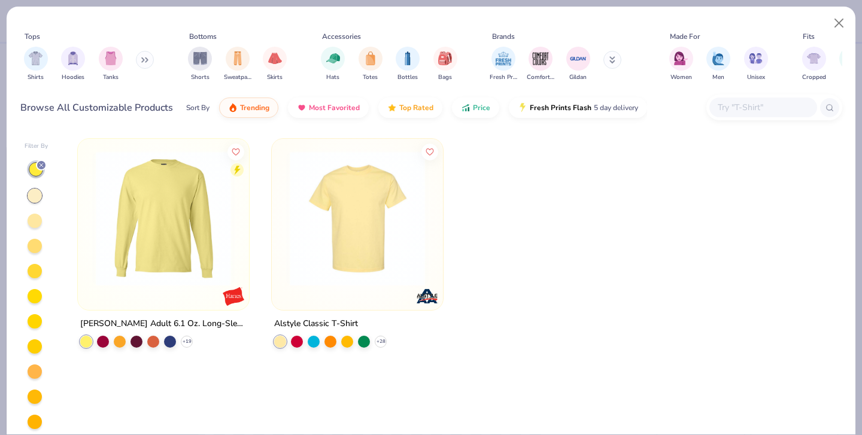
click at [39, 162] on icon at bounding box center [41, 165] width 7 height 7
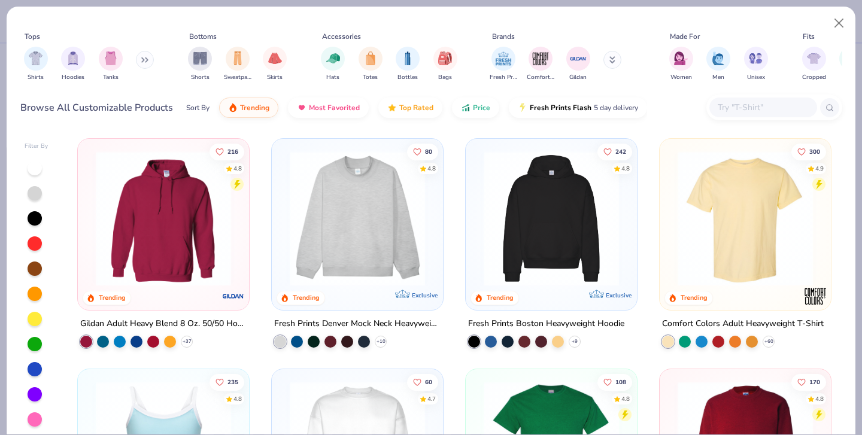
click at [38, 262] on div at bounding box center [35, 269] width 14 height 14
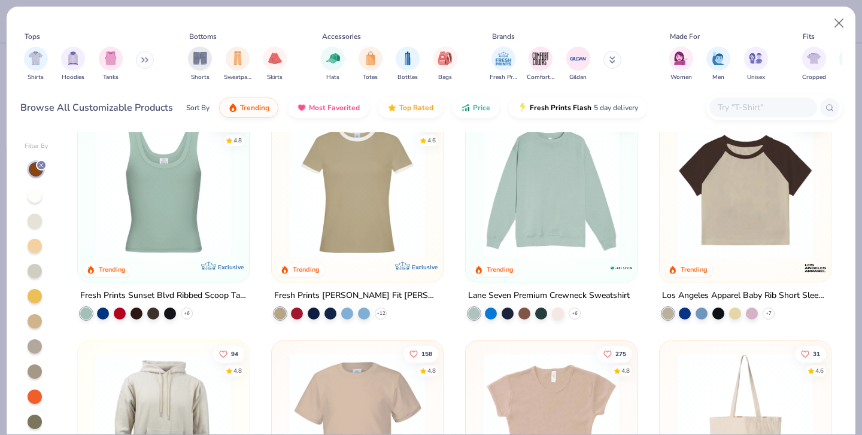
scroll to position [942, 0]
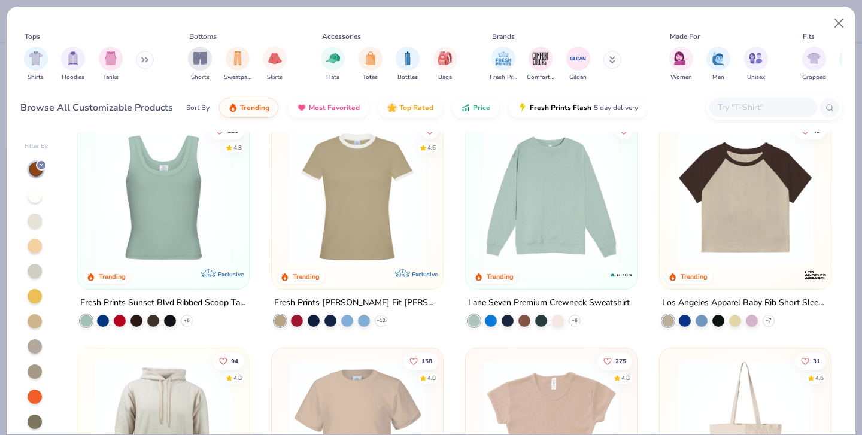
click at [514, 175] on img at bounding box center [551, 197] width 147 height 135
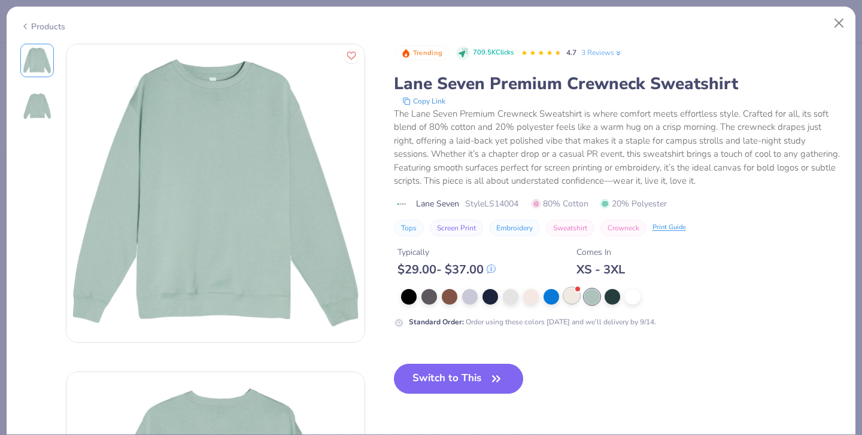
click at [564, 299] on div at bounding box center [572, 296] width 16 height 16
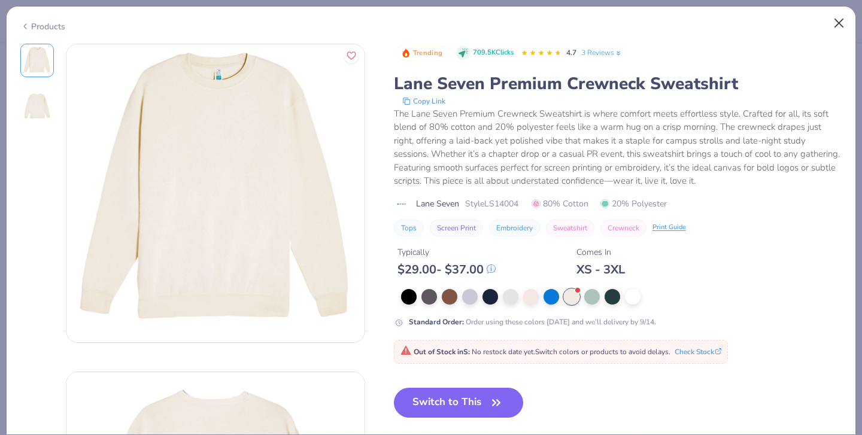
click at [838, 23] on button "Close" at bounding box center [839, 23] width 23 height 23
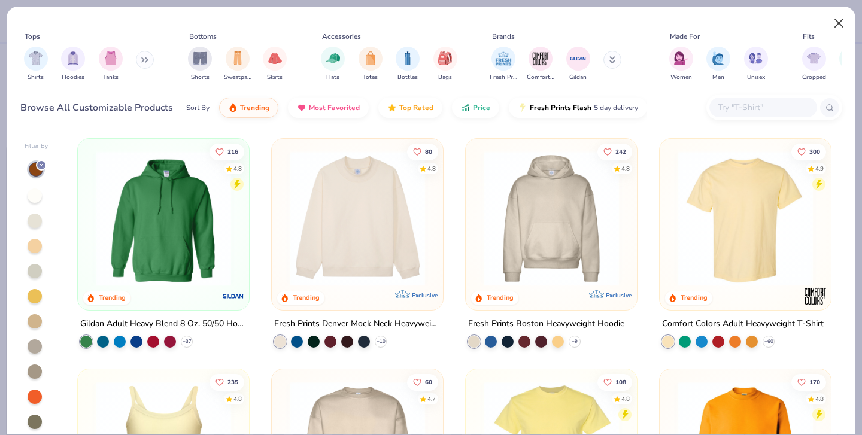
click at [839, 25] on button "Close" at bounding box center [839, 23] width 23 height 23
type textarea "x"
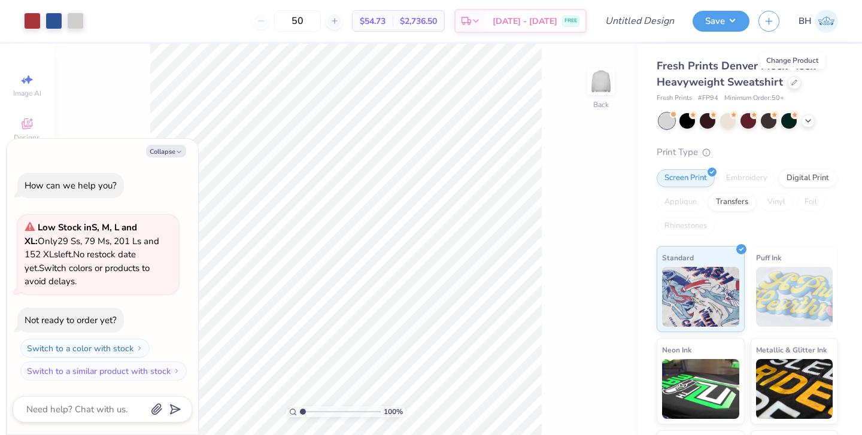
click at [792, 90] on div "Fresh Prints Denver Mock Neck Heavyweight Sweatshirt" at bounding box center [747, 74] width 181 height 32
click at [792, 88] on div "Fresh Prints Denver Mock Neck Heavyweight Sweatshirt" at bounding box center [747, 74] width 181 height 32
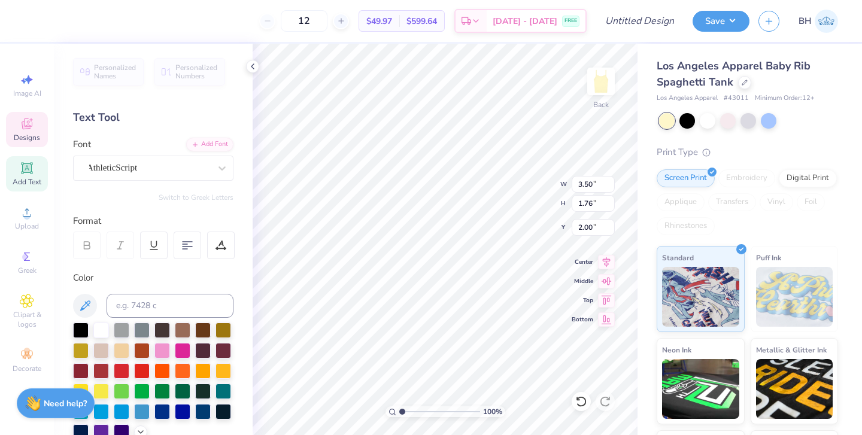
type textarea "Phi"
type input "1.85"
type input "1.64"
type input "2.06"
type textarea "Pi"
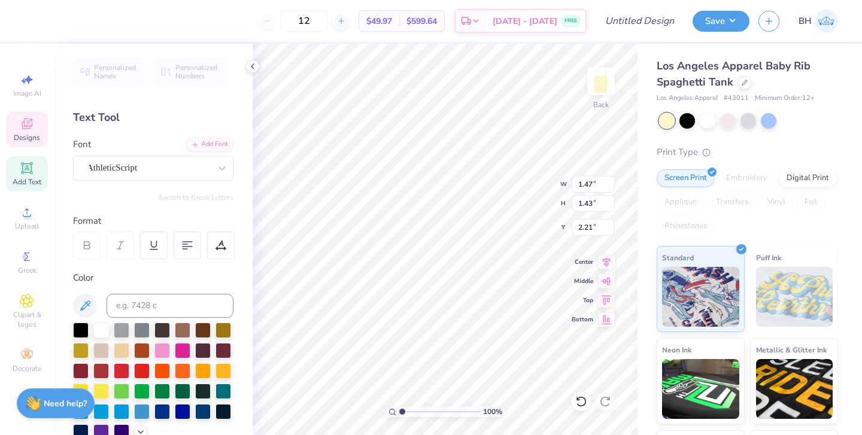
type input "2.10"
type input "2.27"
type input "1.56"
type input "1.97"
click at [522, 203] on div "100 % Back W 2.27 2.27 " H 1.56 1.56 " Y 1.97 1.97 " Center Middle Top Bottom" at bounding box center [445, 239] width 385 height 391
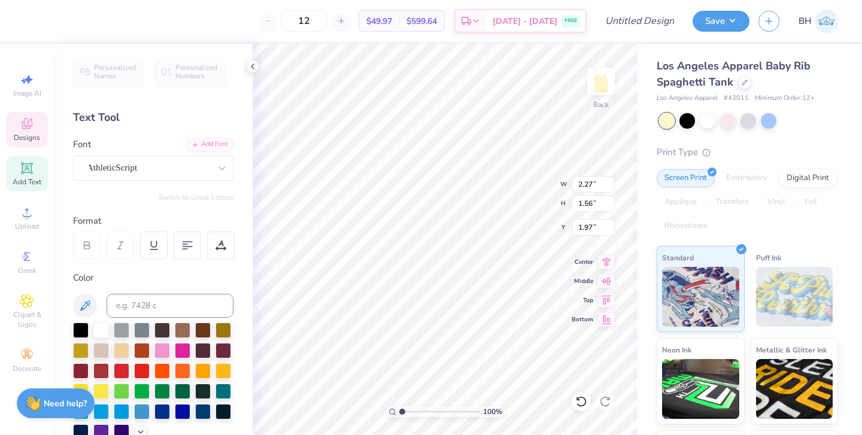
type input "2.10"
type textarea "1867"
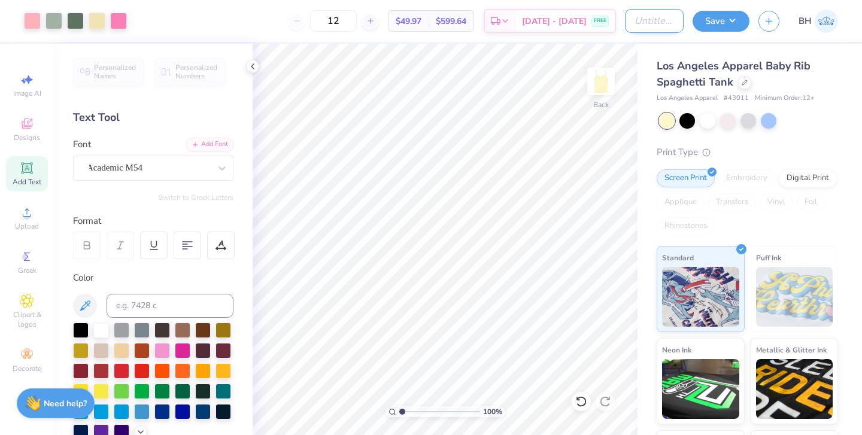
click at [672, 20] on input "Design Title" at bounding box center [654, 21] width 59 height 24
type input "pi phi pr flowers"
drag, startPoint x: 363, startPoint y: 21, endPoint x: 312, endPoint y: 21, distance: 50.3
click at [312, 21] on div "12" at bounding box center [333, 21] width 90 height 22
type input "24"
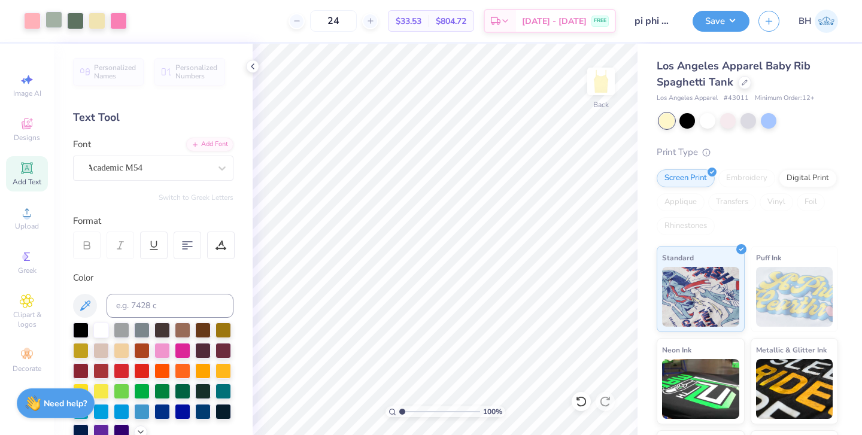
click at [56, 23] on div at bounding box center [53, 19] width 17 height 17
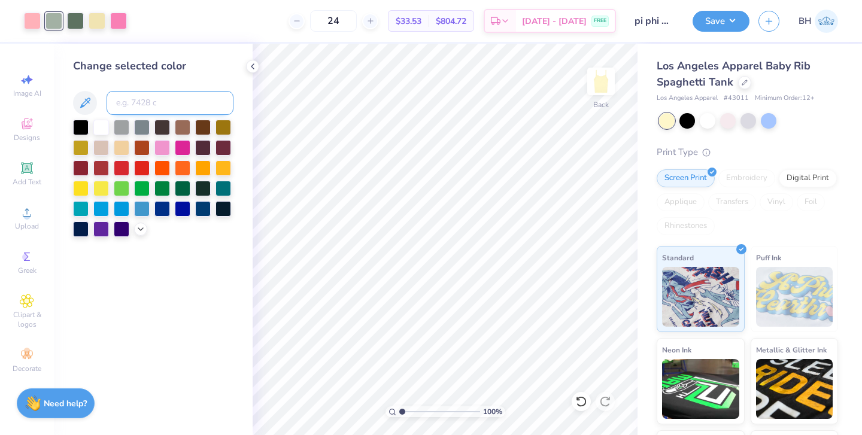
click at [135, 99] on input at bounding box center [170, 103] width 127 height 24
type input "6"
type input "5615"
click at [587, 407] on div at bounding box center [581, 401] width 19 height 19
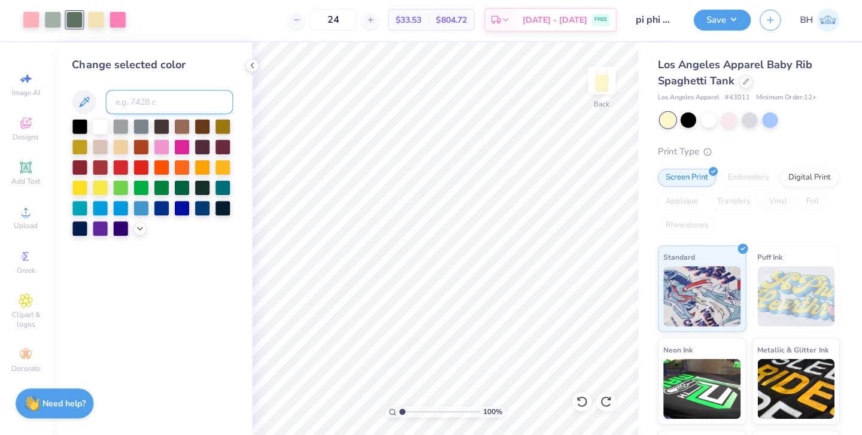
click at [137, 96] on input at bounding box center [170, 103] width 127 height 24
type input "5645"
click at [730, 20] on button "Save" at bounding box center [720, 19] width 57 height 21
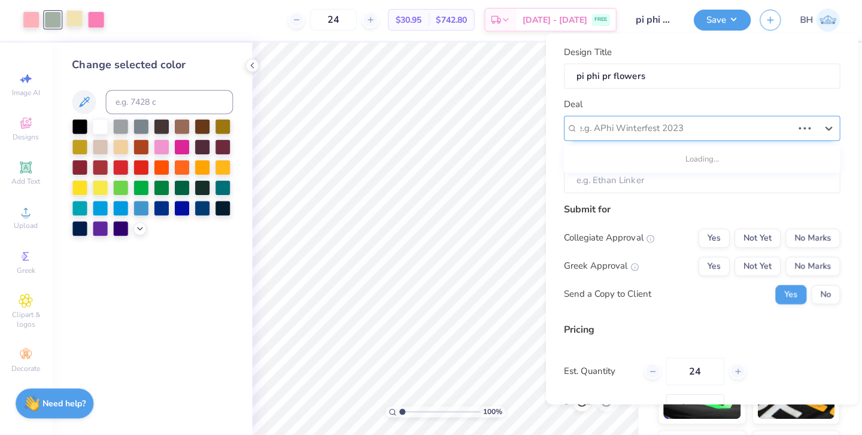
click at [653, 124] on div "e.g. APhi Winterfest 2023" at bounding box center [684, 129] width 214 height 14
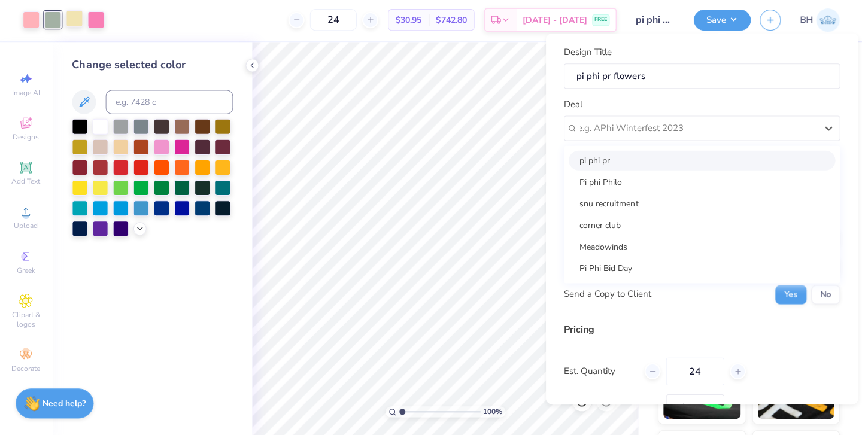
click at [628, 158] on div "pi phi pr" at bounding box center [701, 161] width 266 height 20
type input "Bella Hammerle"
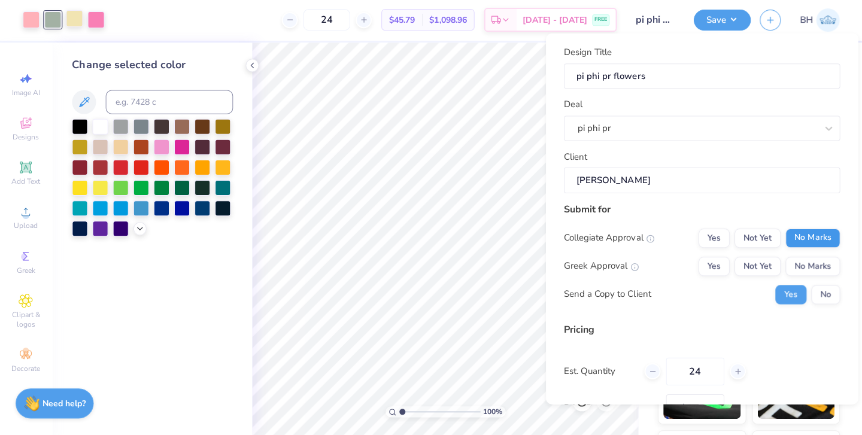
click at [812, 236] on button "No Marks" at bounding box center [811, 238] width 54 height 19
click at [702, 260] on button "Yes" at bounding box center [712, 266] width 31 height 19
type input "$36.70"
click at [826, 292] on button "No" at bounding box center [824, 294] width 29 height 19
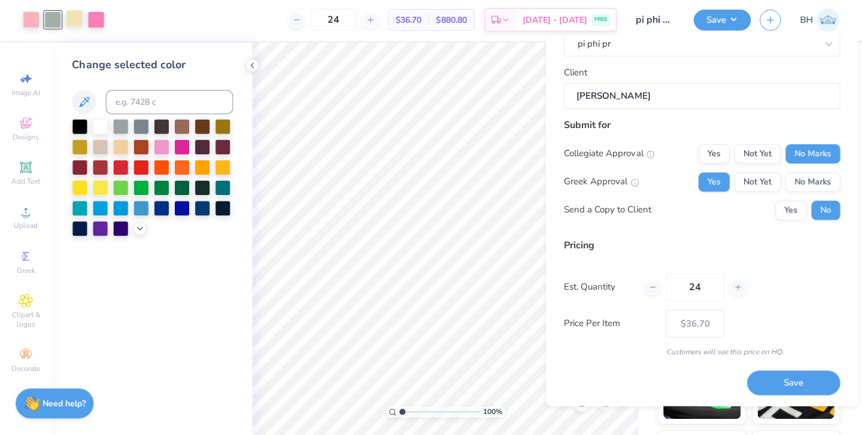
scroll to position [85, 0]
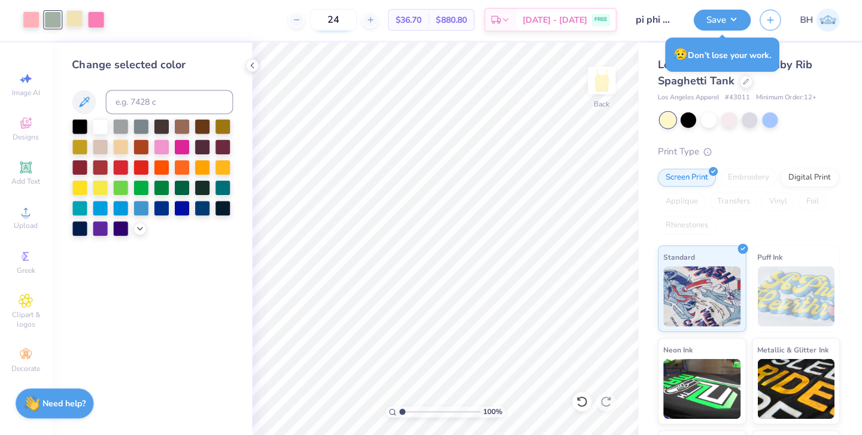
drag, startPoint x: 359, startPoint y: 24, endPoint x: 330, endPoint y: 20, distance: 29.0
click at [332, 23] on input "24" at bounding box center [333, 21] width 47 height 22
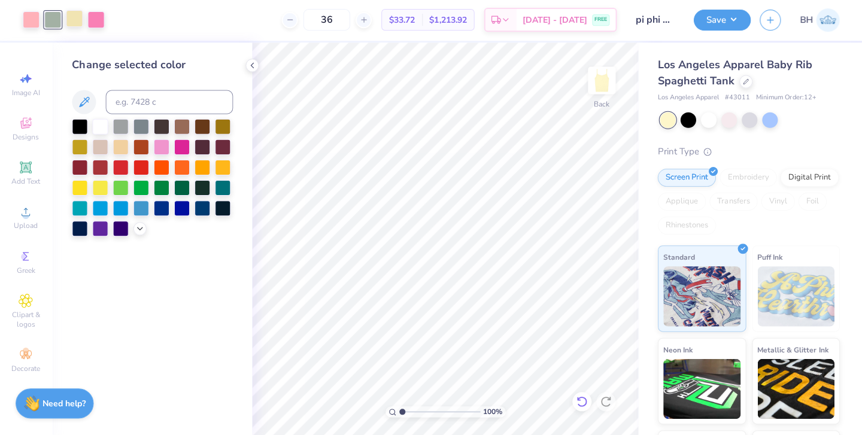
type input "36"
click at [578, 402] on icon at bounding box center [581, 402] width 12 height 12
click at [599, 400] on icon at bounding box center [605, 402] width 12 height 12
click at [600, 402] on icon at bounding box center [605, 402] width 12 height 12
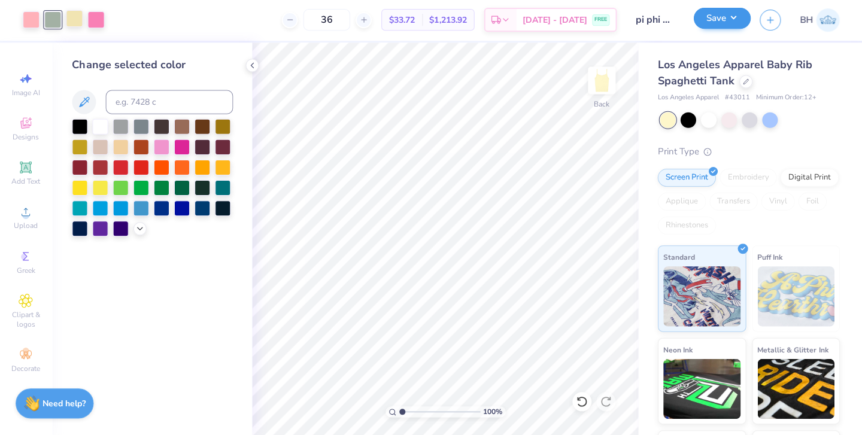
click at [722, 21] on button "Save" at bounding box center [720, 19] width 57 height 21
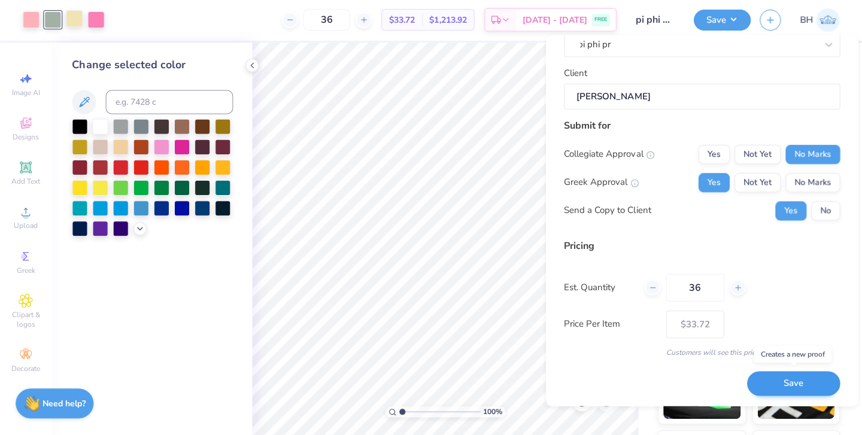
click at [758, 376] on button "Save" at bounding box center [792, 384] width 93 height 25
type input "$33.72"
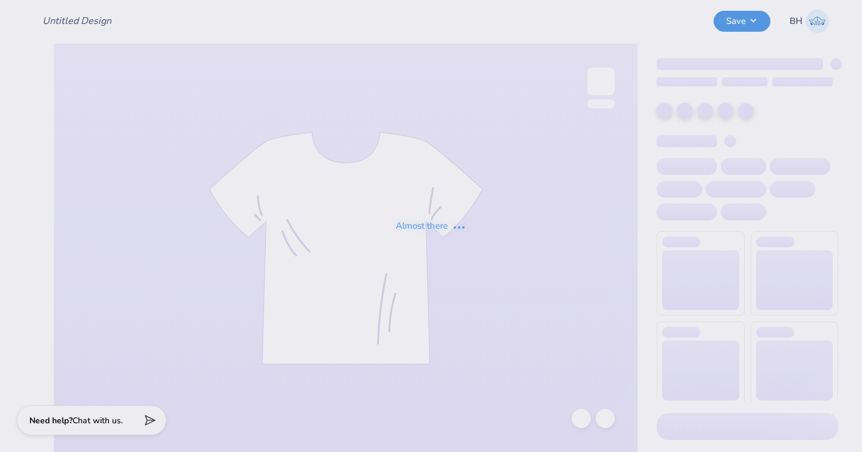
type input "pi phi pr flowers"
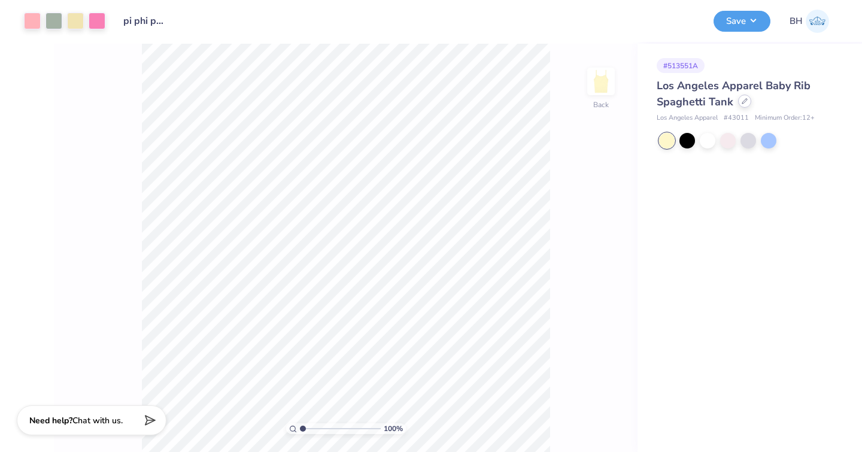
click at [743, 101] on icon at bounding box center [744, 101] width 5 height 5
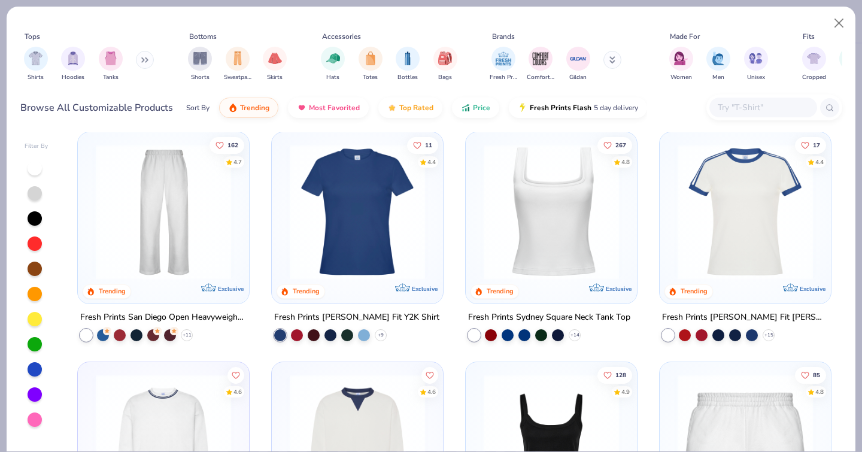
scroll to position [469, 0]
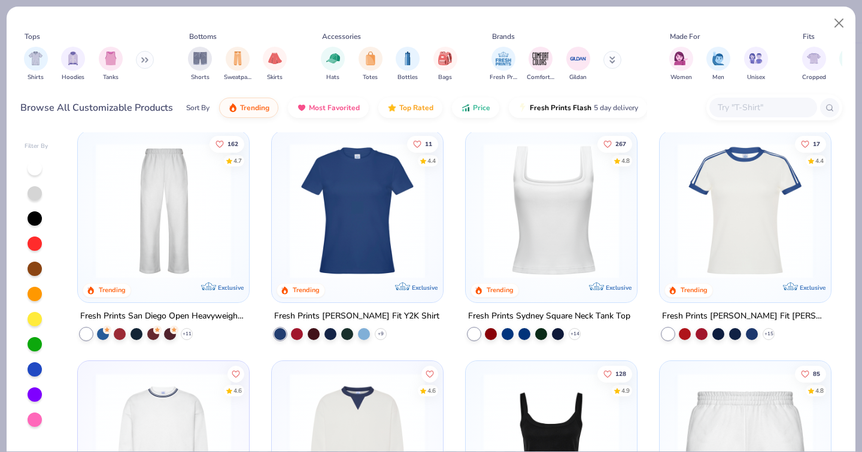
click at [37, 312] on div at bounding box center [35, 319] width 14 height 14
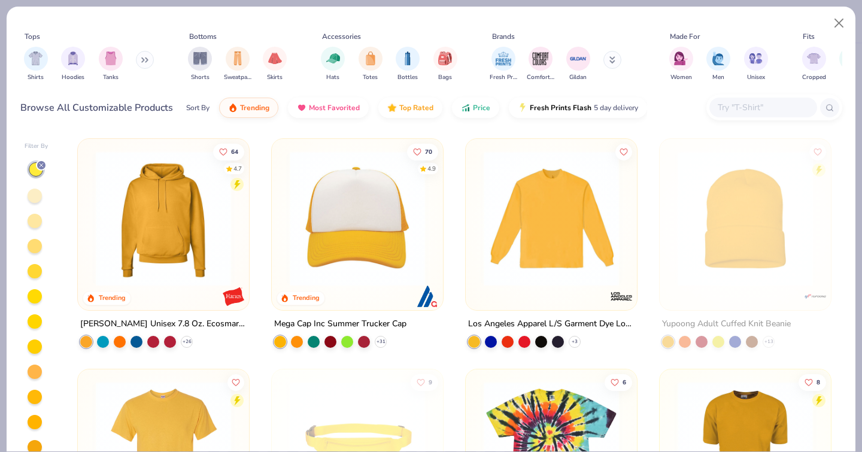
click at [38, 189] on div at bounding box center [35, 196] width 14 height 14
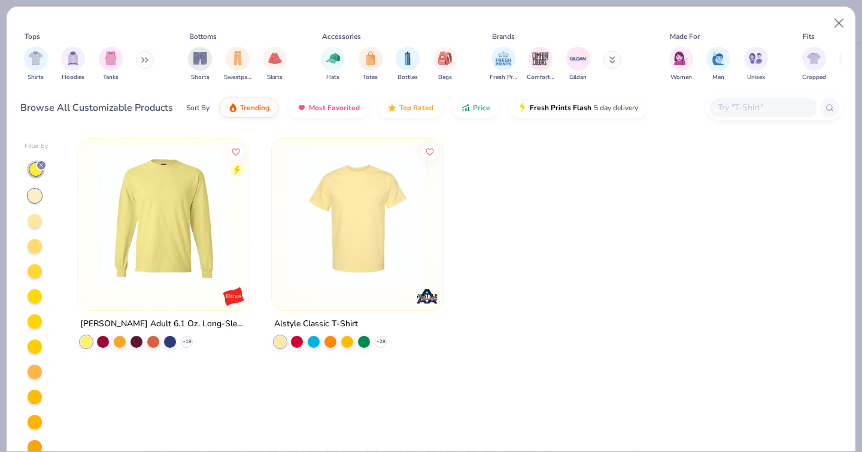
click at [38, 214] on div at bounding box center [35, 221] width 14 height 14
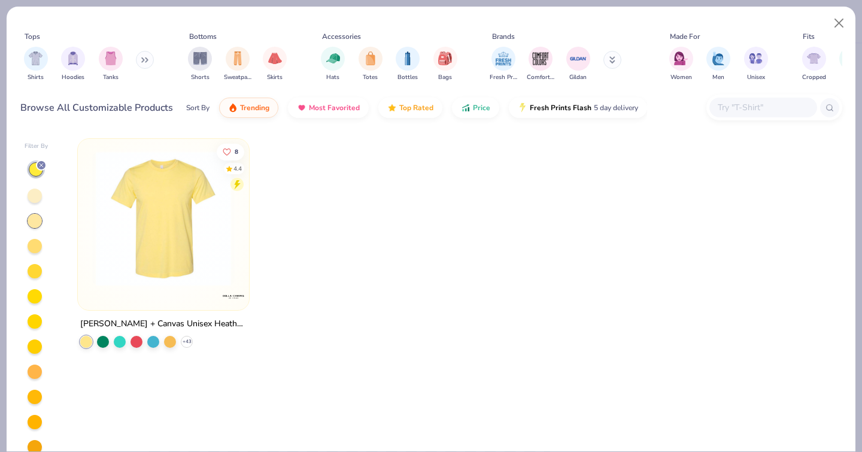
click at [39, 239] on div at bounding box center [35, 246] width 14 height 14
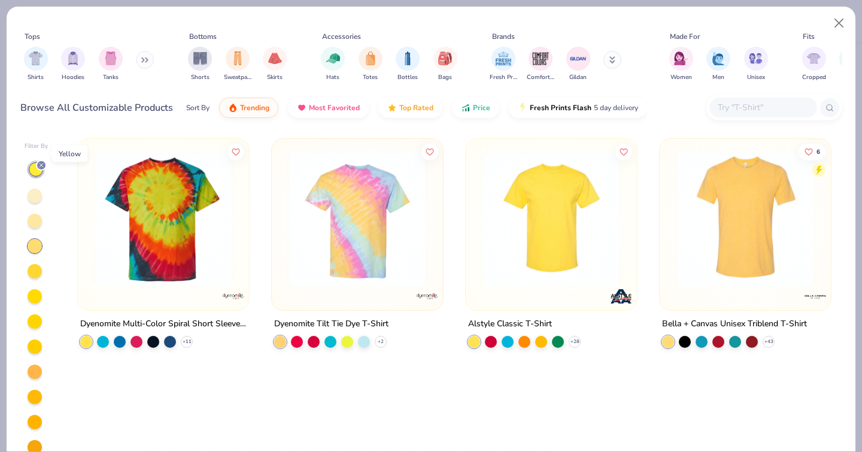
click at [42, 162] on icon at bounding box center [41, 165] width 7 height 7
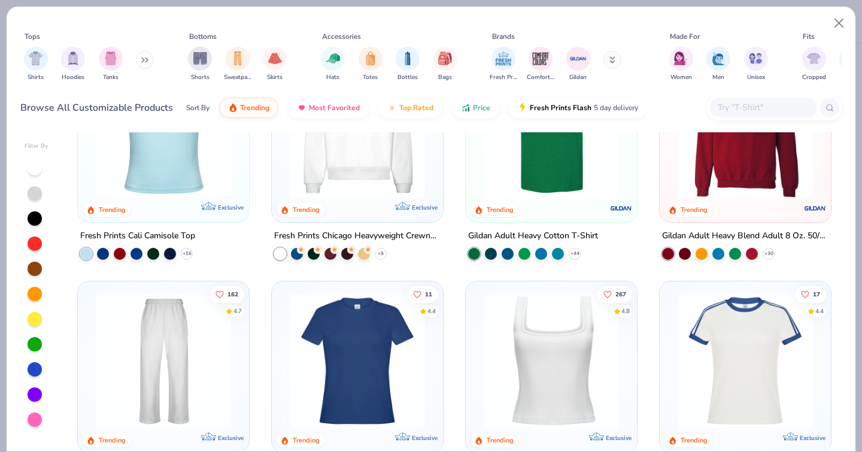
scroll to position [284, 0]
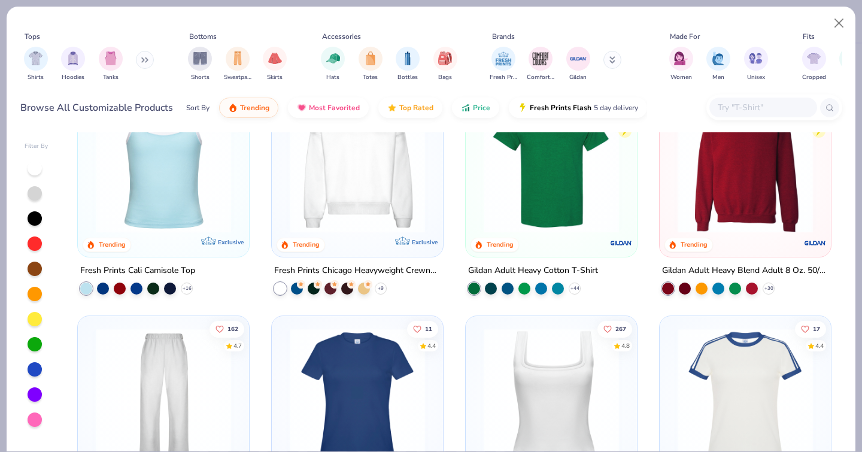
click at [725, 182] on img at bounding box center [744, 165] width 147 height 135
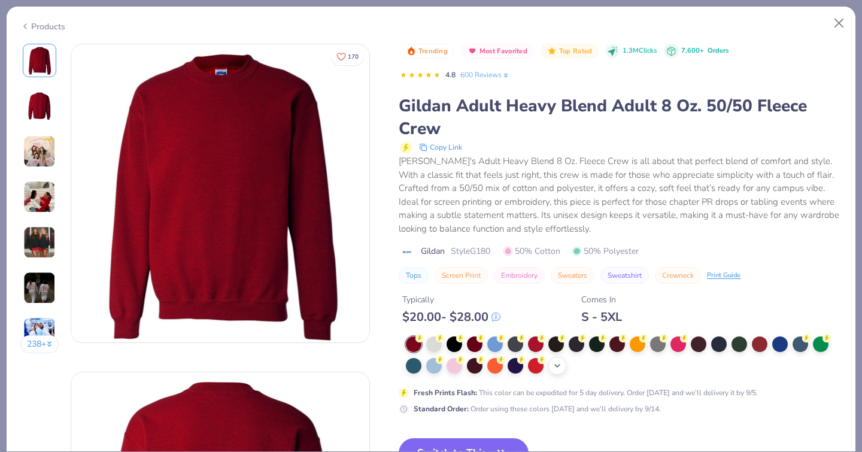
click at [555, 364] on polyline at bounding box center [557, 365] width 5 height 2
click at [840, 25] on button "Close" at bounding box center [839, 23] width 23 height 23
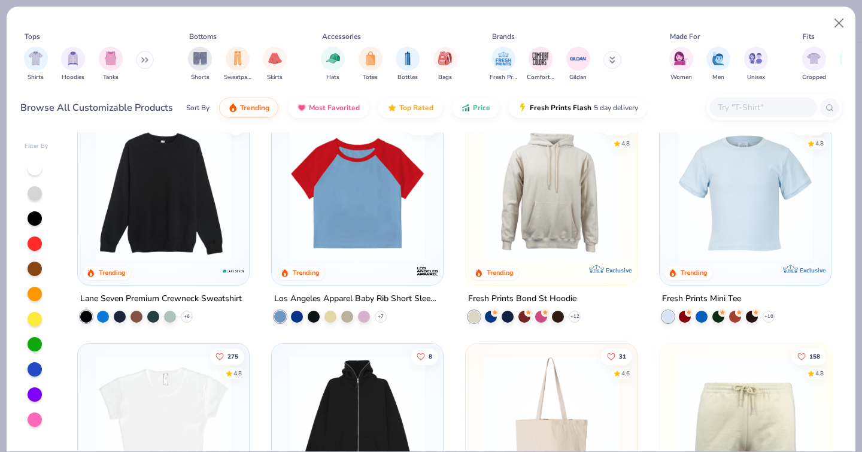
scroll to position [1409, 0]
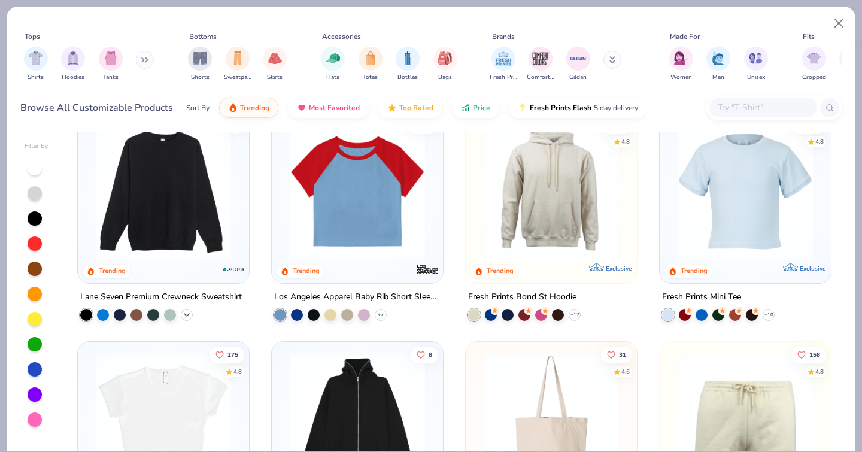
click at [189, 309] on icon at bounding box center [187, 314] width 10 height 10
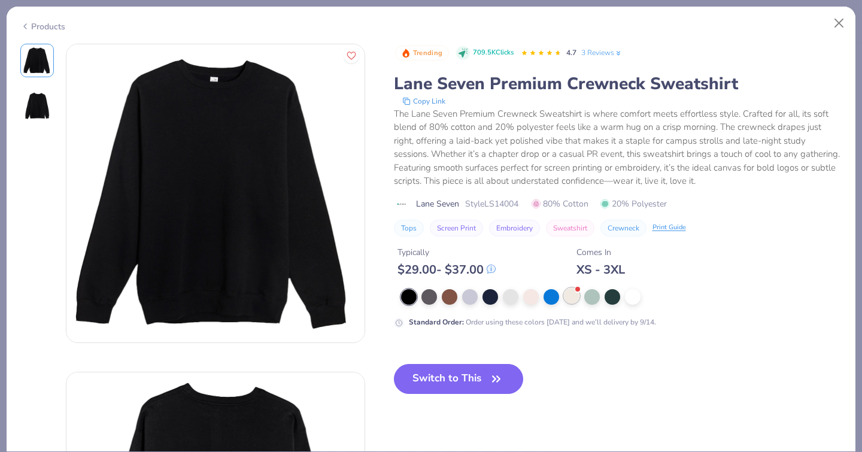
click at [564, 301] on div at bounding box center [572, 296] width 16 height 16
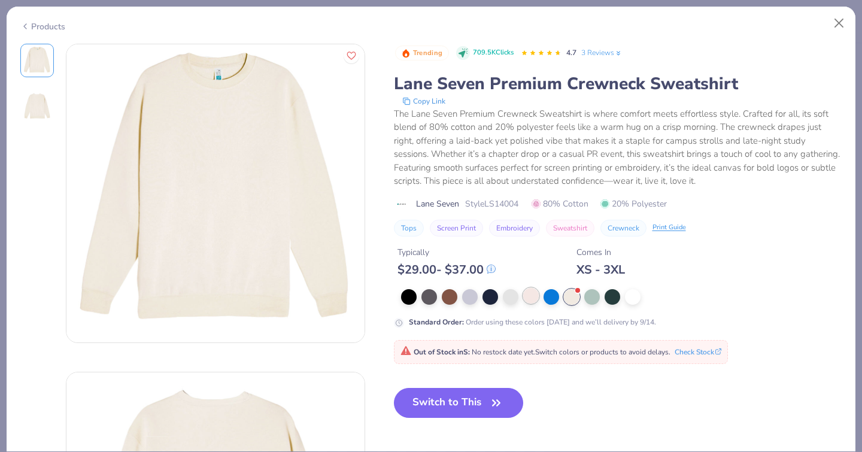
click at [523, 300] on div at bounding box center [531, 296] width 16 height 16
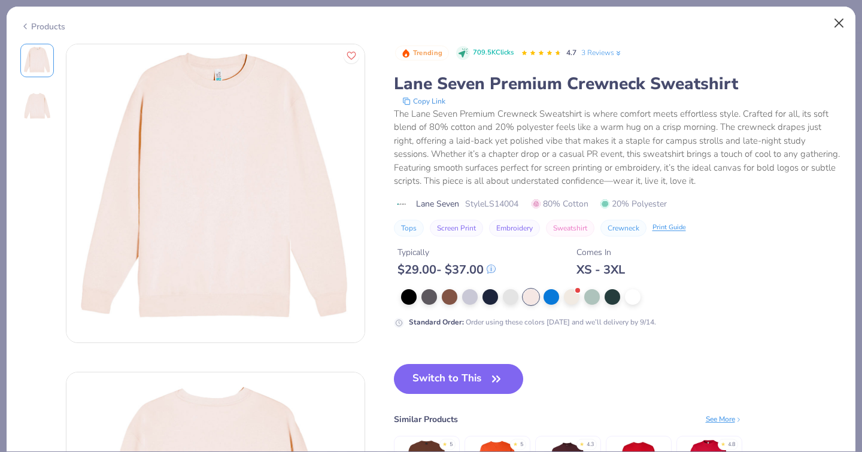
click at [841, 26] on button "Close" at bounding box center [839, 23] width 23 height 23
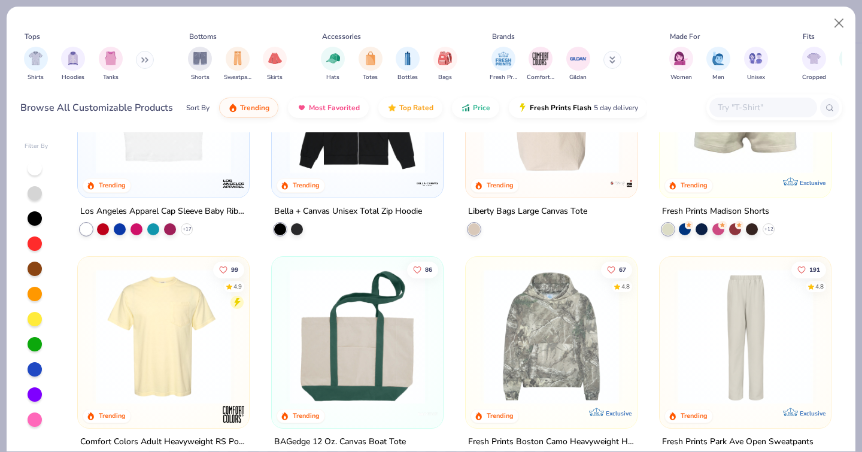
scroll to position [1751, 0]
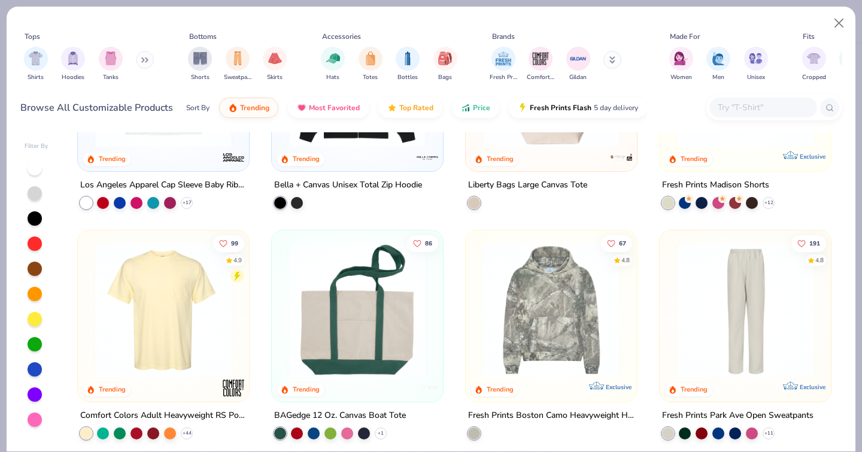
click at [30, 412] on div at bounding box center [35, 419] width 14 height 14
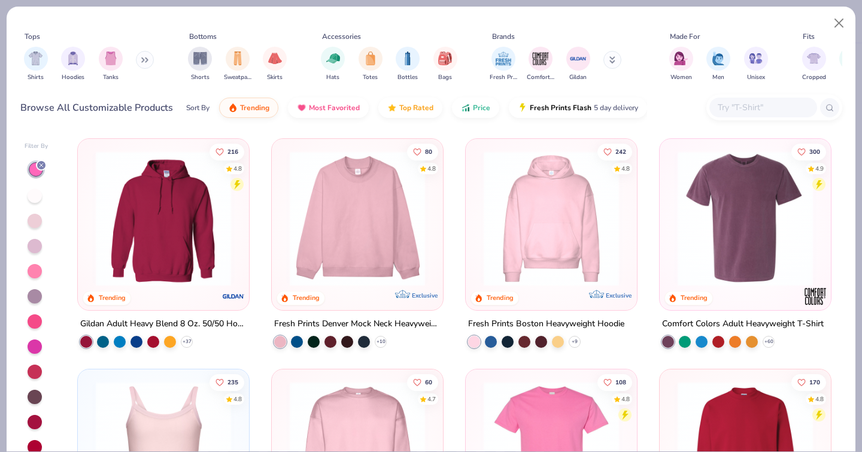
click at [38, 189] on div at bounding box center [35, 196] width 14 height 14
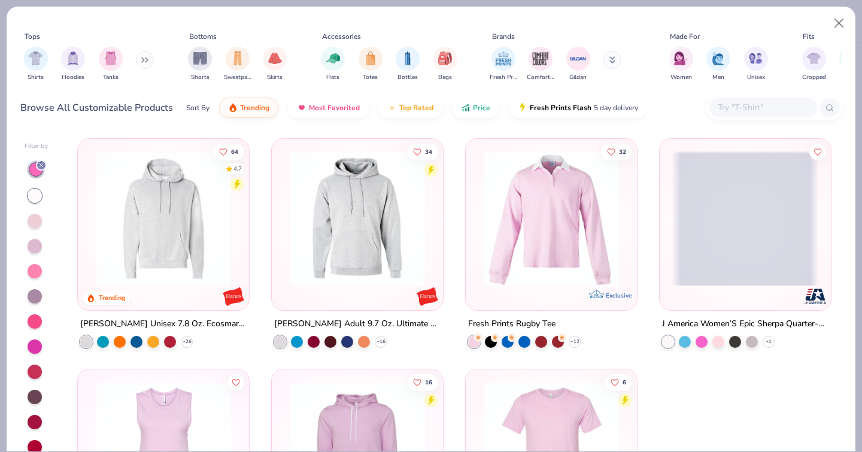
click at [34, 214] on div at bounding box center [35, 221] width 14 height 14
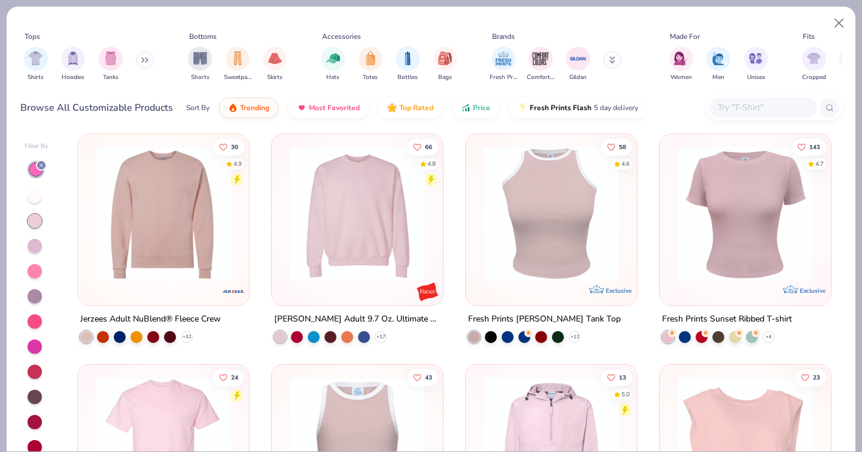
scroll to position [976, 0]
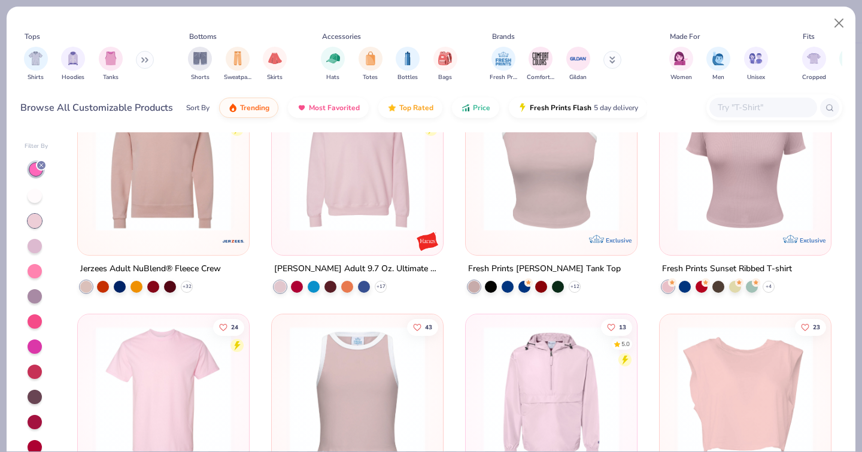
click at [336, 184] on img at bounding box center [357, 163] width 147 height 135
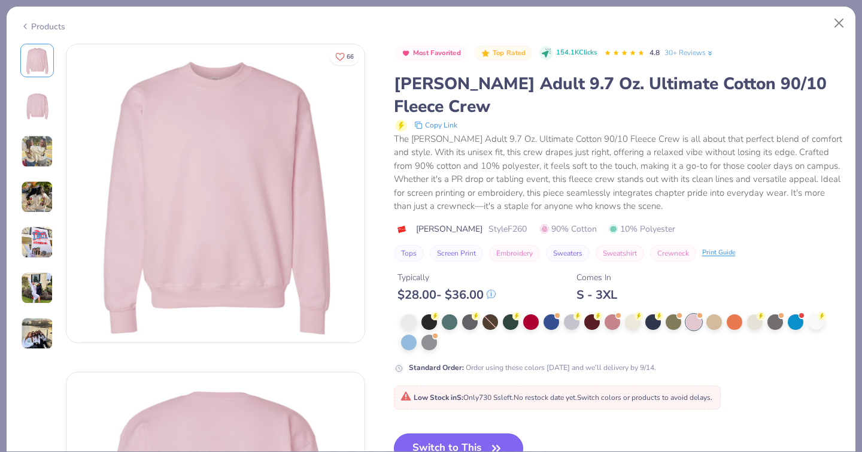
click at [394, 433] on button "Switch to This" at bounding box center [459, 448] width 130 height 30
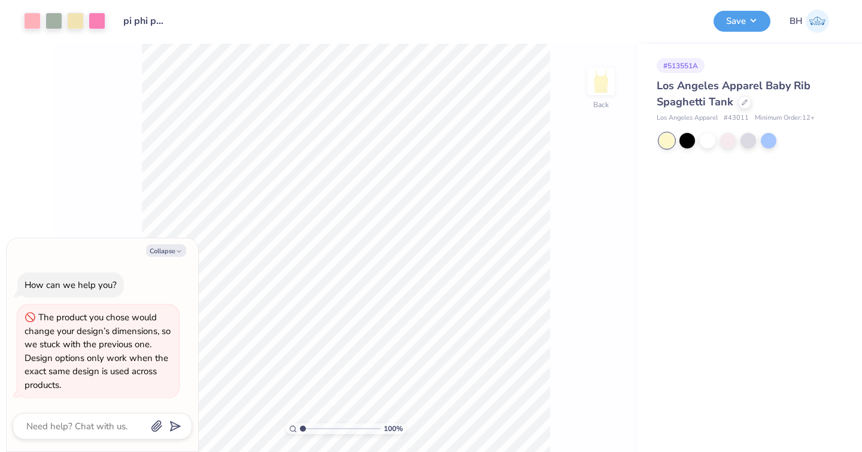
click at [746, 108] on div "Los Angeles Apparel Baby Rib Spaghetti Tank" at bounding box center [747, 94] width 181 height 32
click at [745, 102] on icon at bounding box center [745, 101] width 6 height 6
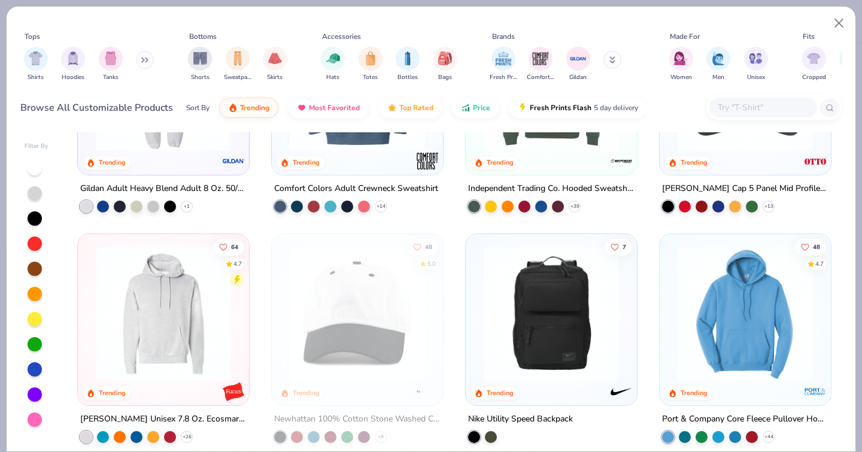
scroll to position [2192, 0]
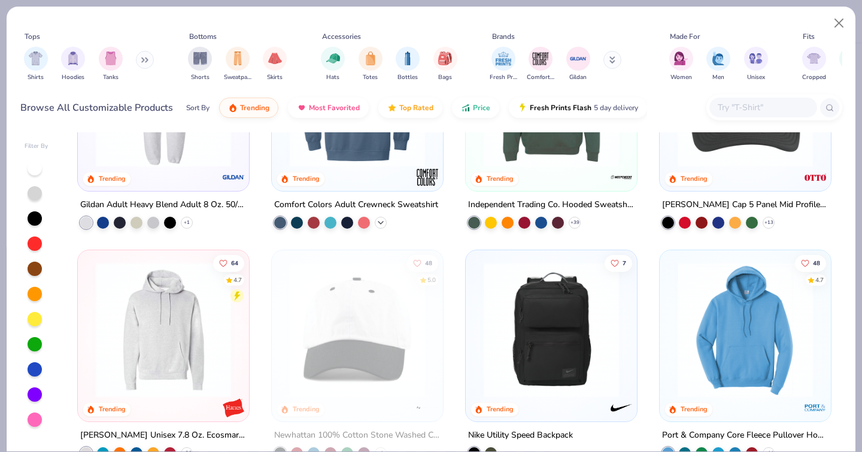
click at [383, 217] on icon at bounding box center [381, 222] width 10 height 10
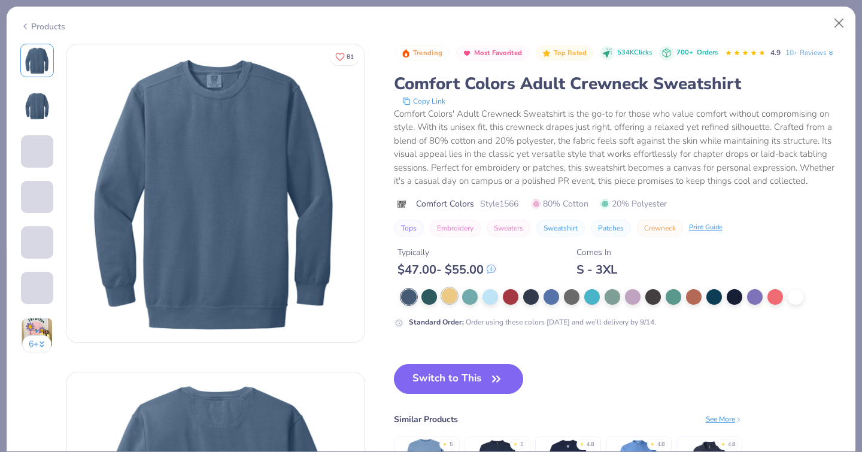
click at [442, 299] on div at bounding box center [450, 296] width 16 height 16
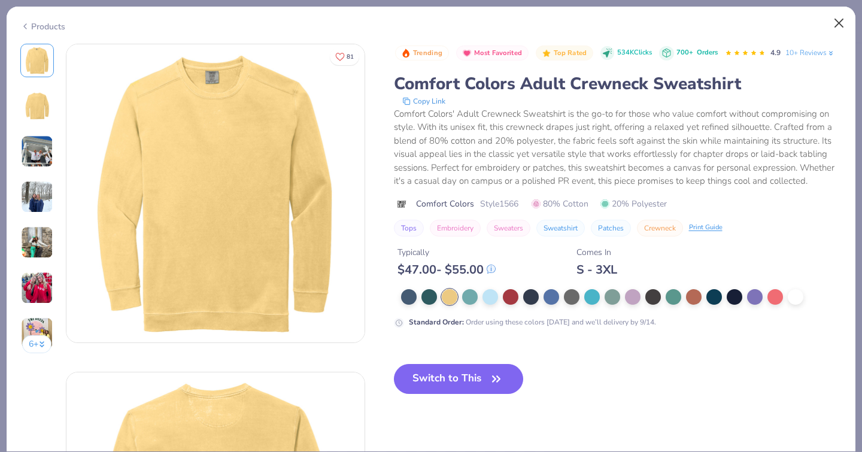
click at [845, 23] on button "Close" at bounding box center [839, 23] width 23 height 23
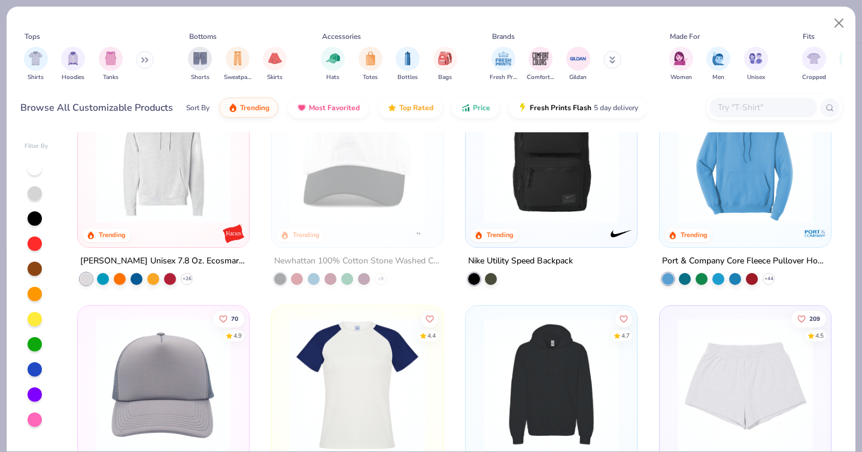
scroll to position [2379, 0]
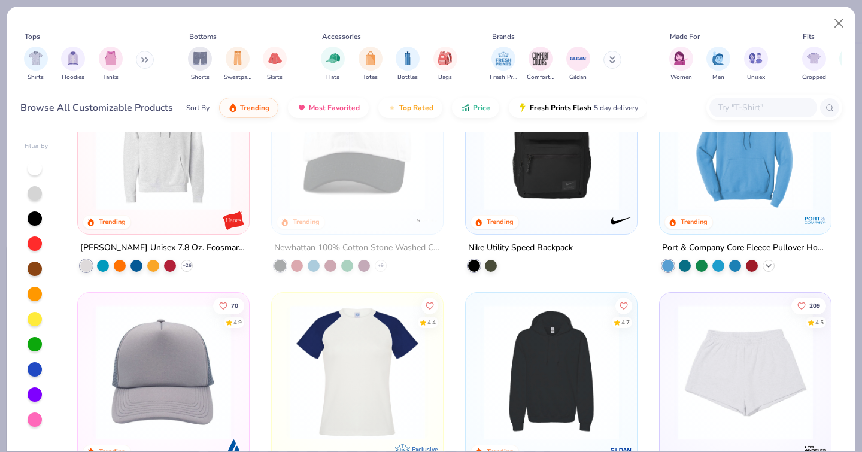
click at [767, 264] on polyline at bounding box center [768, 265] width 5 height 2
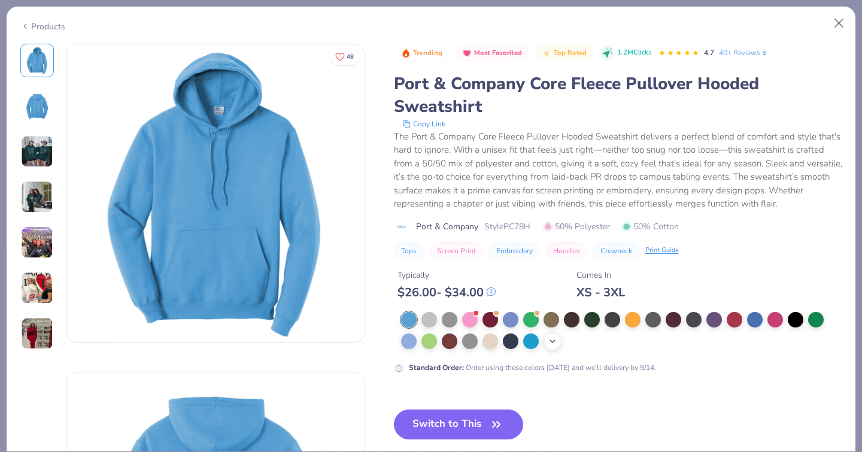
click at [548, 336] on icon at bounding box center [553, 341] width 10 height 10
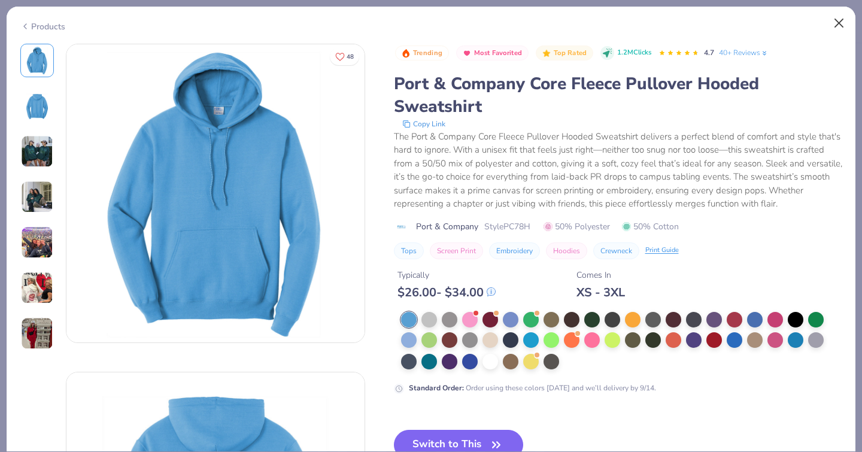
click at [844, 22] on button "Close" at bounding box center [839, 23] width 23 height 23
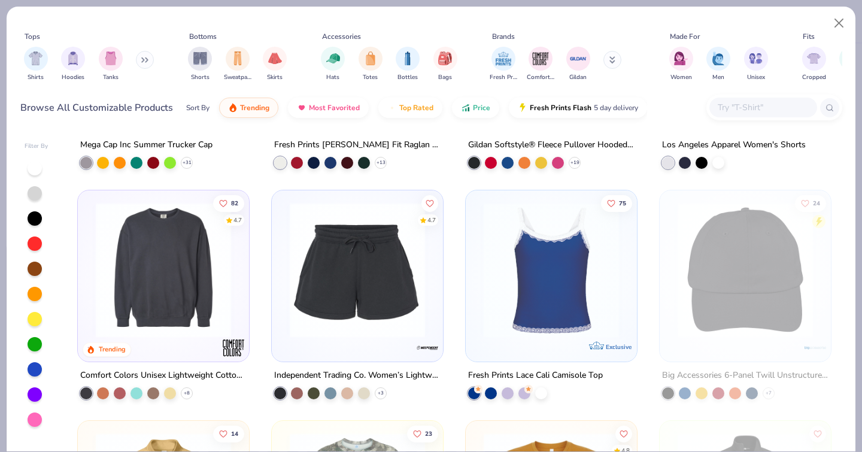
click at [32, 412] on div at bounding box center [35, 419] width 14 height 14
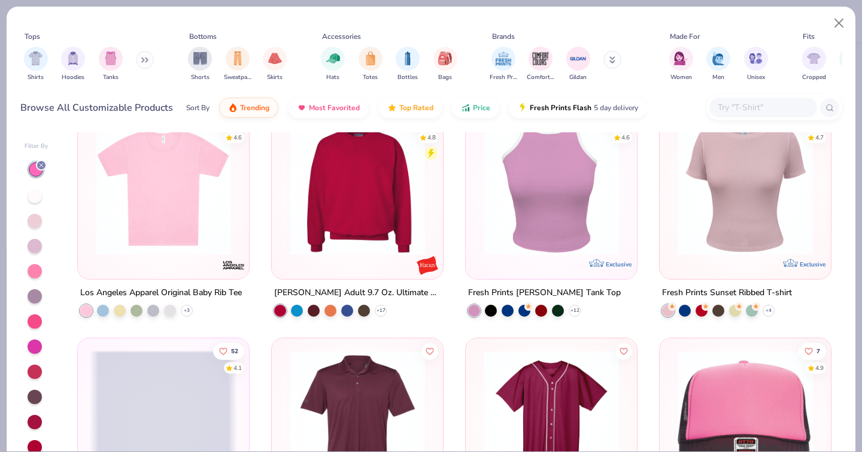
scroll to position [3027, 0]
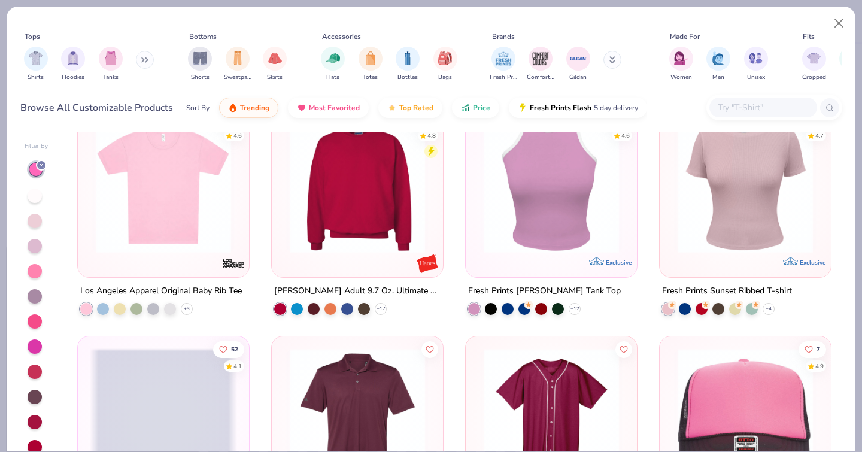
click at [209, 217] on img at bounding box center [163, 185] width 147 height 135
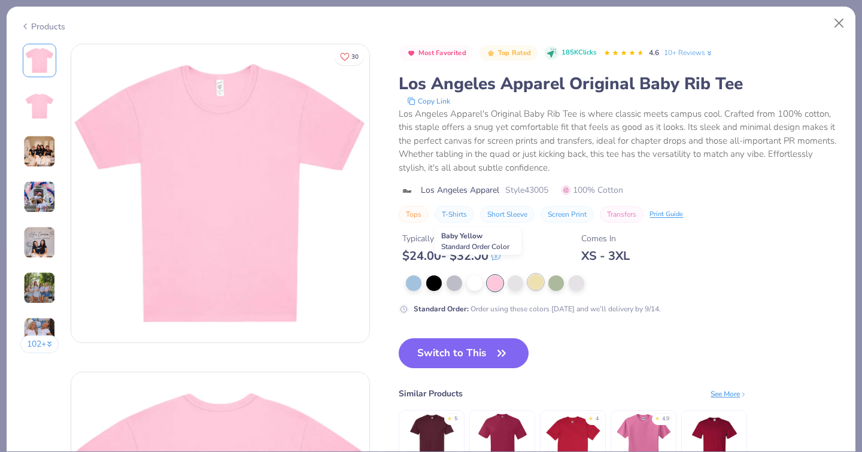
click at [528, 274] on div at bounding box center [536, 282] width 16 height 16
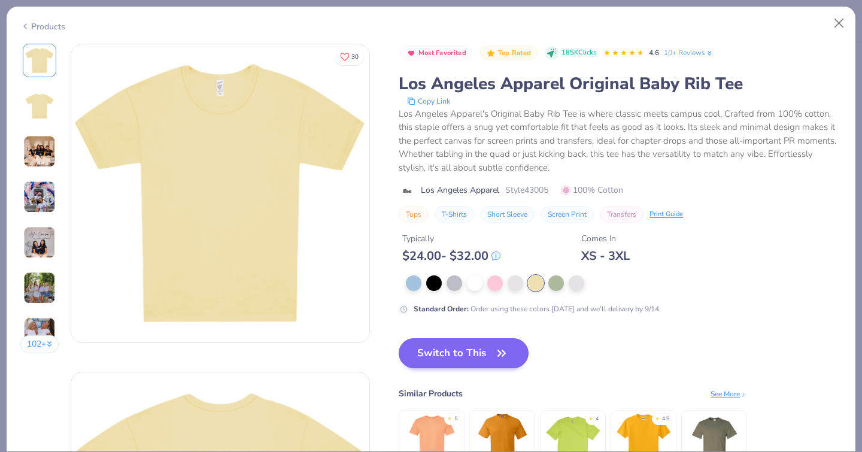
click at [399, 345] on button "Switch to This" at bounding box center [464, 353] width 130 height 30
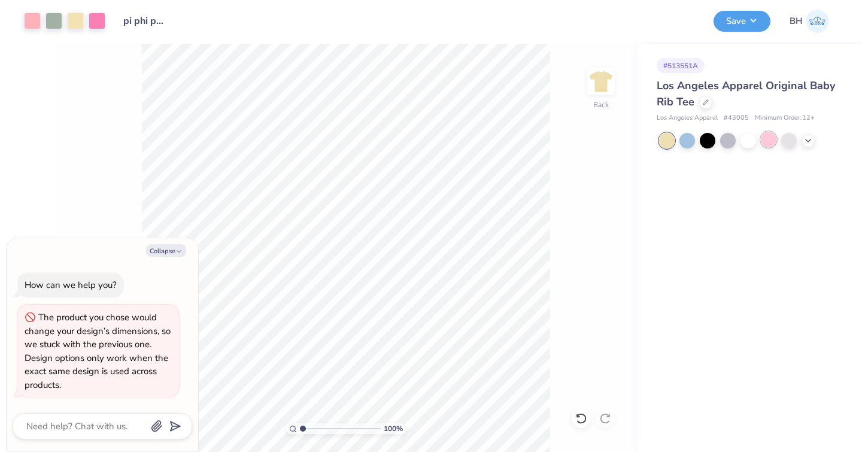
click at [774, 138] on div at bounding box center [769, 140] width 16 height 16
click at [683, 140] on div at bounding box center [687, 140] width 16 height 16
click at [787, 144] on div at bounding box center [789, 140] width 16 height 16
click at [732, 26] on button "Save" at bounding box center [741, 19] width 57 height 21
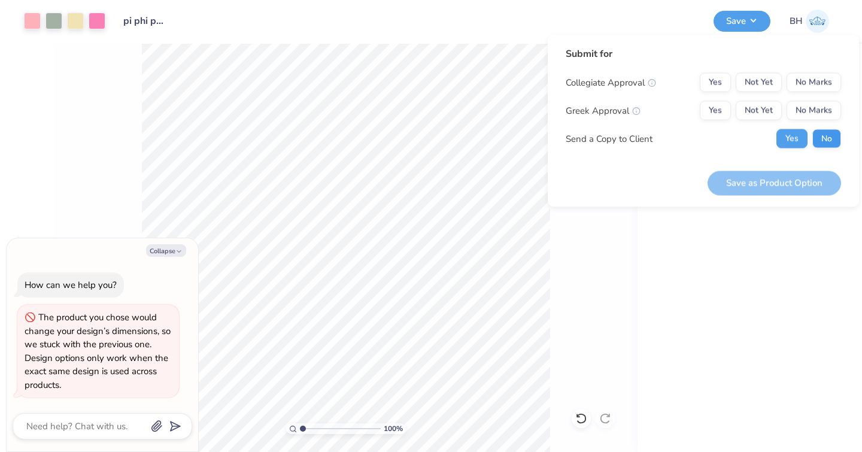
click at [830, 139] on button "No" at bounding box center [826, 138] width 29 height 19
click at [731, 109] on div "Yes Not Yet No Marks" at bounding box center [770, 110] width 141 height 19
click at [725, 110] on button "Yes" at bounding box center [715, 110] width 31 height 19
click at [814, 82] on button "No Marks" at bounding box center [813, 82] width 54 height 19
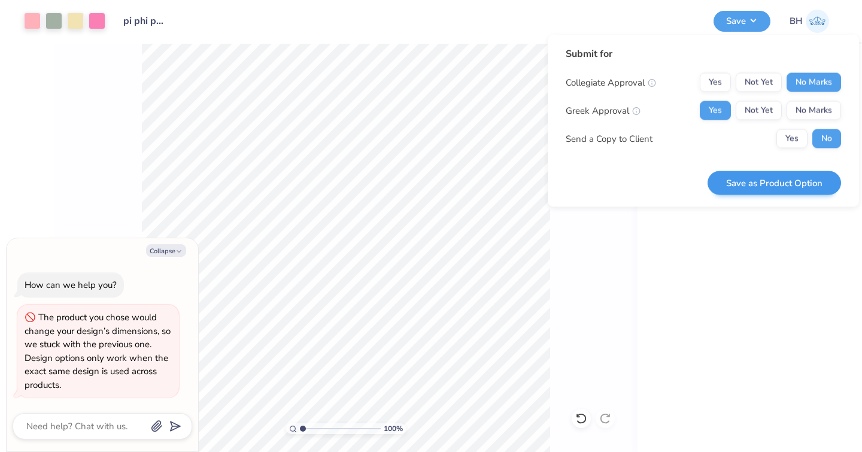
click at [756, 176] on button "Save as Product Option" at bounding box center [773, 183] width 133 height 25
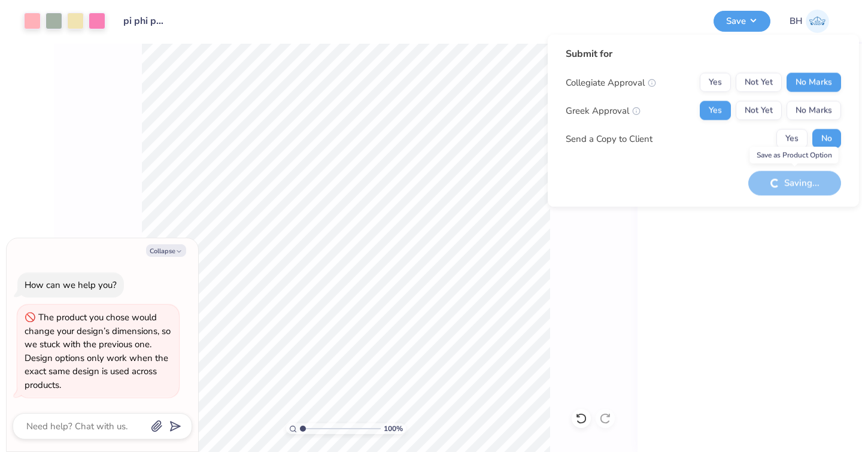
type textarea "x"
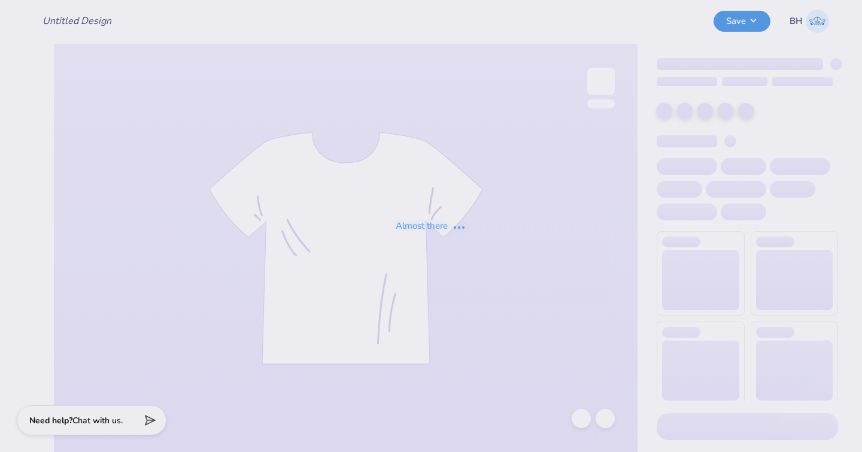
type input "pi phi pr flowers"
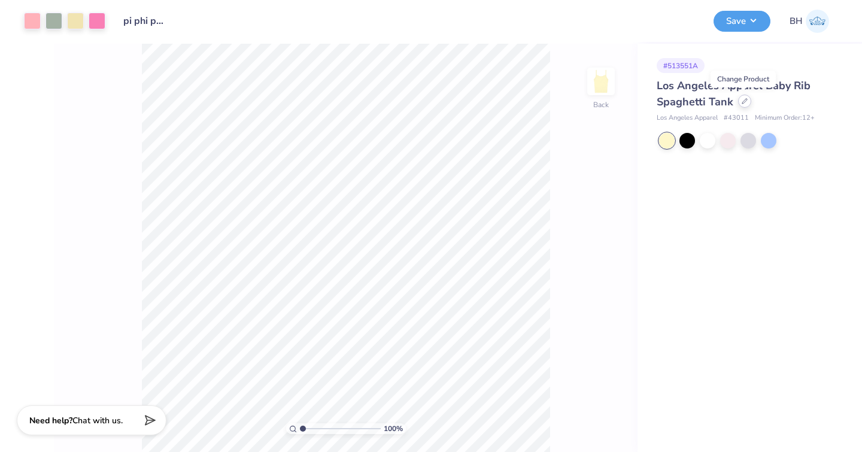
click at [743, 104] on icon at bounding box center [745, 101] width 6 height 6
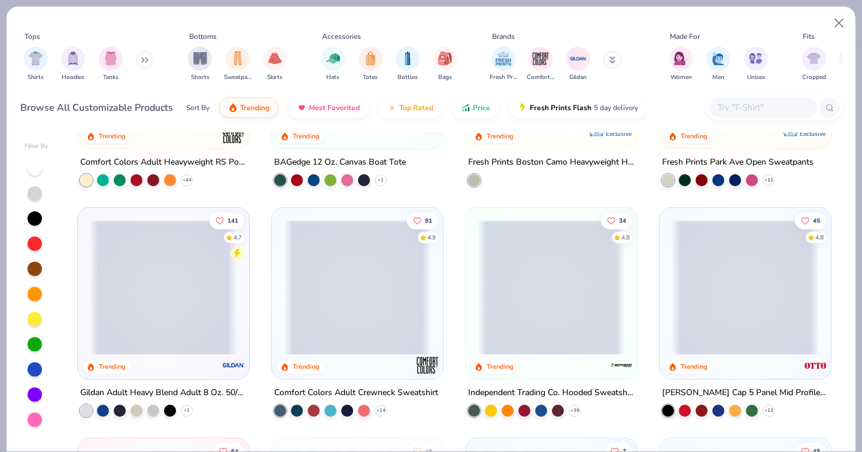
scroll to position [2006, 0]
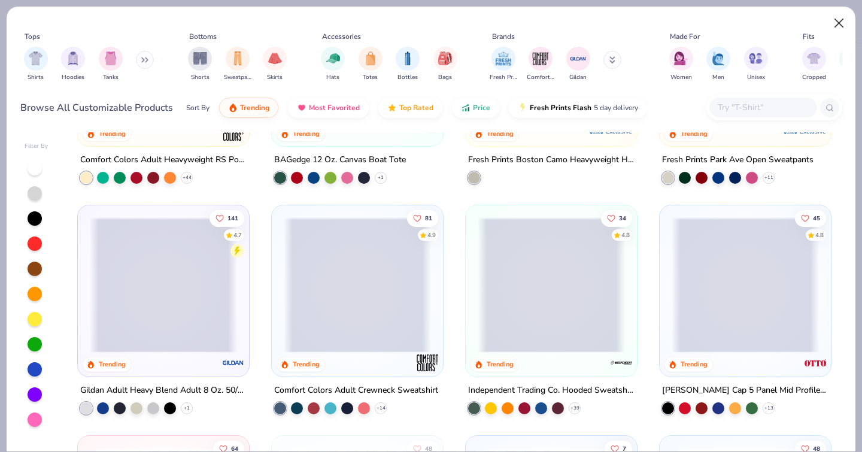
click at [839, 28] on button "Close" at bounding box center [839, 23] width 23 height 23
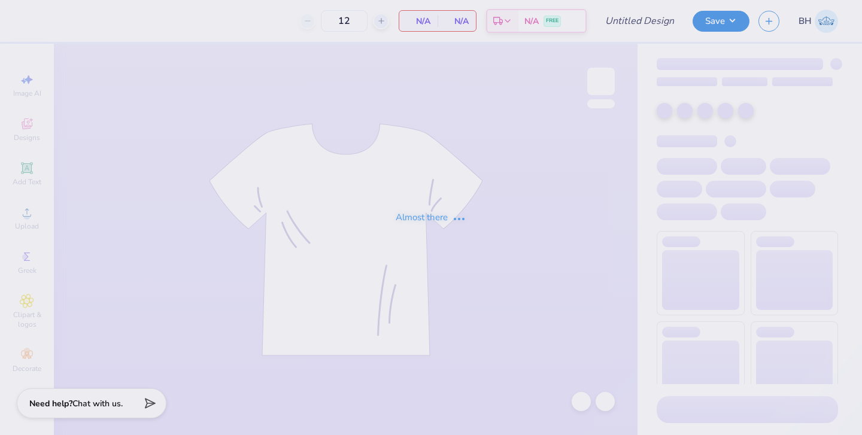
type input "pi phi pr flowers"
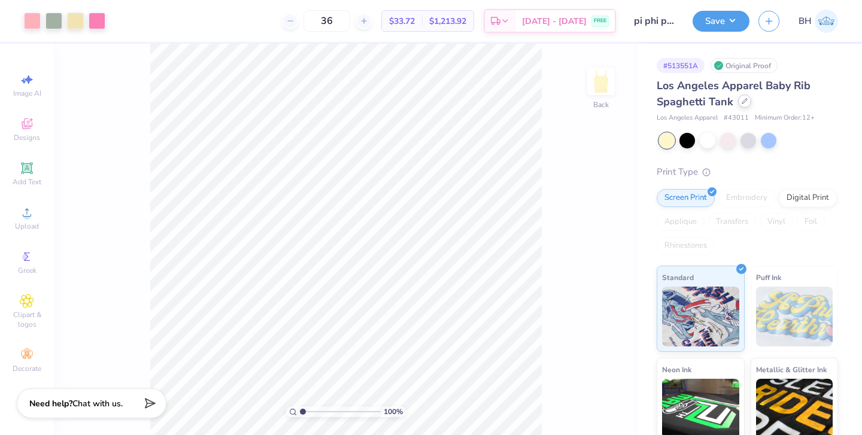
click at [745, 105] on div at bounding box center [744, 101] width 13 height 13
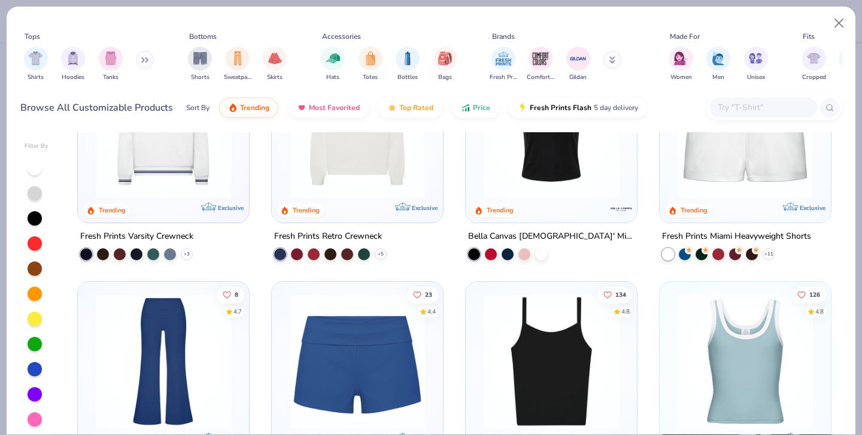
scroll to position [955, 0]
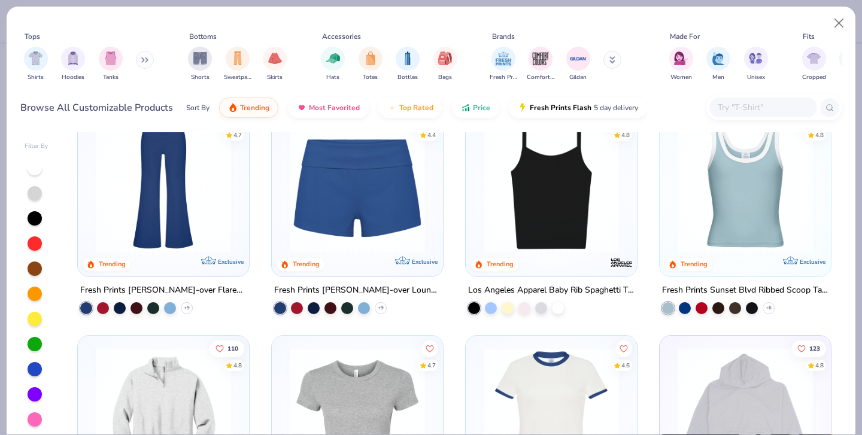
click at [417, 211] on img at bounding box center [357, 184] width 147 height 135
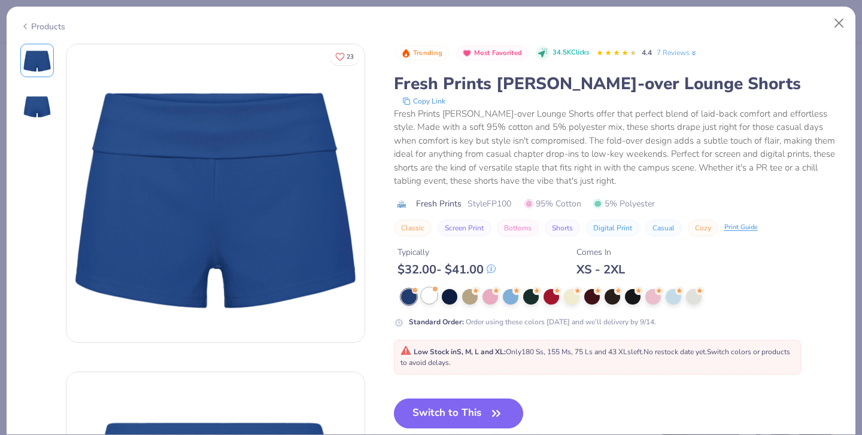
click at [421, 288] on div at bounding box center [429, 296] width 16 height 16
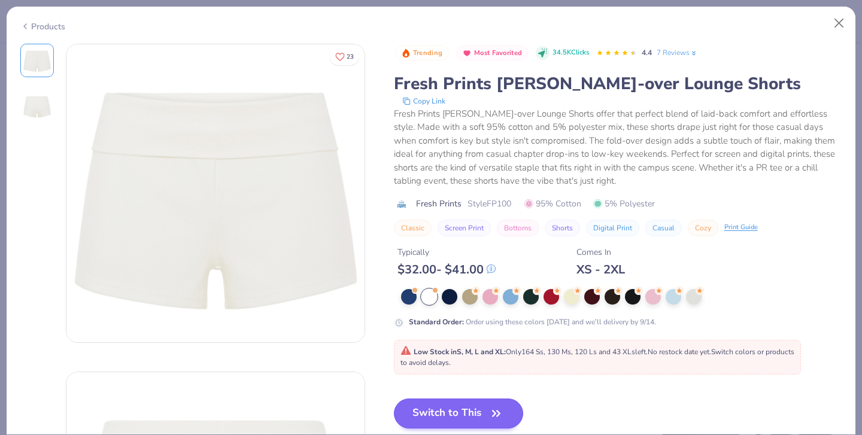
click at [394, 402] on button "Switch to This" at bounding box center [459, 414] width 130 height 30
type input "50"
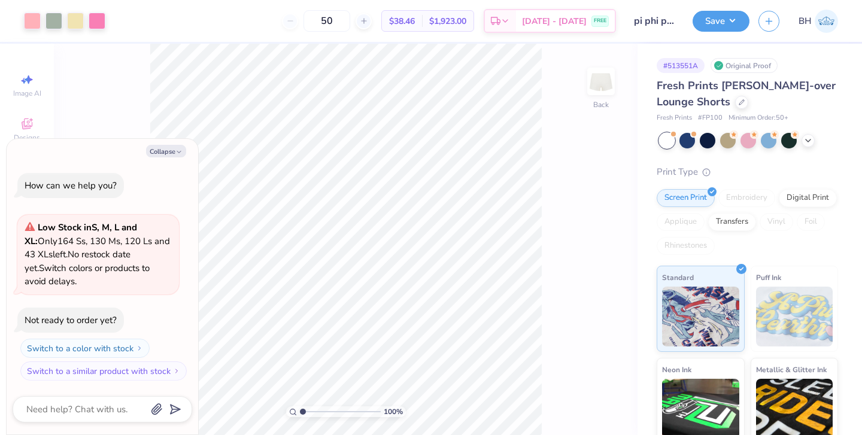
click at [543, 285] on div "100 % Back" at bounding box center [346, 239] width 584 height 391
click at [576, 296] on div "100 % Back" at bounding box center [346, 239] width 584 height 391
type textarea "x"
type input "1.26"
type textarea "x"
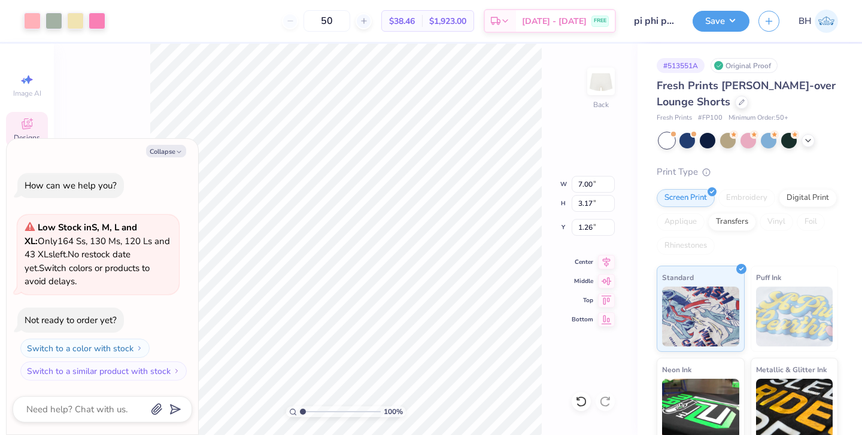
type input "4.41"
type input "2.00"
type input "2.43"
type textarea "x"
type input "3.75"
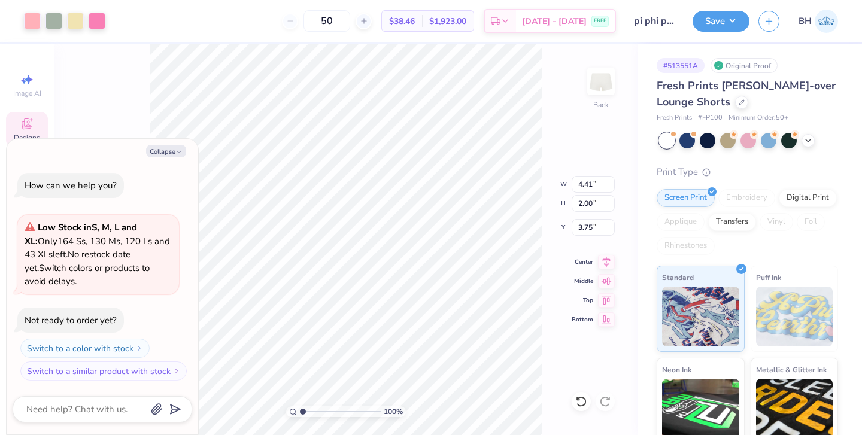
type textarea "x"
type input "3.30"
type input "1.49"
type input "4.25"
type textarea "x"
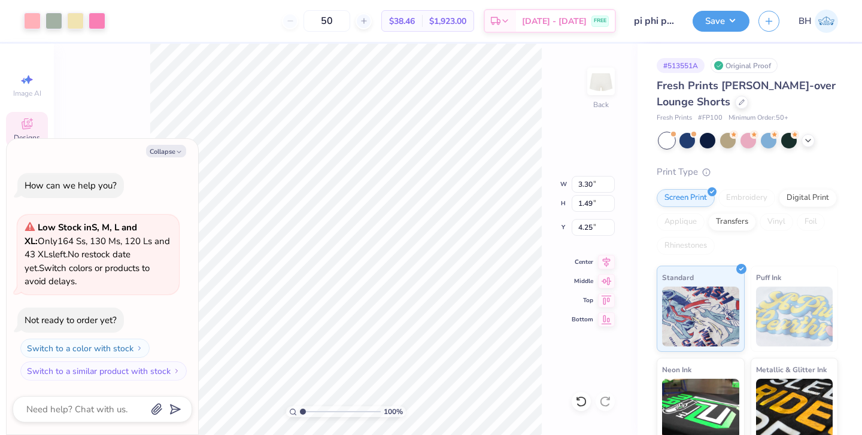
type input "3.24"
type input "1.83"
type input "4.15"
type textarea "x"
type input "4.88"
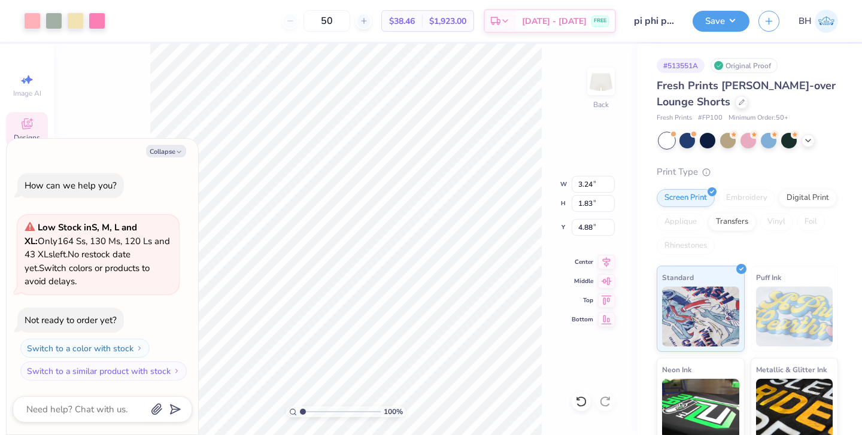
type textarea "x"
type input "3.30"
type input "1.50"
type input "4.99"
click at [165, 153] on button "Collapse" at bounding box center [166, 151] width 40 height 13
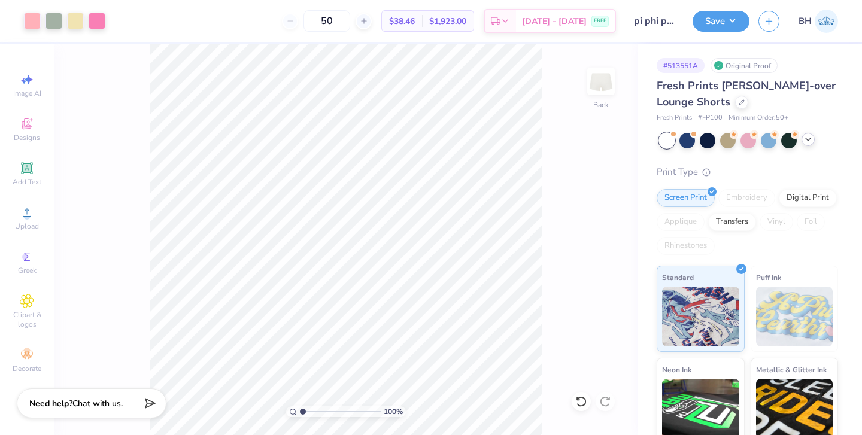
click at [809, 140] on icon at bounding box center [808, 140] width 10 height 10
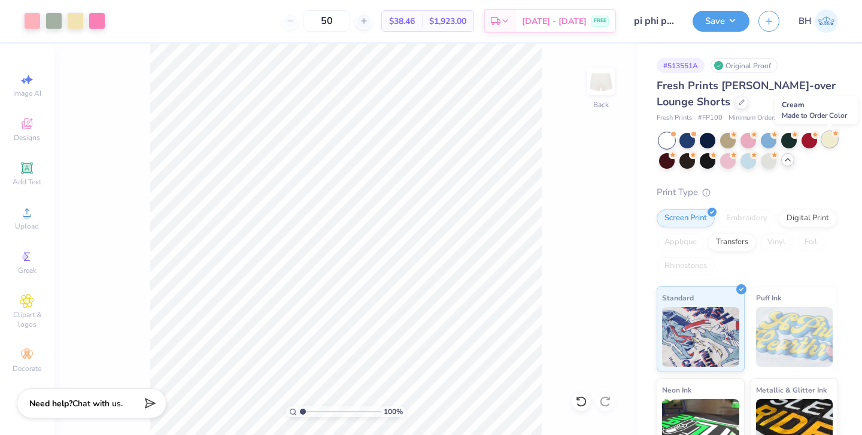
click at [829, 147] on div at bounding box center [830, 140] width 16 height 16
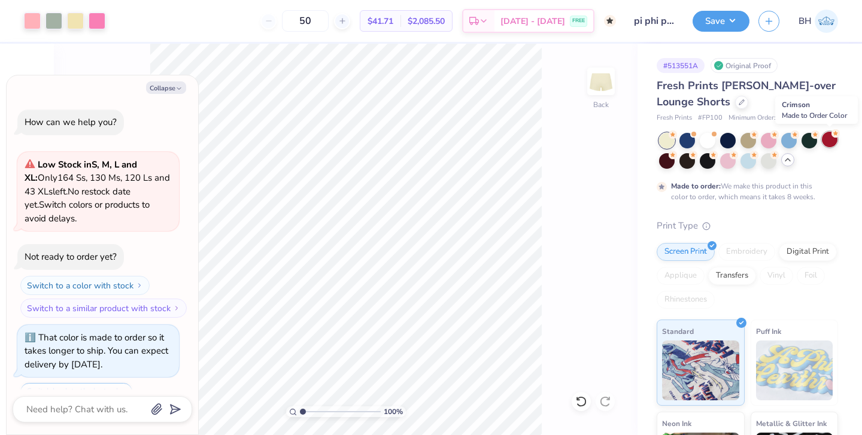
scroll to position [47, 0]
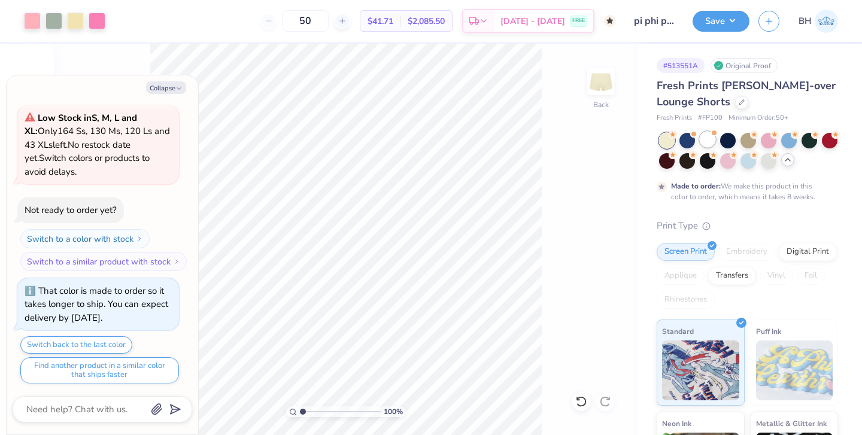
click at [706, 145] on div at bounding box center [708, 140] width 16 height 16
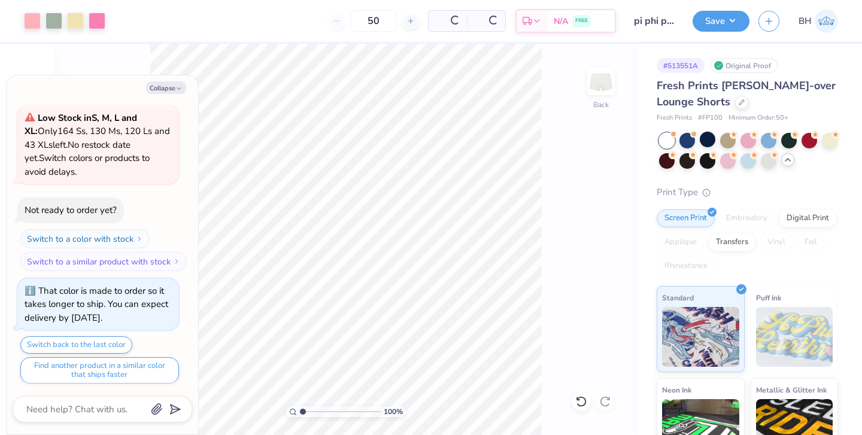
scroll to position [227, 0]
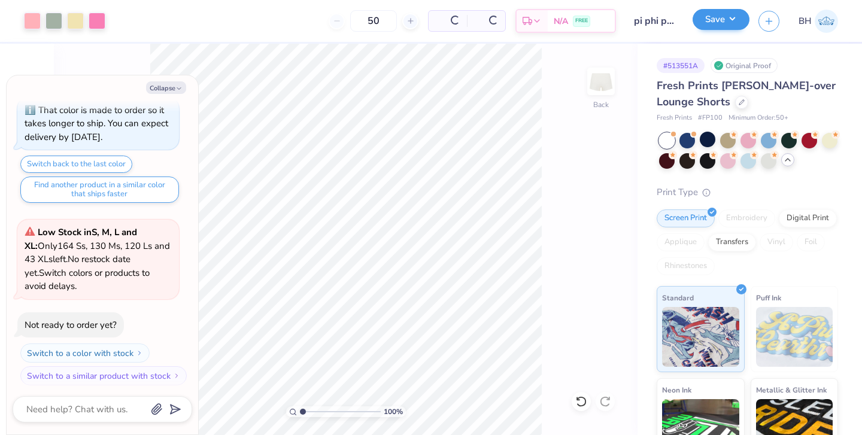
click at [727, 26] on button "Save" at bounding box center [720, 19] width 57 height 21
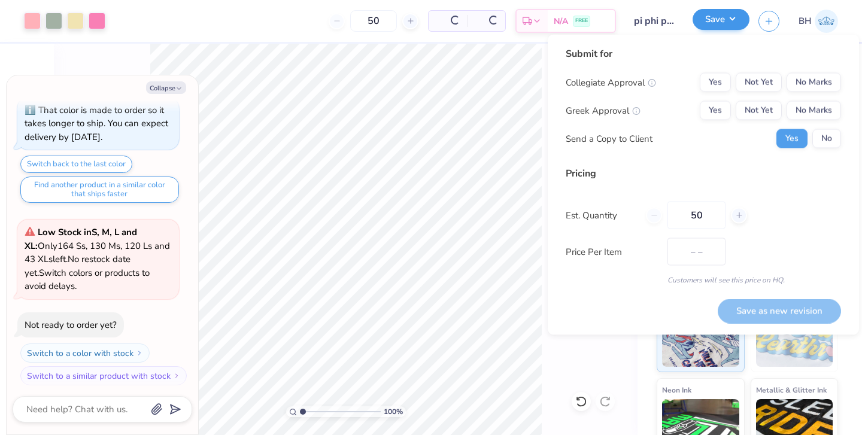
type textarea "x"
type input "$38.46"
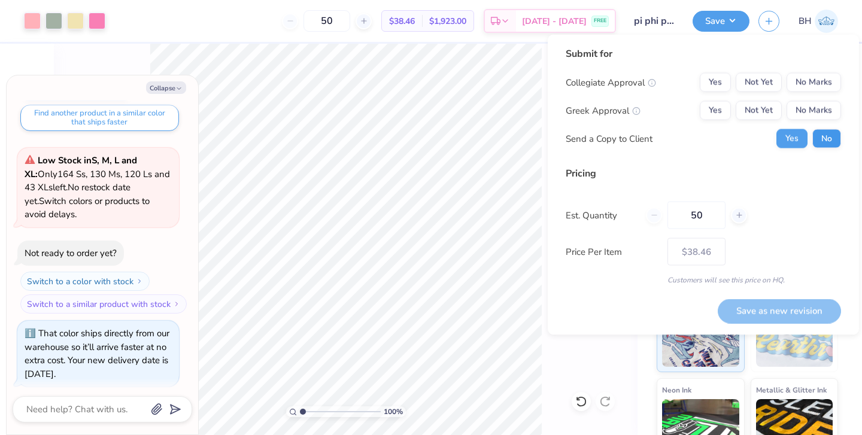
click at [843, 135] on div "Submit for Collegiate Approval Yes Not Yet No Marks Greek Approval Yes Not Yet …" at bounding box center [703, 185] width 311 height 300
click at [837, 135] on button "No" at bounding box center [826, 138] width 29 height 19
type textarea "x"
click at [714, 112] on button "Yes" at bounding box center [715, 110] width 31 height 19
click at [818, 84] on button "No Marks" at bounding box center [813, 82] width 54 height 19
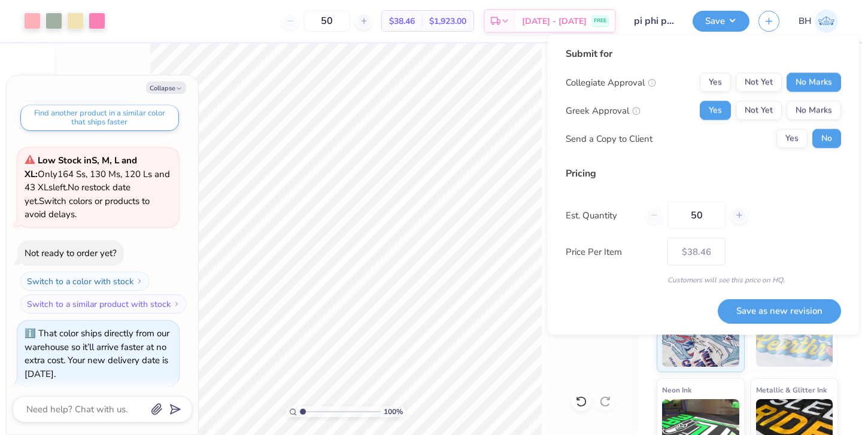
drag, startPoint x: 712, startPoint y: 216, endPoint x: 660, endPoint y: 215, distance: 51.5
click at [660, 215] on div "50" at bounding box center [696, 216] width 101 height 28
type input "0"
type input "024"
type input "24"
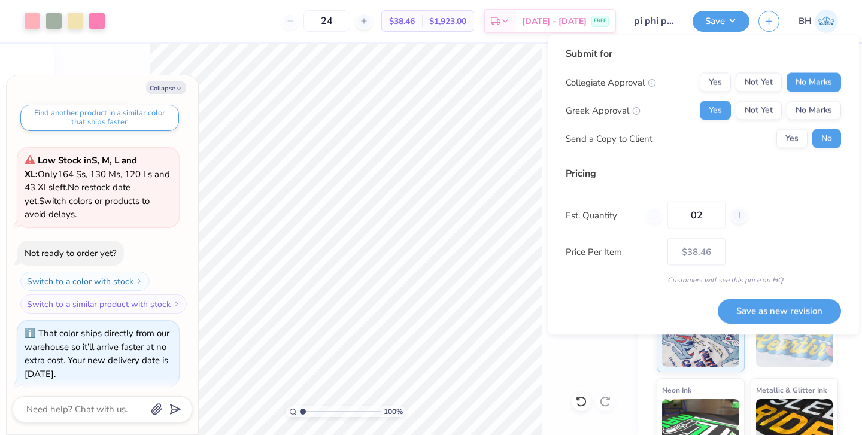
type input "0"
type input "024"
type input "24"
type input "50"
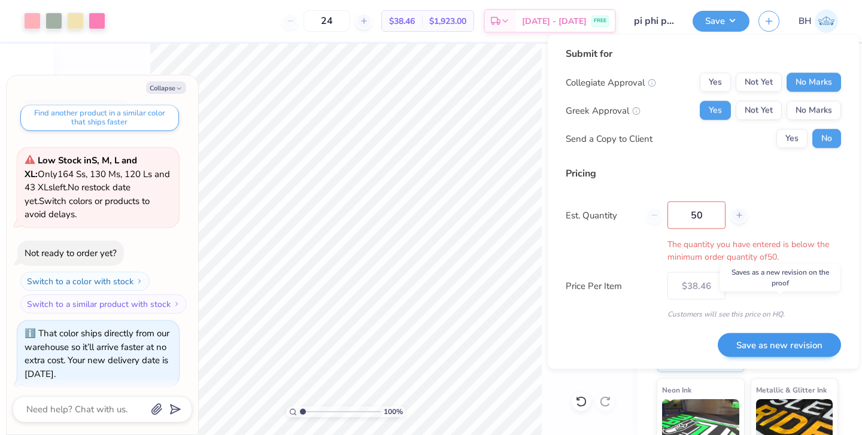
click at [748, 314] on div "Submit for Collegiate Approval Yes Not Yet No Marks Greek Approval Yes Not Yet …" at bounding box center [703, 202] width 275 height 311
type input "– –"
type input "50"
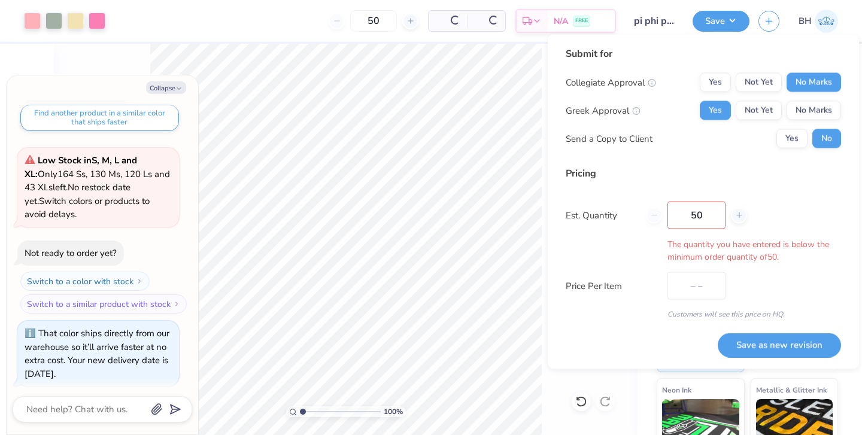
type input "$38.46"
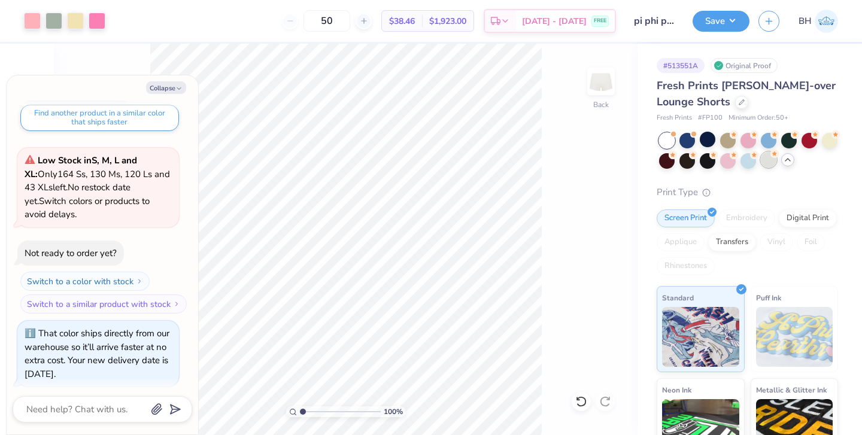
click at [769, 163] on div at bounding box center [769, 160] width 16 height 16
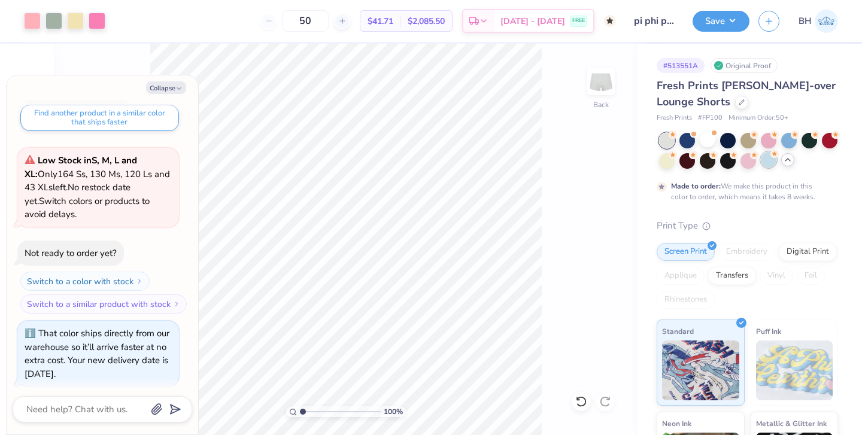
scroll to position [411, 0]
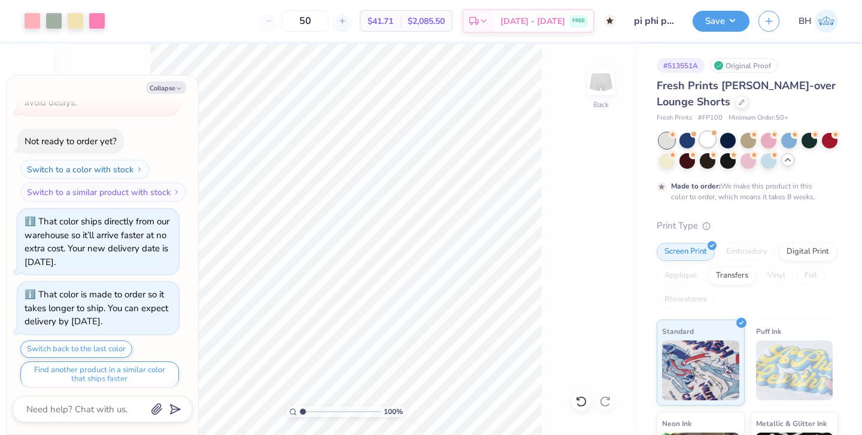
click at [704, 144] on div at bounding box center [708, 140] width 16 height 16
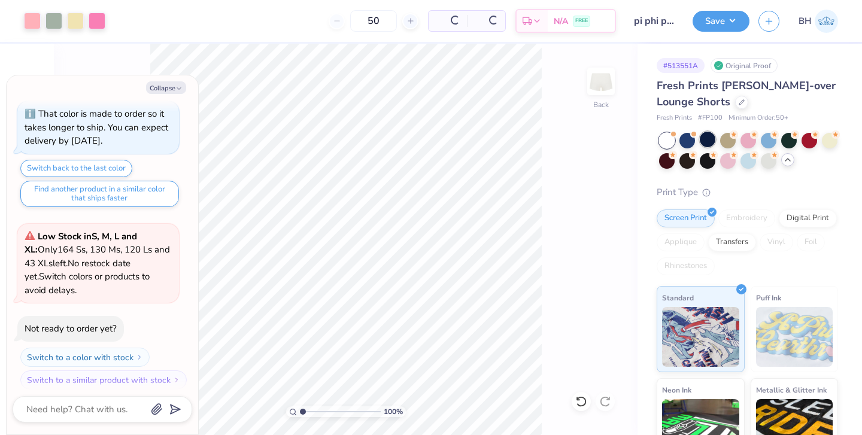
type textarea "x"
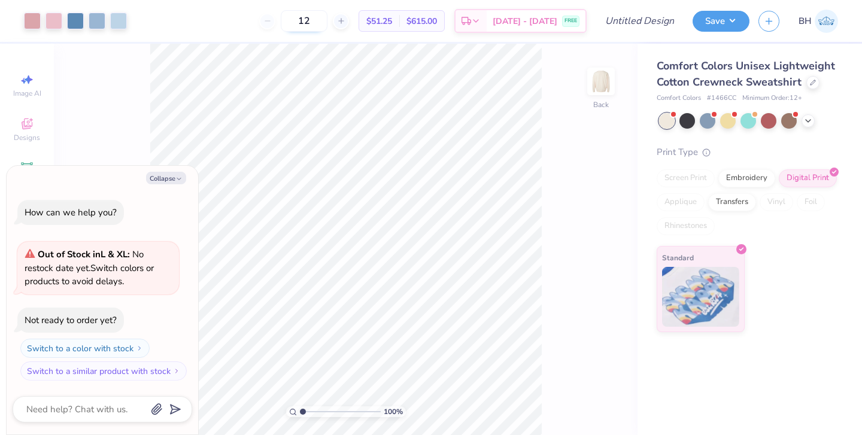
drag, startPoint x: 336, startPoint y: 22, endPoint x: 310, endPoint y: 13, distance: 28.0
click at [310, 13] on input "12" at bounding box center [304, 21] width 47 height 22
type input "5"
type input "30"
click at [809, 116] on icon at bounding box center [808, 120] width 10 height 10
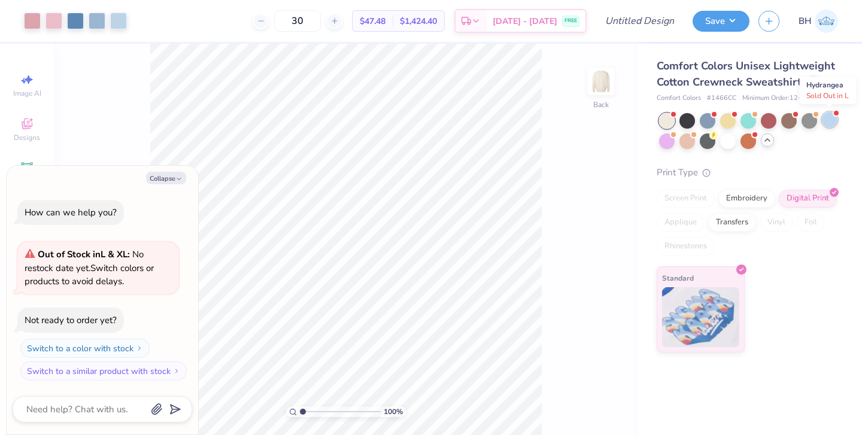
click at [823, 124] on div at bounding box center [830, 120] width 16 height 16
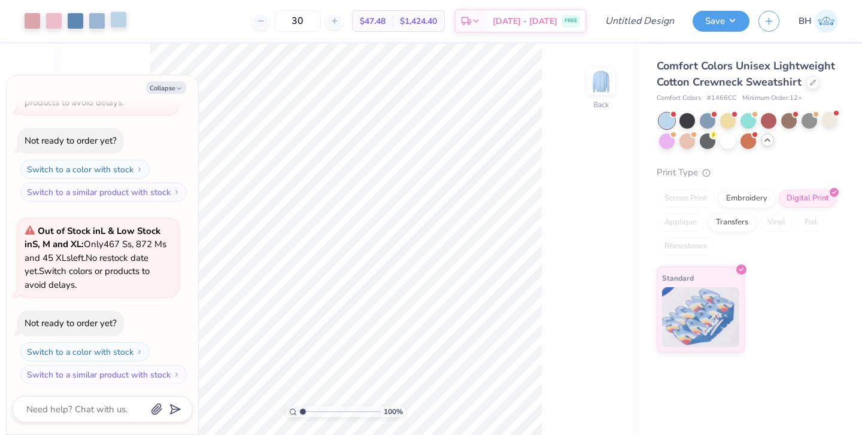
click at [116, 24] on div at bounding box center [118, 19] width 17 height 17
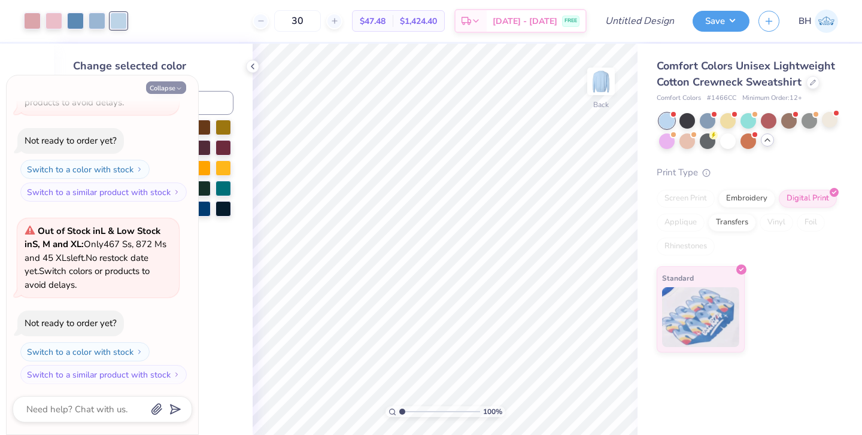
click at [153, 92] on button "Collapse" at bounding box center [166, 87] width 40 height 13
type textarea "x"
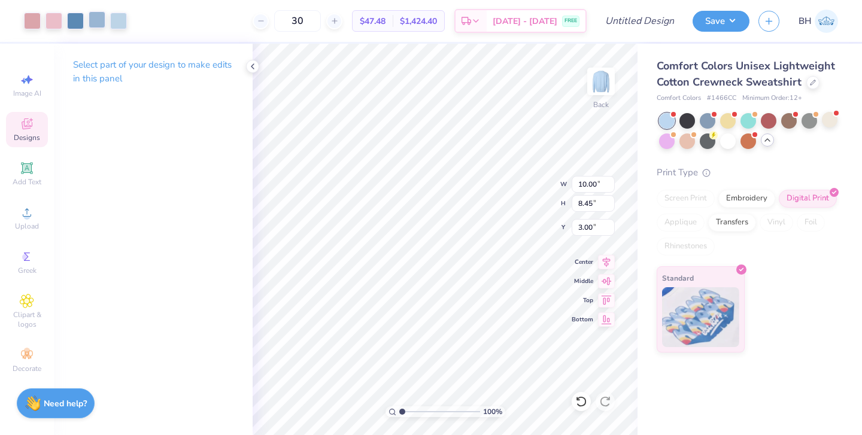
click at [101, 22] on div at bounding box center [97, 19] width 17 height 17
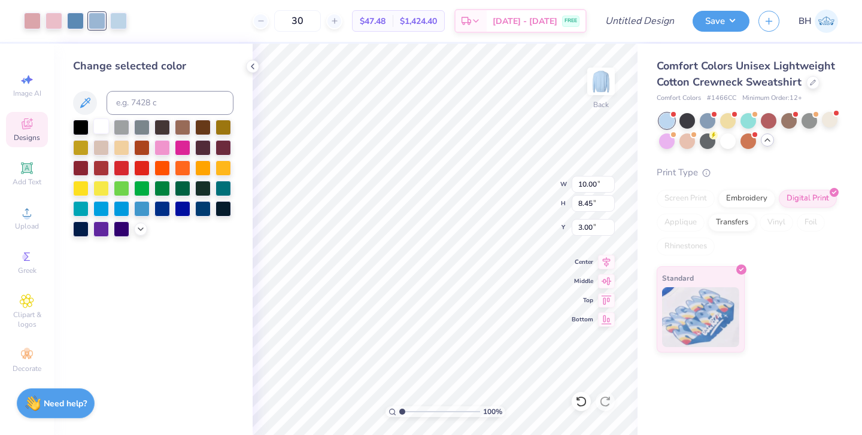
click at [105, 132] on div at bounding box center [101, 126] width 16 height 16
click at [139, 223] on div at bounding box center [153, 178] width 160 height 117
click at [140, 227] on icon at bounding box center [141, 228] width 10 height 10
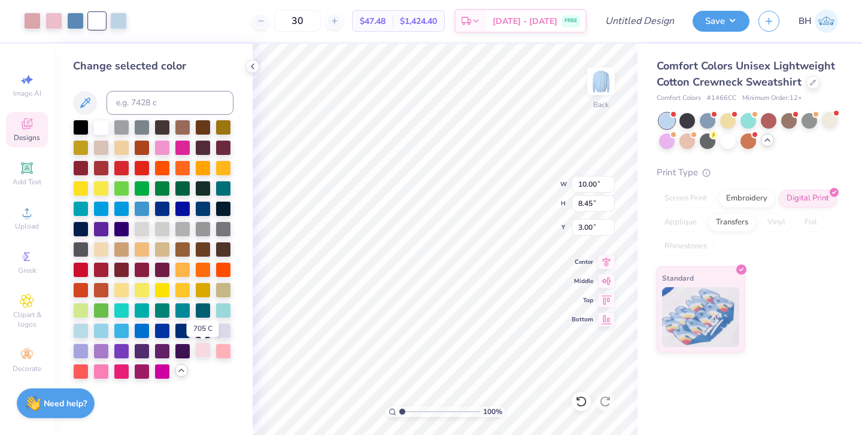
click at [208, 353] on div at bounding box center [203, 350] width 16 height 16
click at [123, 291] on div at bounding box center [122, 289] width 16 height 16
